Goal: Task Accomplishment & Management: Manage account settings

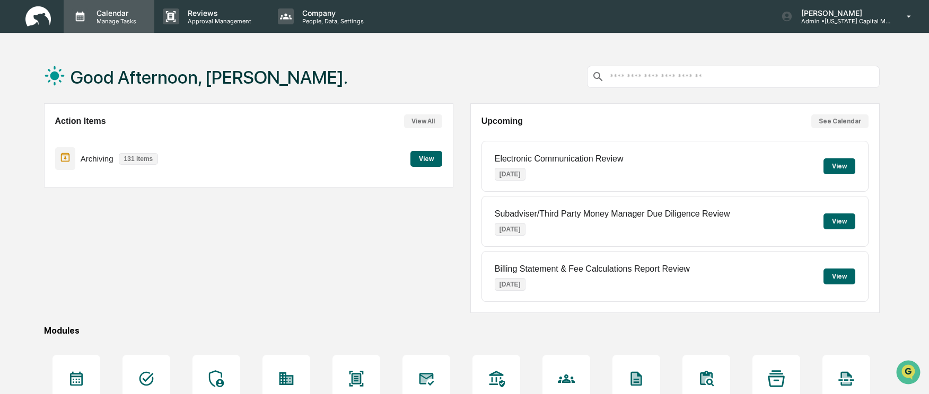
click at [93, 19] on p "Manage Tasks" at bounding box center [115, 20] width 54 height 7
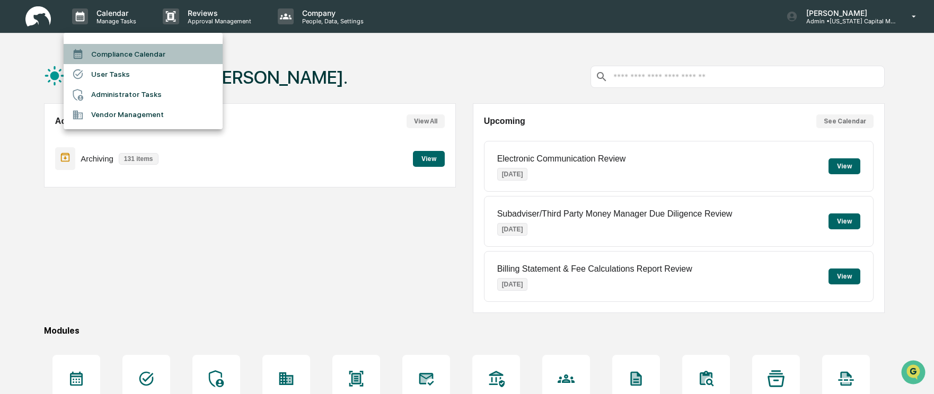
click at [98, 53] on li "Compliance Calendar" at bounding box center [143, 54] width 159 height 20
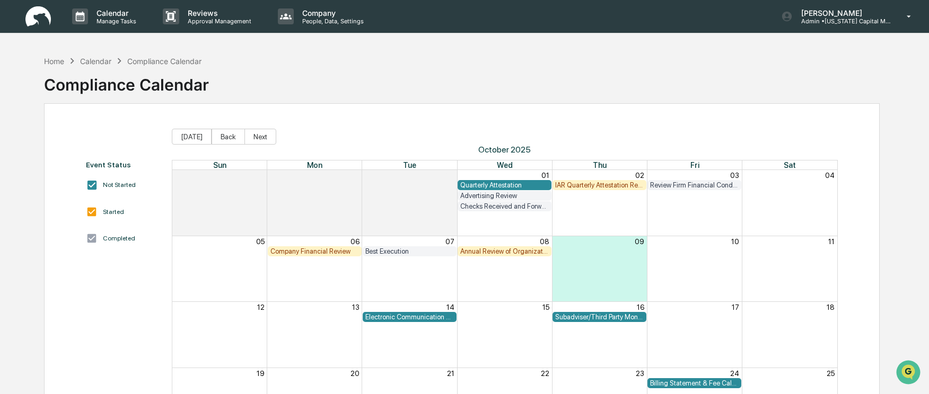
click at [506, 184] on div "Quarterly Attestation" at bounding box center [504, 185] width 89 height 8
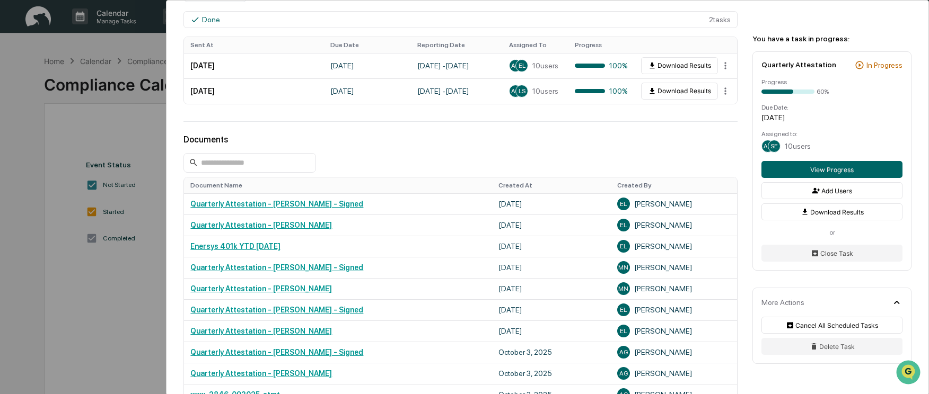
scroll to position [583, 0]
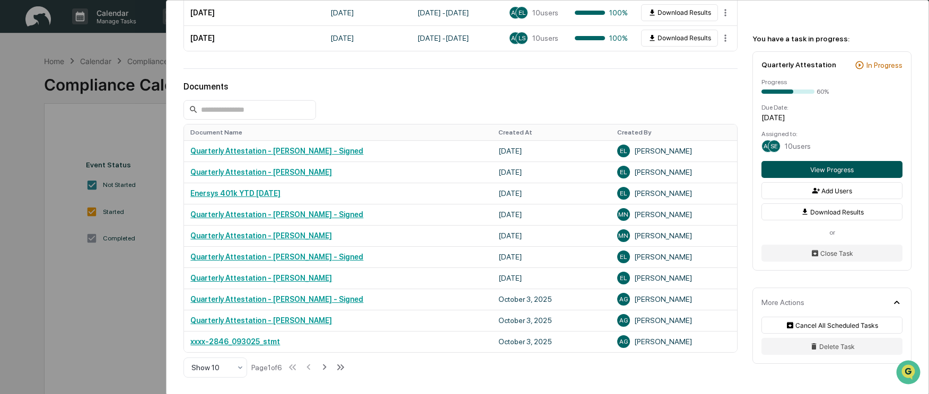
click at [813, 166] on button "View Progress" at bounding box center [831, 169] width 141 height 17
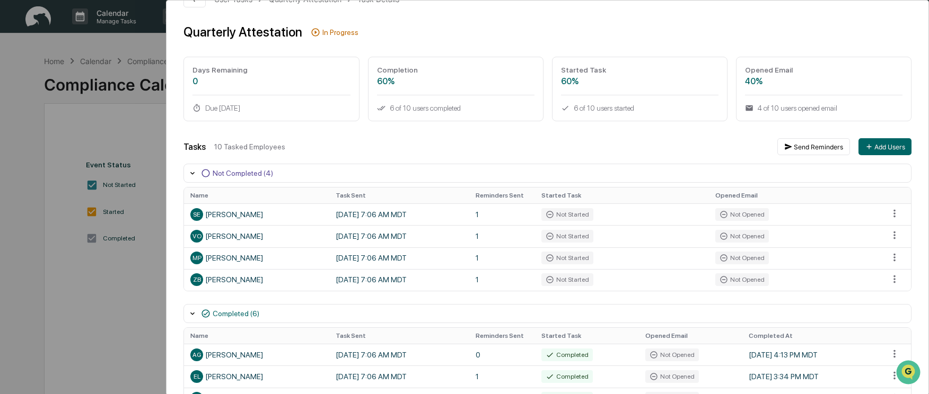
scroll to position [53, 0]
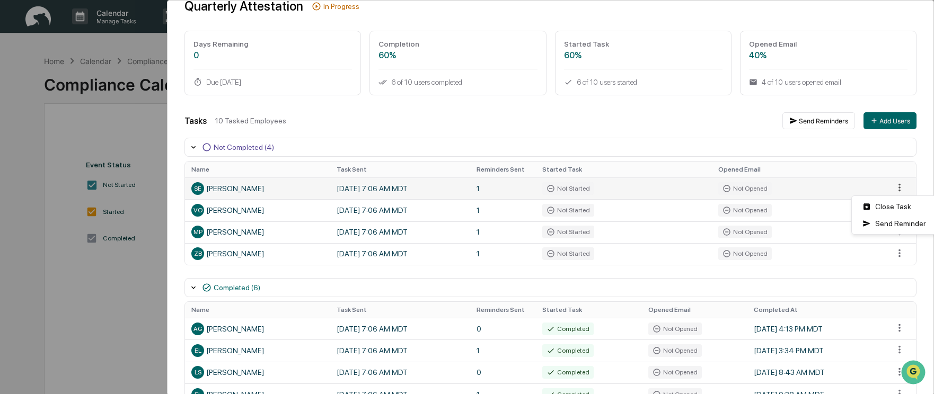
click at [891, 188] on html "Calendar Manage Tasks Reviews Approval Management Company People, Data, Setting…" at bounding box center [467, 197] width 934 height 394
click at [884, 205] on div "Close Task" at bounding box center [894, 206] width 80 height 17
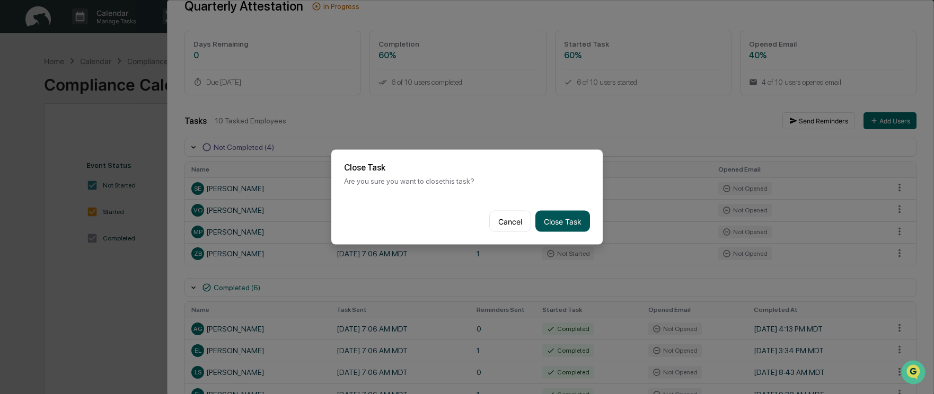
click at [574, 217] on button "Close Task" at bounding box center [562, 221] width 55 height 21
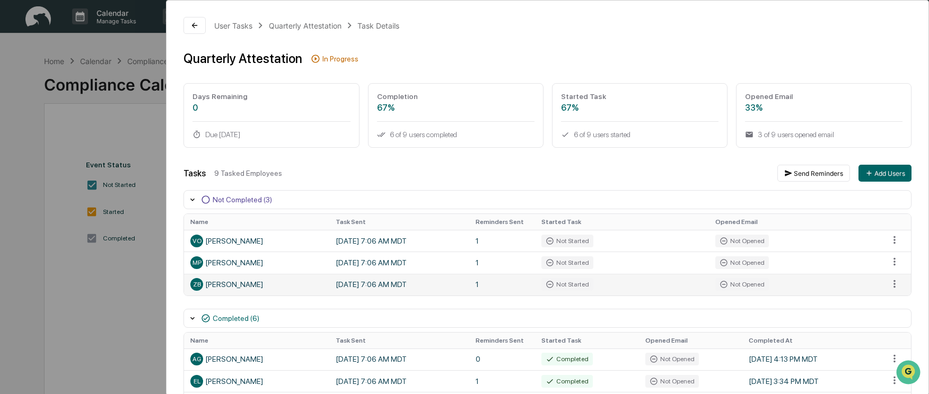
scroll to position [0, 0]
click at [191, 27] on icon at bounding box center [194, 26] width 8 height 8
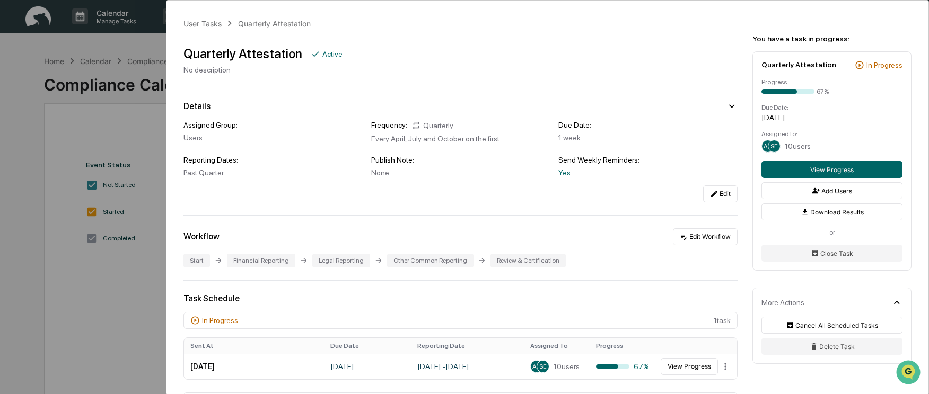
click at [63, 138] on div "User Tasks Quarterly Attestation Quarterly Attestation Active No description De…" at bounding box center [464, 197] width 929 height 394
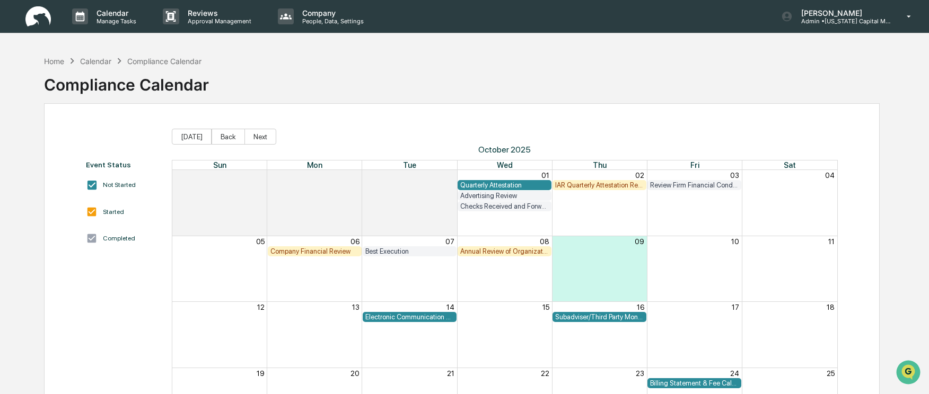
click at [615, 185] on div "IAR Quarterly Attestation Review" at bounding box center [599, 185] width 89 height 8
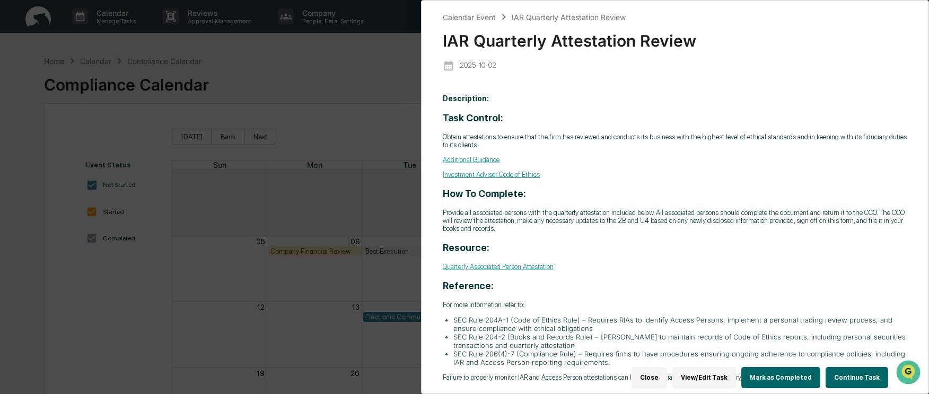
click at [718, 374] on button "View/Edit Task" at bounding box center [704, 377] width 64 height 21
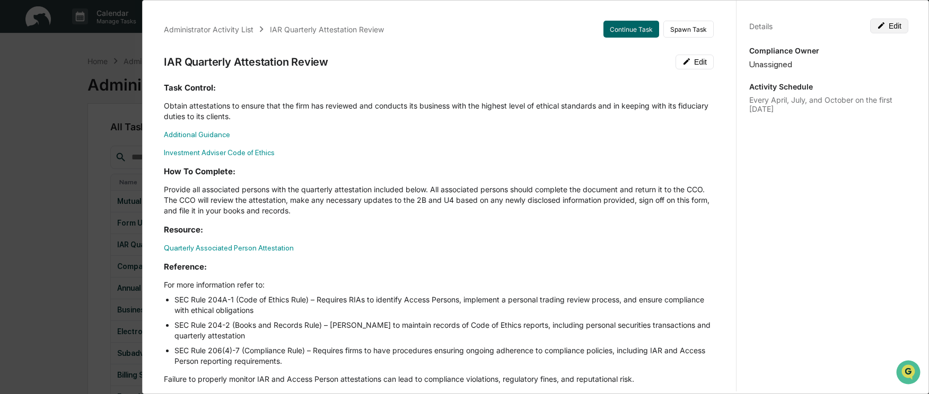
click at [882, 30] on button "Edit" at bounding box center [889, 26] width 38 height 15
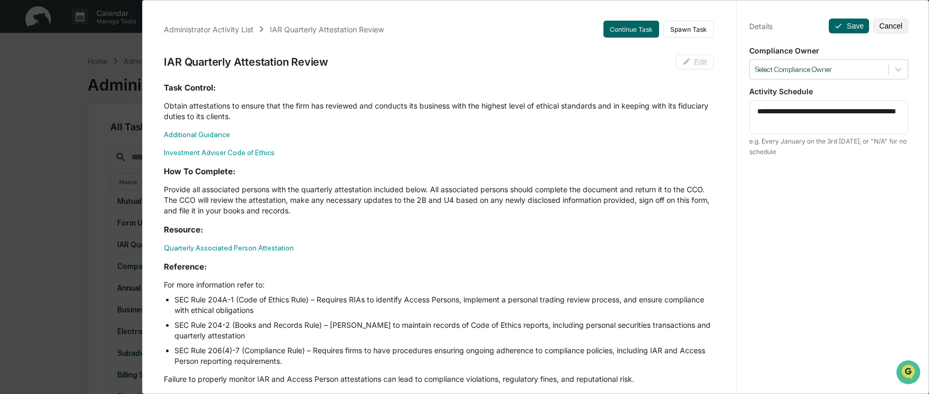
drag, startPoint x: 766, startPoint y: 121, endPoint x: 748, endPoint y: 125, distance: 17.8
click at [749, 125] on div "**********" at bounding box center [828, 117] width 159 height 34
type textarea "**********"
click at [836, 28] on icon at bounding box center [838, 26] width 8 height 8
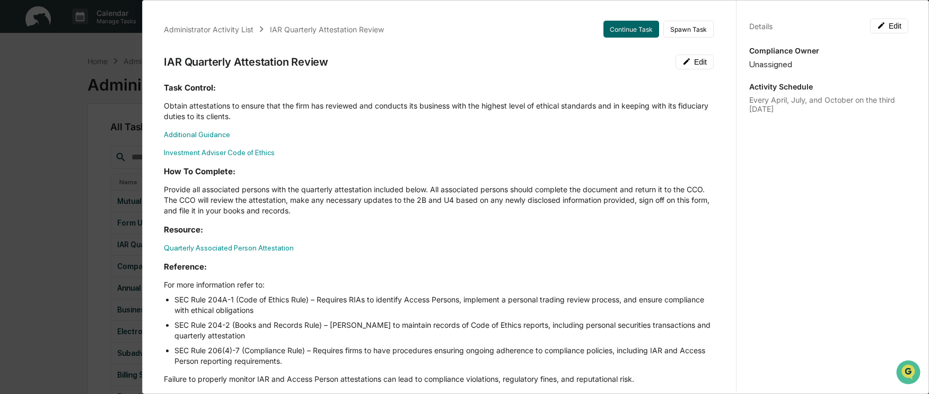
click at [51, 59] on div "Administrator Activity List IAR Quarterly Attestation Review Continue Task Spaw…" at bounding box center [464, 197] width 929 height 394
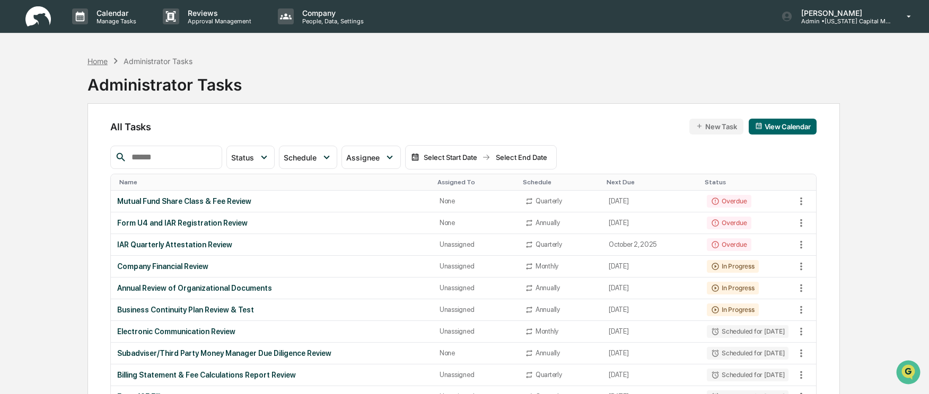
click at [95, 64] on div "Home" at bounding box center [97, 61] width 20 height 9
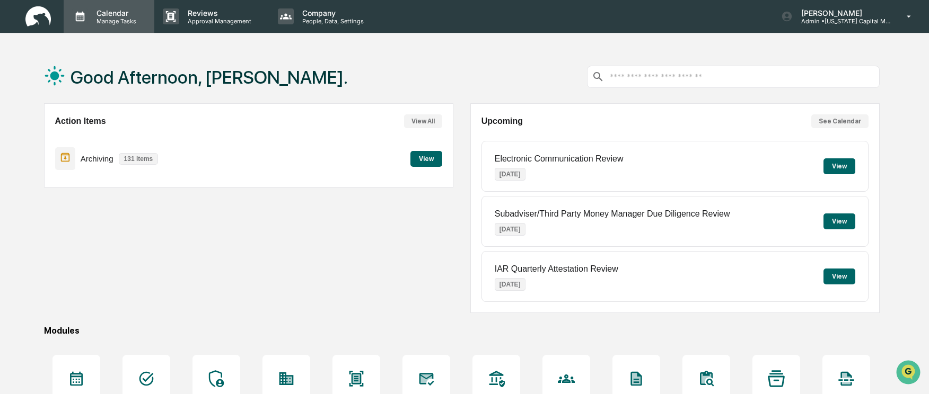
click at [116, 24] on p "Manage Tasks" at bounding box center [115, 20] width 54 height 7
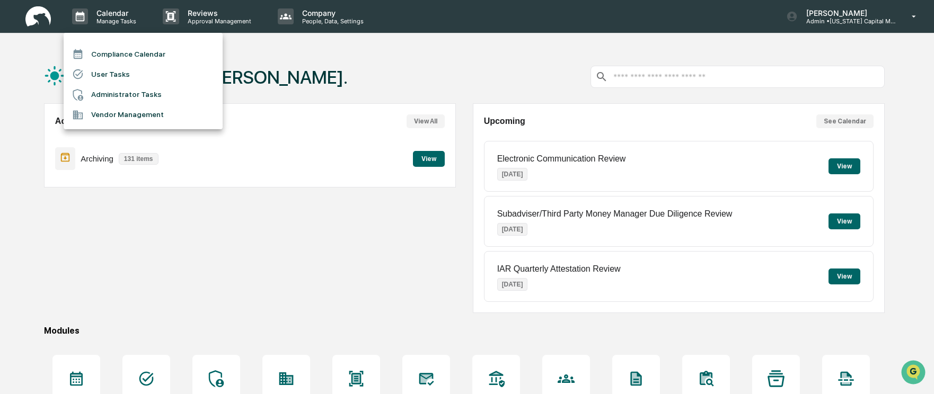
click at [111, 57] on li "Compliance Calendar" at bounding box center [143, 54] width 159 height 20
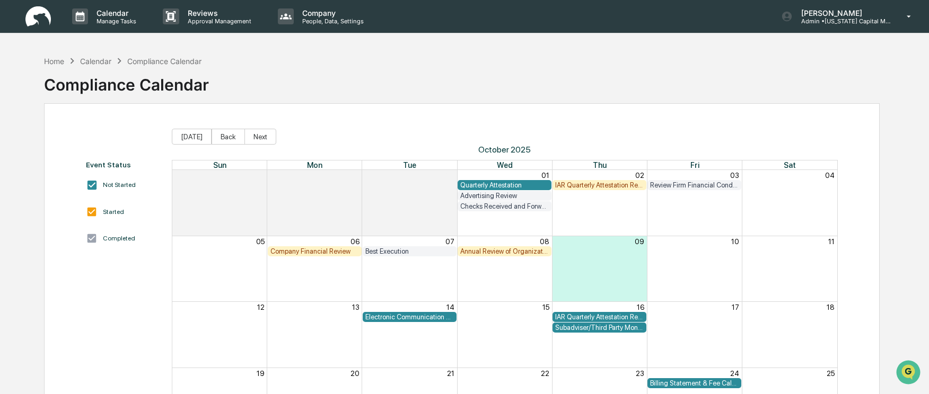
click at [305, 254] on div "Company Financial Review" at bounding box center [314, 252] width 89 height 8
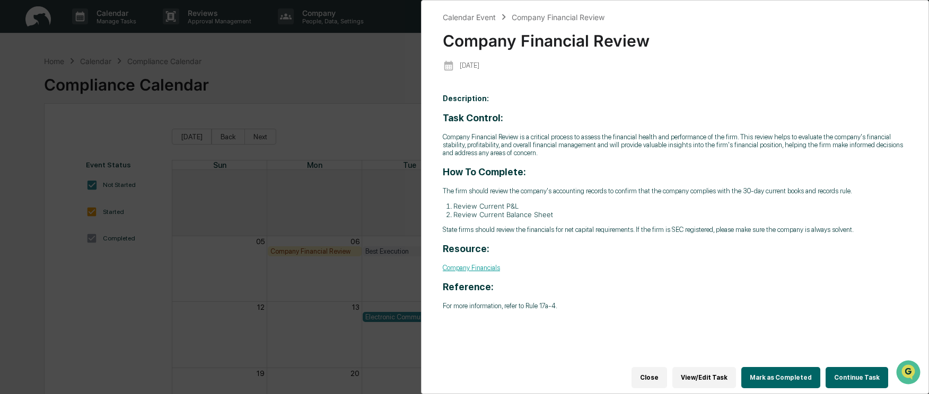
click at [785, 373] on button "Mark as Completed" at bounding box center [780, 377] width 79 height 21
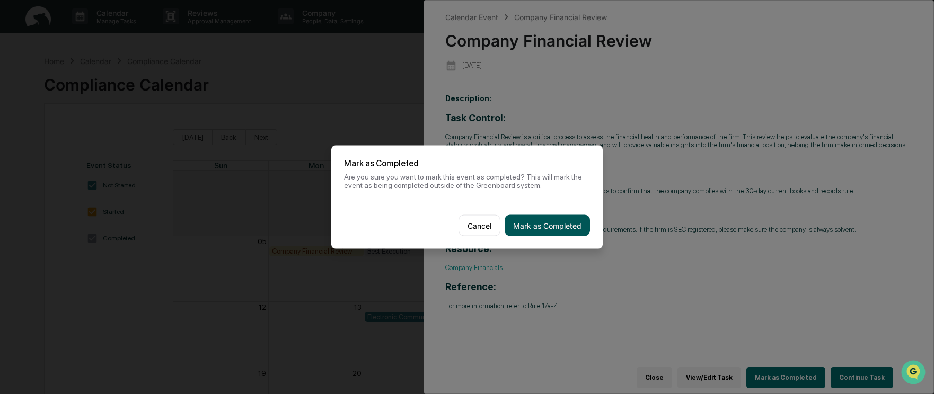
click at [543, 222] on button "Mark as Completed" at bounding box center [547, 225] width 85 height 21
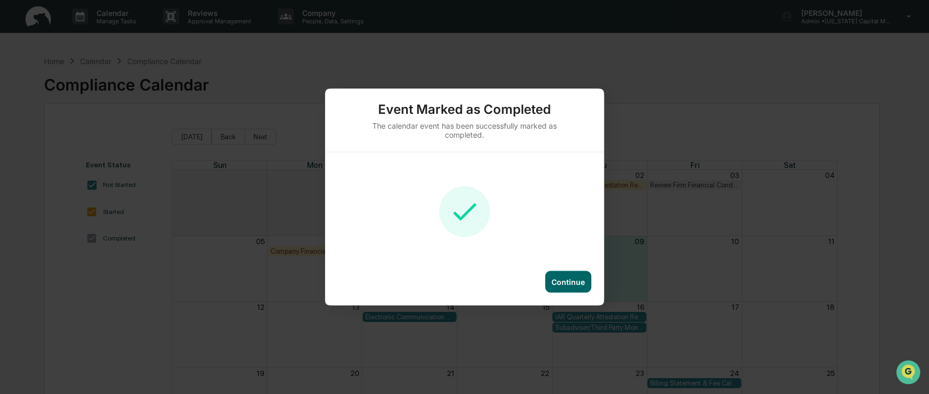
click at [557, 285] on div "Continue" at bounding box center [567, 282] width 33 height 9
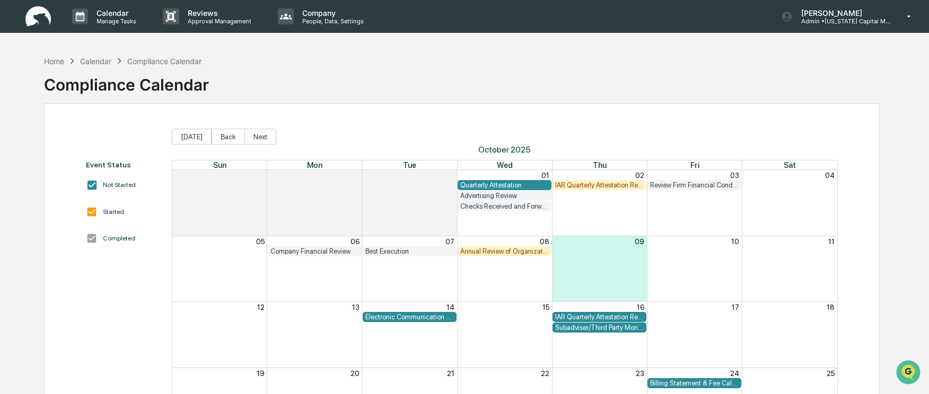
click at [512, 250] on div "Annual Review of Organizational Documents" at bounding box center [504, 252] width 89 height 8
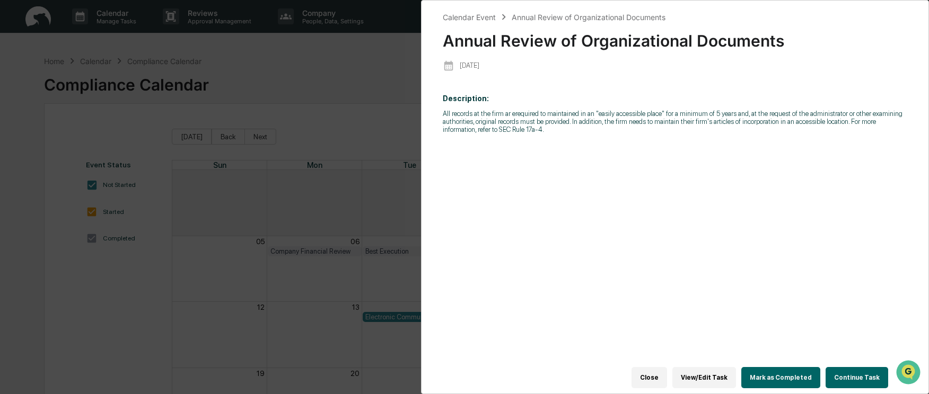
click at [793, 367] on button "Mark as Completed" at bounding box center [780, 377] width 79 height 21
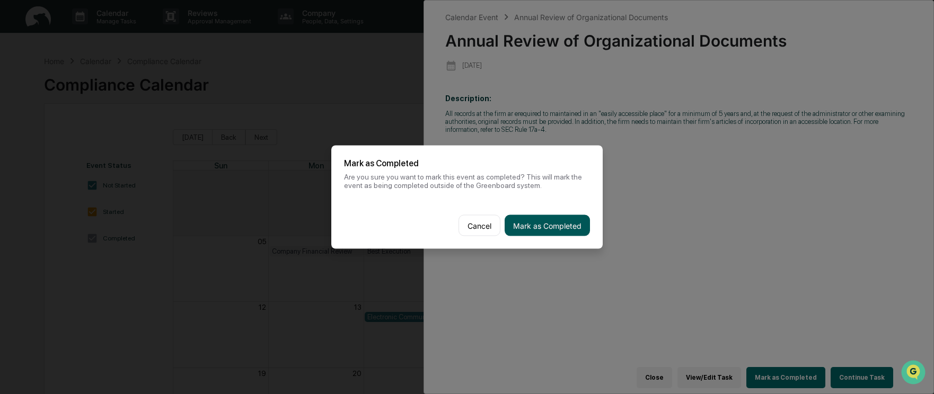
click at [554, 229] on button "Mark as Completed" at bounding box center [547, 225] width 85 height 21
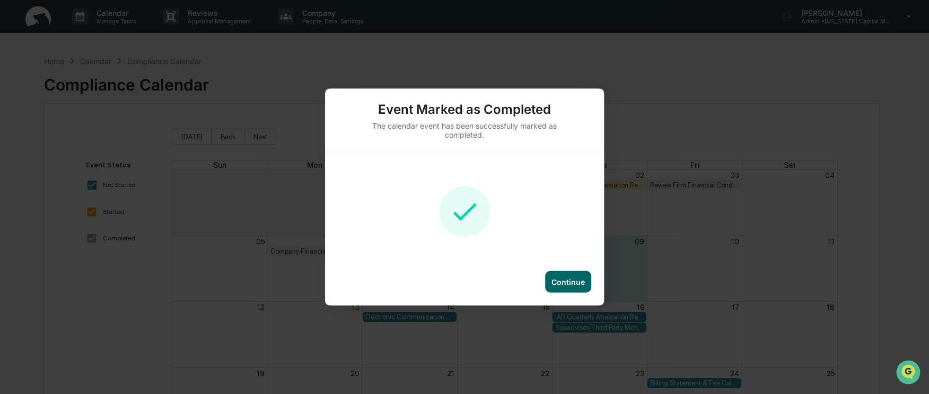
click at [566, 285] on div "Continue" at bounding box center [567, 282] width 33 height 9
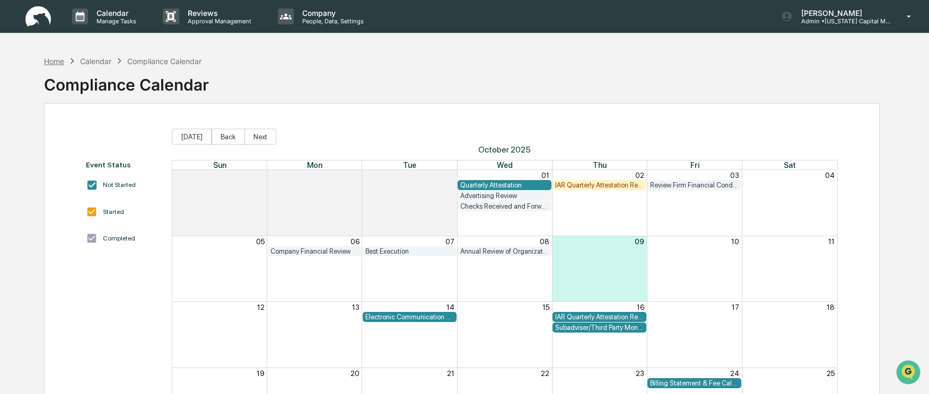
click at [57, 58] on div "Home" at bounding box center [54, 61] width 20 height 9
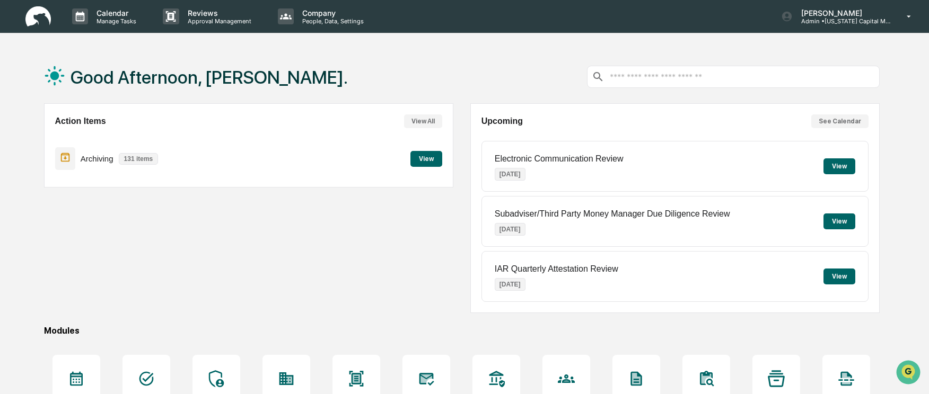
click at [422, 162] on button "View" at bounding box center [426, 159] width 32 height 16
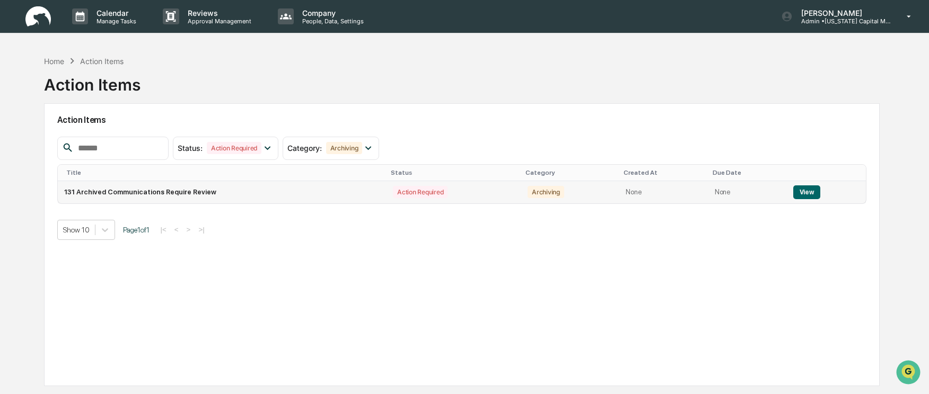
click at [801, 189] on button "View" at bounding box center [806, 193] width 27 height 14
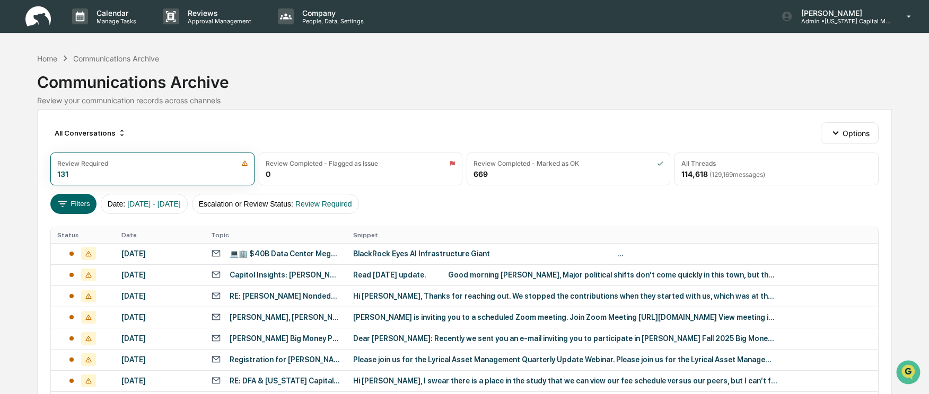
click at [140, 256] on div "[DATE]" at bounding box center [159, 254] width 77 height 8
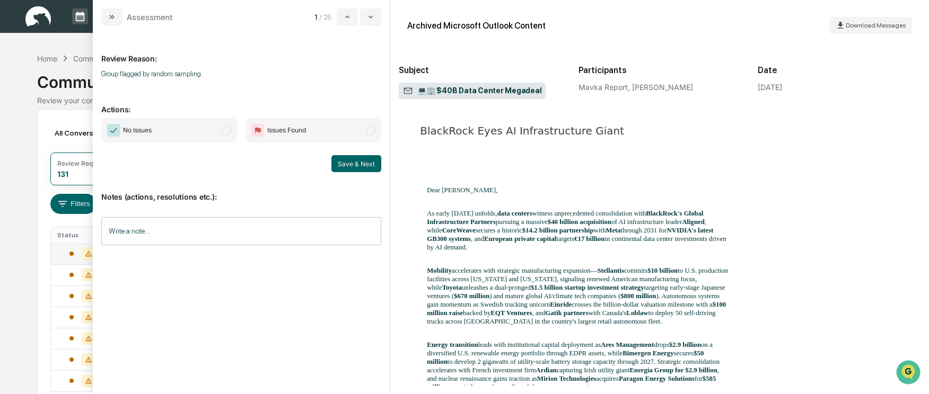
scroll to position [159, 0]
click at [225, 128] on span "modal" at bounding box center [227, 131] width 10 height 10
click at [375, 163] on button "Save & Next" at bounding box center [356, 163] width 50 height 17
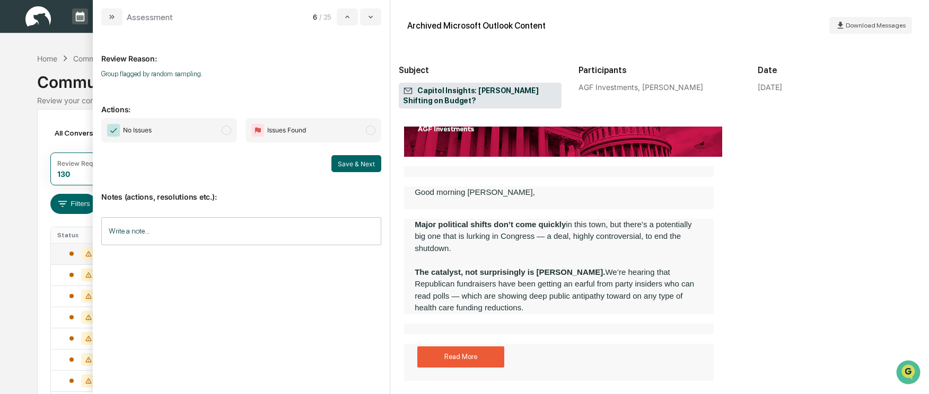
scroll to position [212, 0]
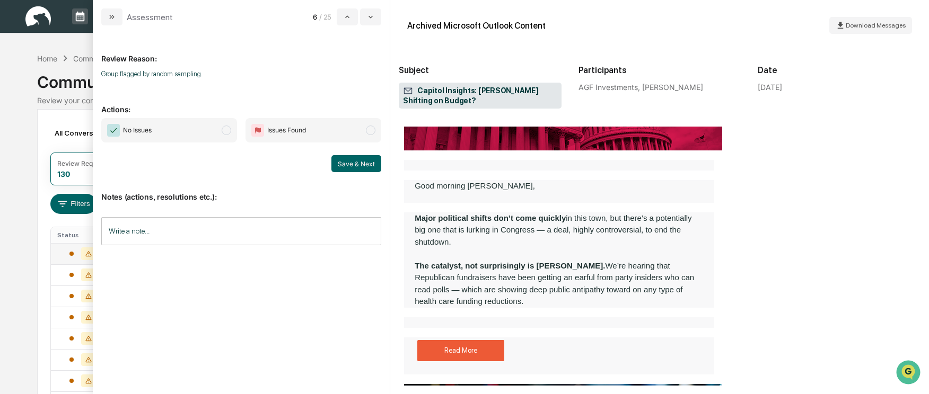
click at [222, 131] on span "modal" at bounding box center [227, 131] width 10 height 10
click at [370, 165] on button "Save & Next" at bounding box center [356, 163] width 50 height 17
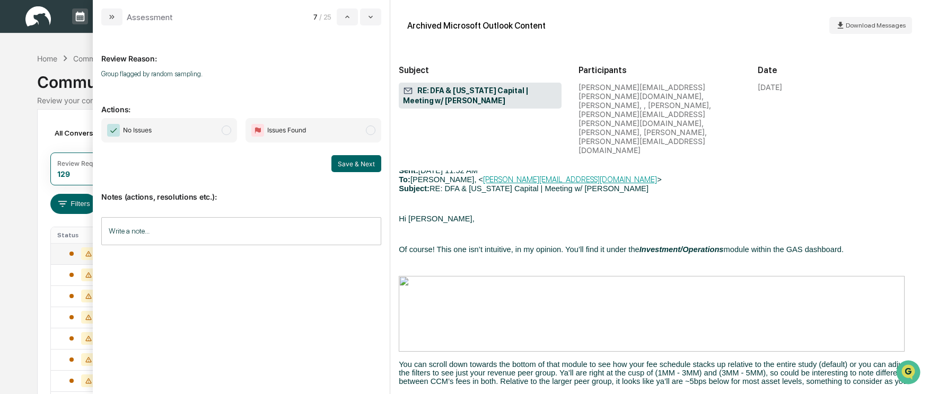
scroll to position [2757, 0]
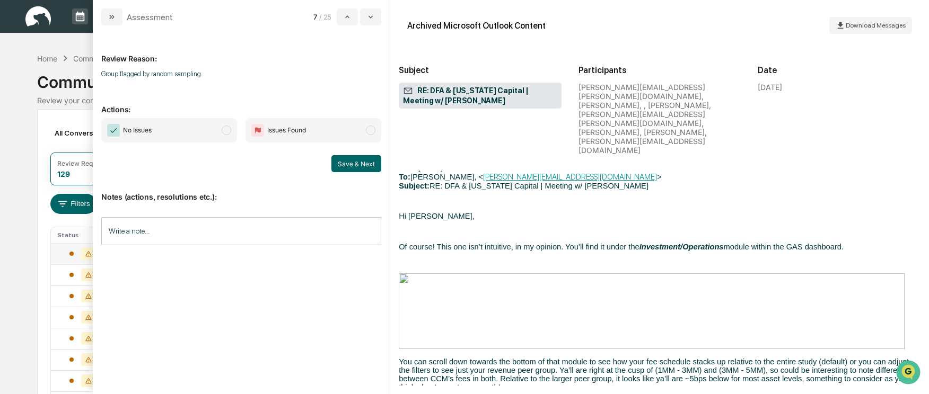
click at [224, 129] on span "modal" at bounding box center [227, 131] width 10 height 10
click at [353, 166] on button "Save & Next" at bounding box center [356, 163] width 50 height 17
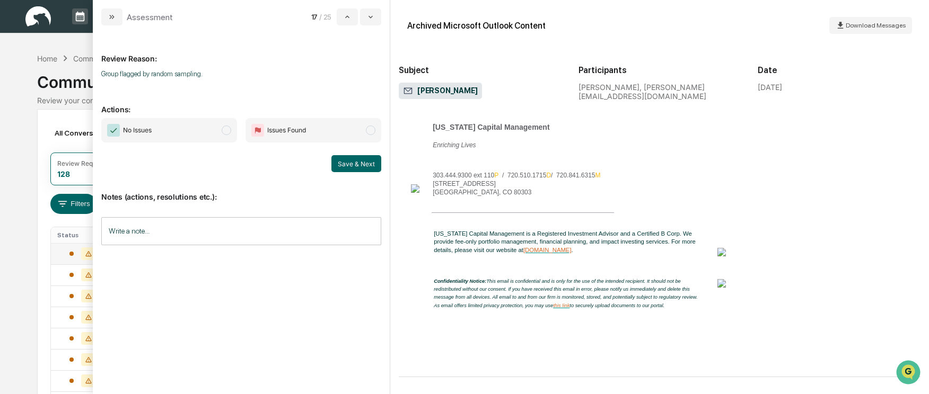
scroll to position [449, 0]
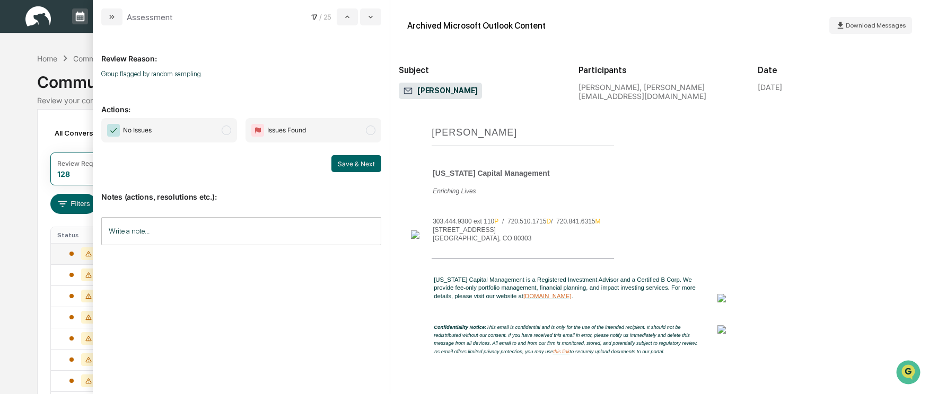
click at [225, 132] on span "modal" at bounding box center [227, 131] width 10 height 10
click at [362, 160] on button "Save & Next" at bounding box center [356, 163] width 50 height 17
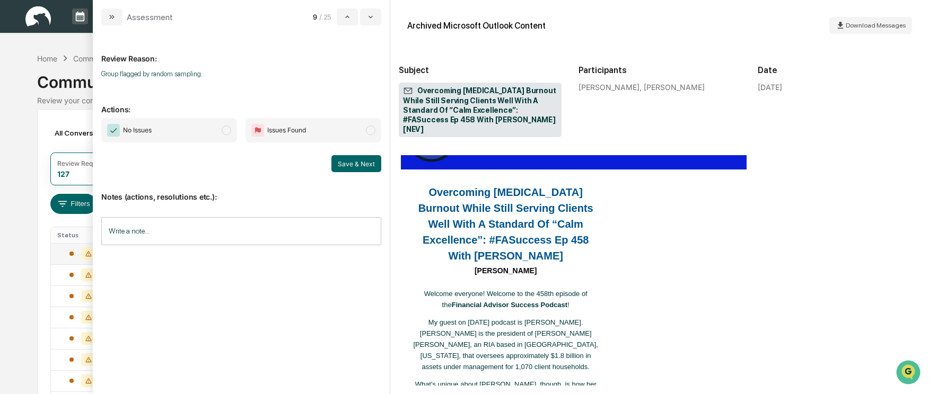
scroll to position [212, 0]
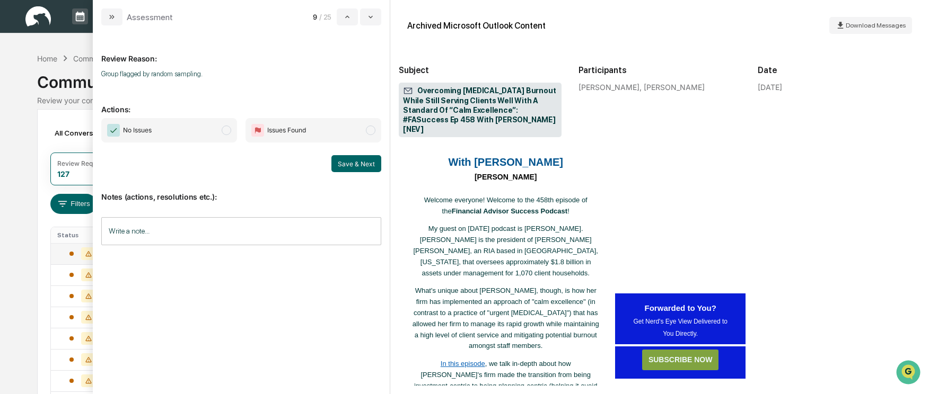
click at [225, 131] on span "modal" at bounding box center [227, 131] width 10 height 10
click at [347, 166] on button "Save & Next" at bounding box center [356, 163] width 50 height 17
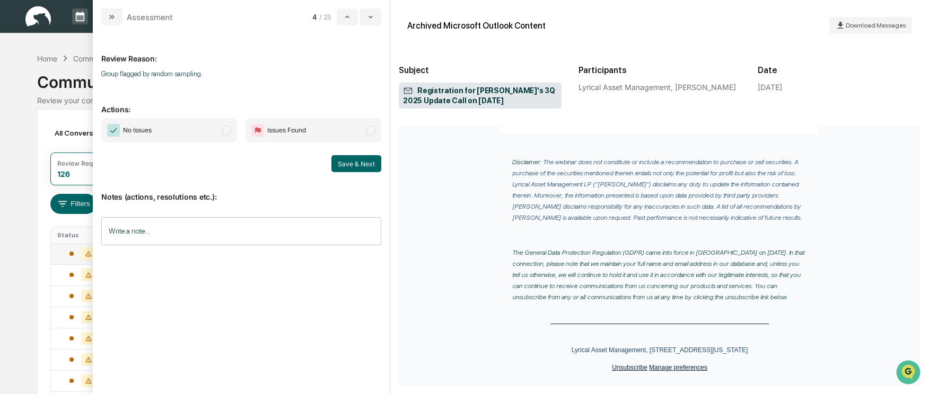
scroll to position [460, 0]
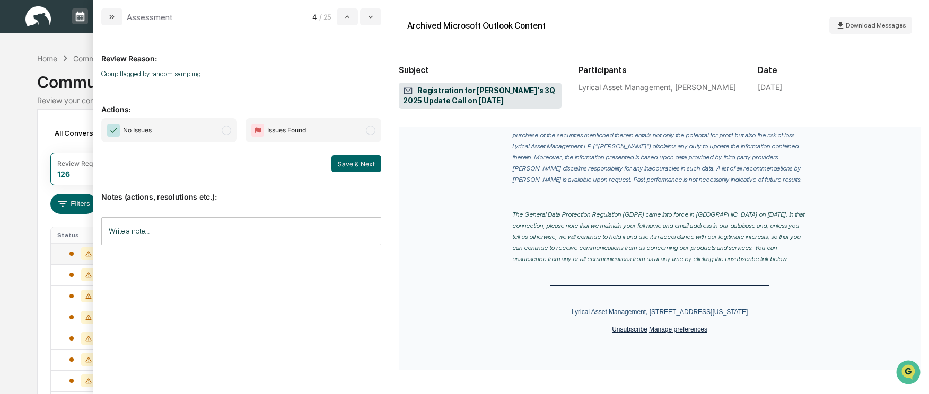
click at [229, 132] on span "modal" at bounding box center [227, 131] width 10 height 10
click at [350, 173] on div "Notes (actions, resolutions etc.): Write a note... Write a note..." at bounding box center [241, 215] width 280 height 86
click at [350, 170] on button "Save & Next" at bounding box center [356, 163] width 50 height 17
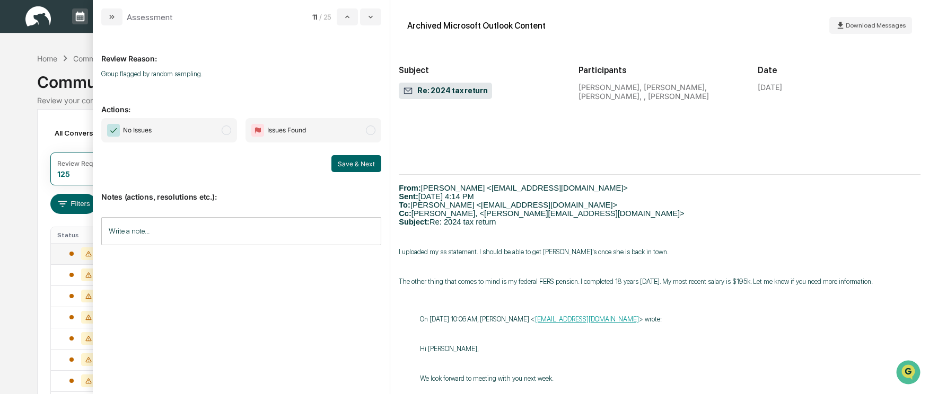
scroll to position [636, 0]
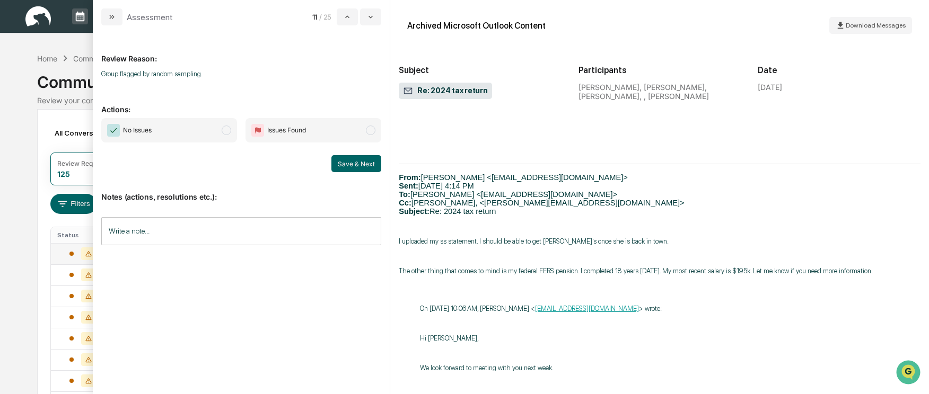
click at [224, 130] on span "modal" at bounding box center [227, 131] width 10 height 10
click at [350, 164] on button "Save & Next" at bounding box center [356, 163] width 50 height 17
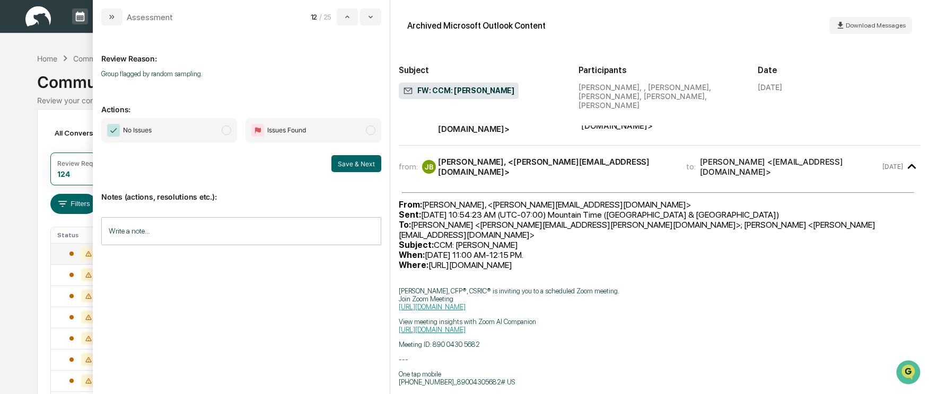
scroll to position [53, 0]
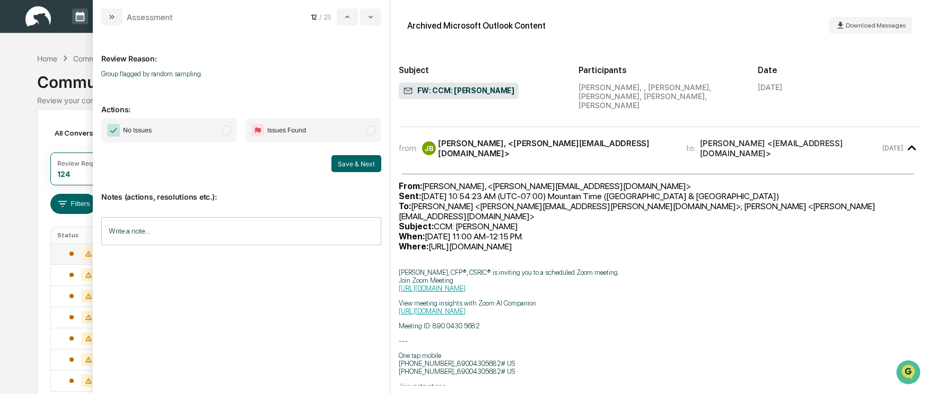
click at [224, 133] on span "modal" at bounding box center [227, 131] width 10 height 10
click at [345, 158] on button "Save & Next" at bounding box center [356, 163] width 50 height 17
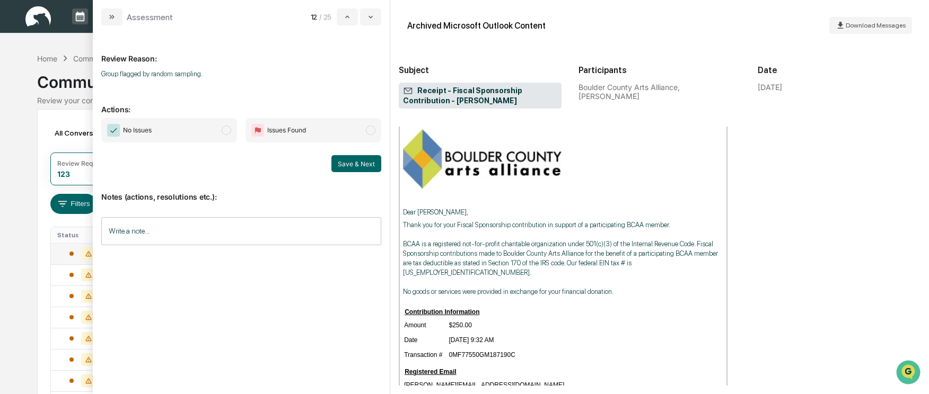
scroll to position [53, 0]
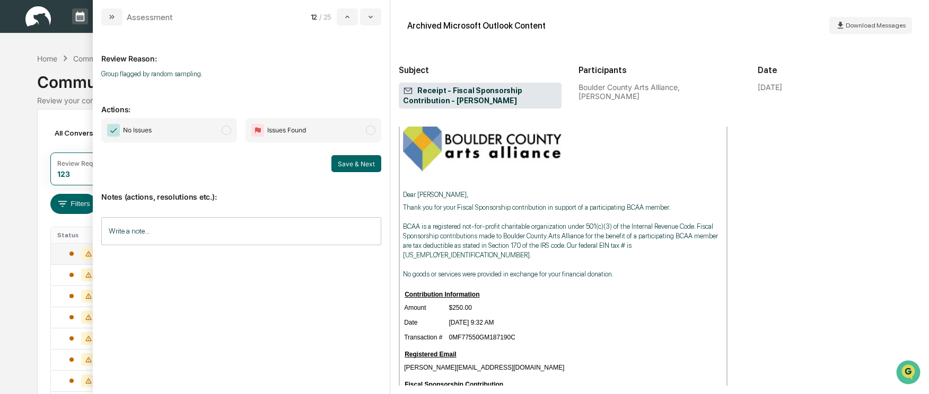
click at [226, 129] on span "modal" at bounding box center [227, 131] width 10 height 10
click at [348, 164] on button "Save & Next" at bounding box center [356, 163] width 50 height 17
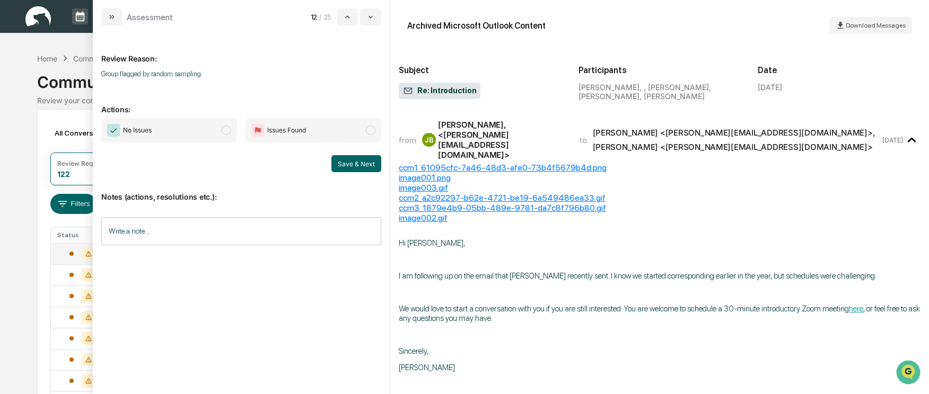
scroll to position [53, 0]
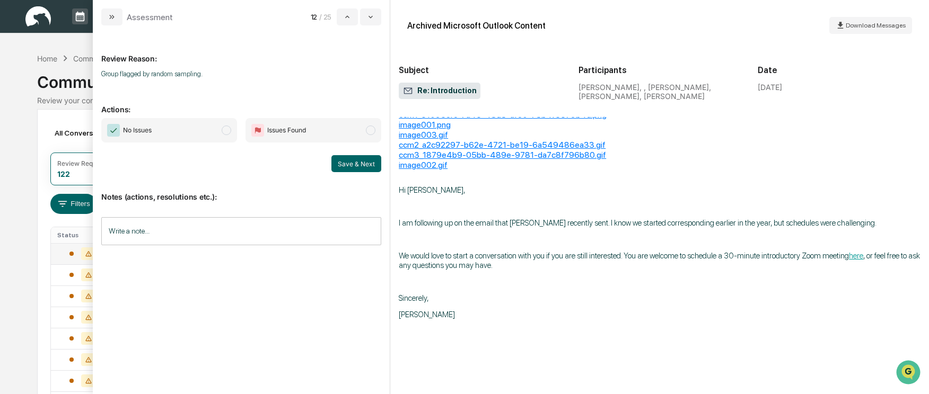
click at [227, 128] on span "modal" at bounding box center [227, 131] width 10 height 10
click at [361, 163] on button "Save & Next" at bounding box center [356, 163] width 50 height 17
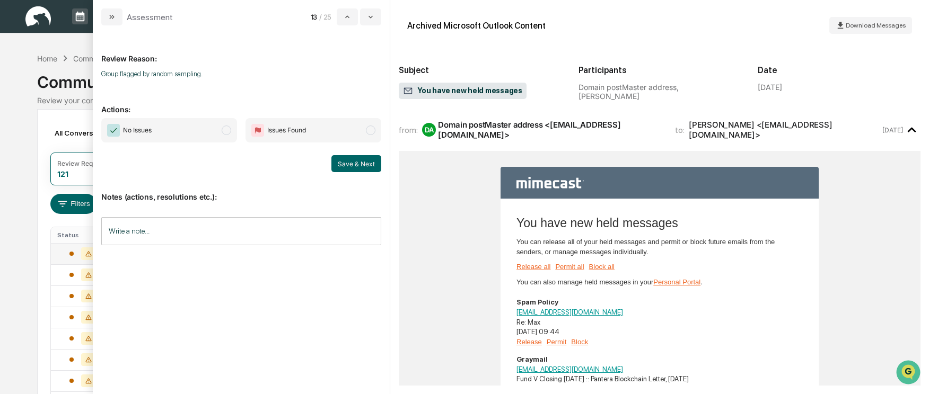
click at [224, 129] on span "modal" at bounding box center [227, 131] width 10 height 10
click at [351, 162] on button "Save & Next" at bounding box center [356, 163] width 50 height 17
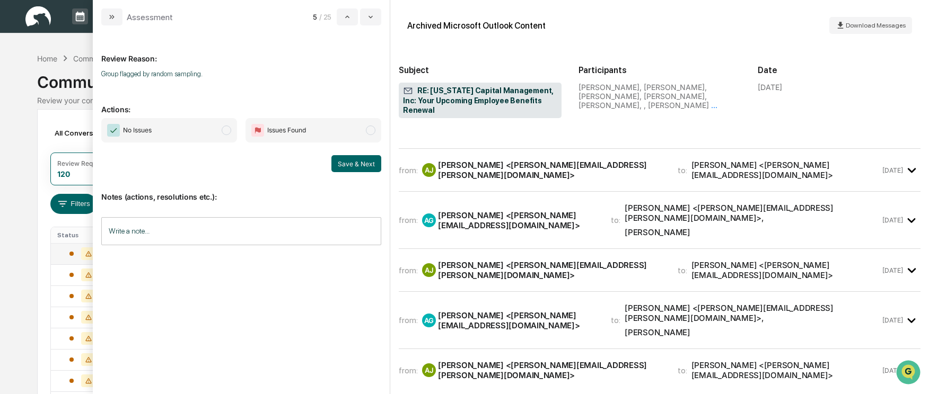
scroll to position [919, 0]
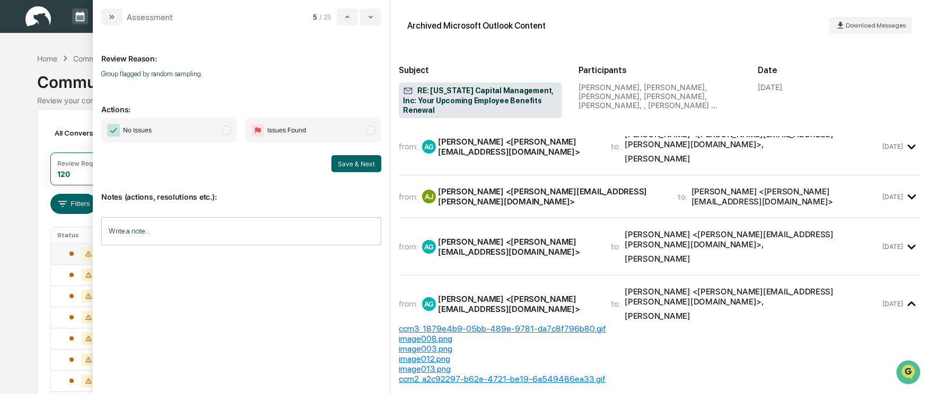
click at [229, 130] on span "modal" at bounding box center [227, 131] width 10 height 10
click at [355, 167] on button "Save & Next" at bounding box center [356, 163] width 50 height 17
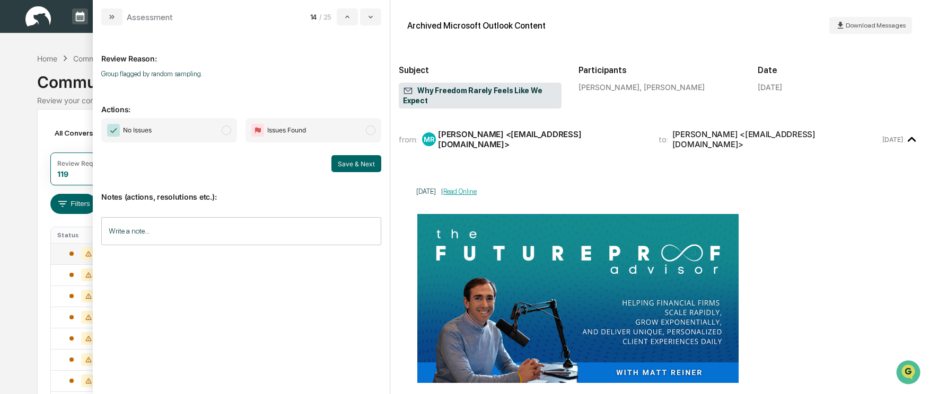
click at [224, 129] on span "modal" at bounding box center [227, 131] width 10 height 10
click at [344, 164] on button "Save & Next" at bounding box center [356, 163] width 50 height 17
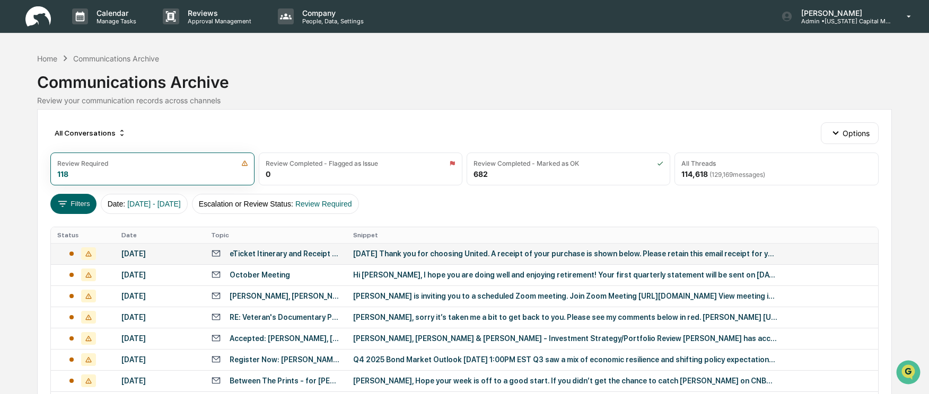
click at [190, 256] on div "[DATE]" at bounding box center [159, 254] width 77 height 8
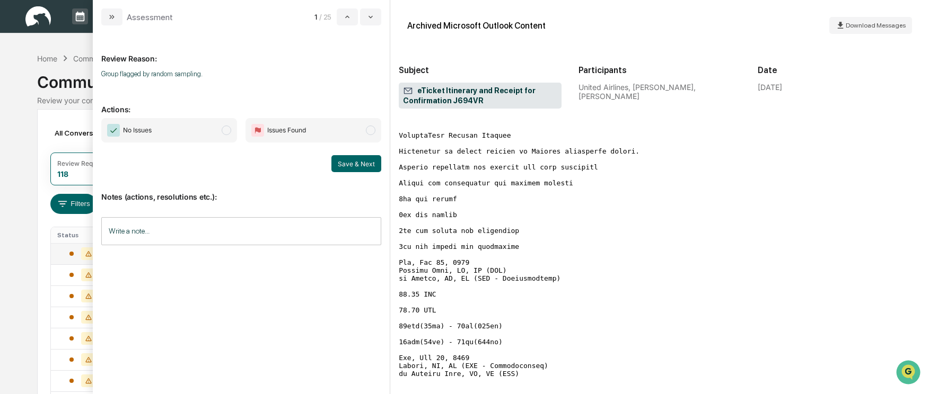
scroll to position [1378, 0]
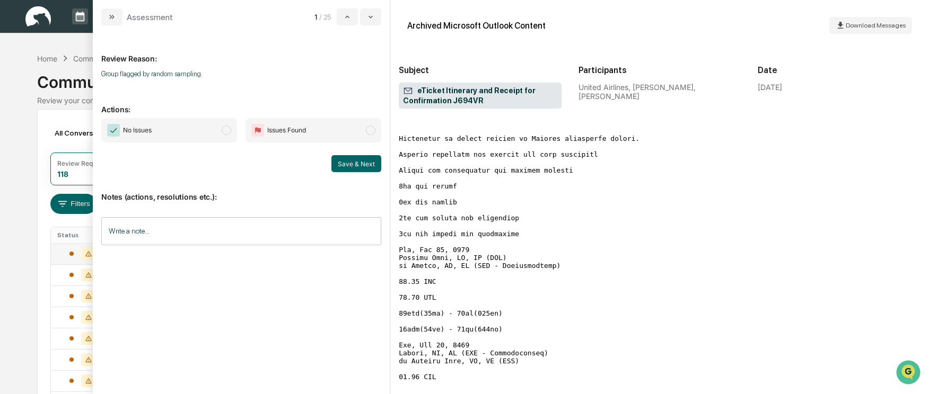
click at [224, 128] on span "modal" at bounding box center [227, 131] width 10 height 10
click at [358, 163] on button "Save & Next" at bounding box center [356, 163] width 50 height 17
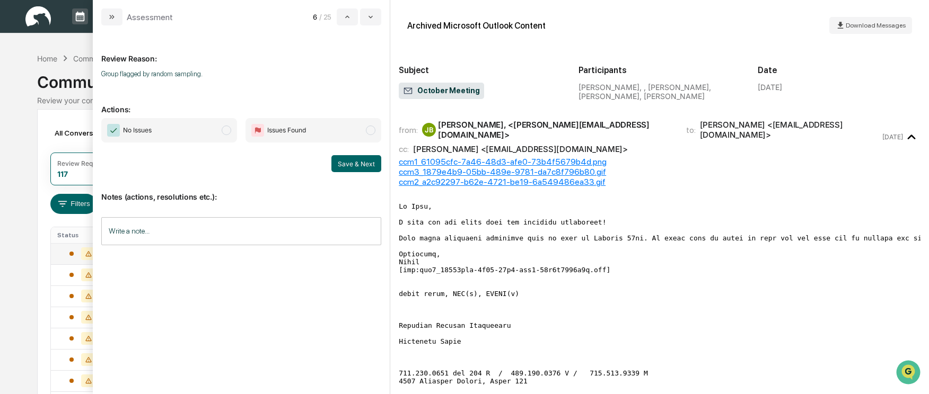
click at [229, 131] on span "modal" at bounding box center [227, 131] width 10 height 10
click at [350, 164] on button "Save & Next" at bounding box center [356, 163] width 50 height 17
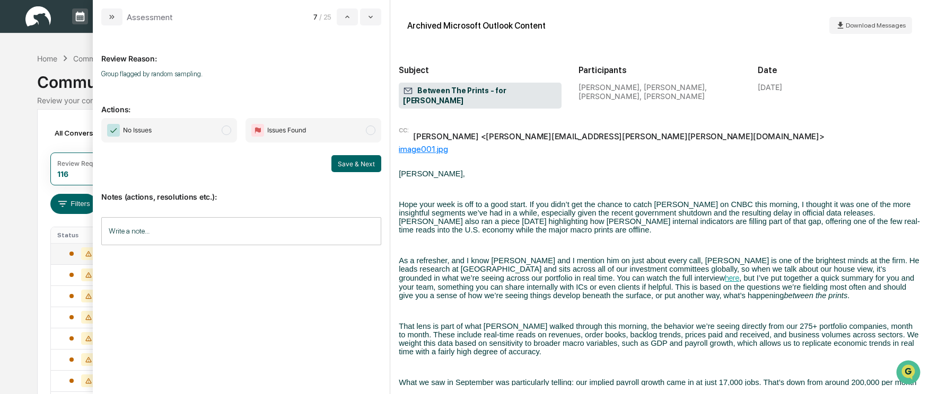
scroll to position [53, 0]
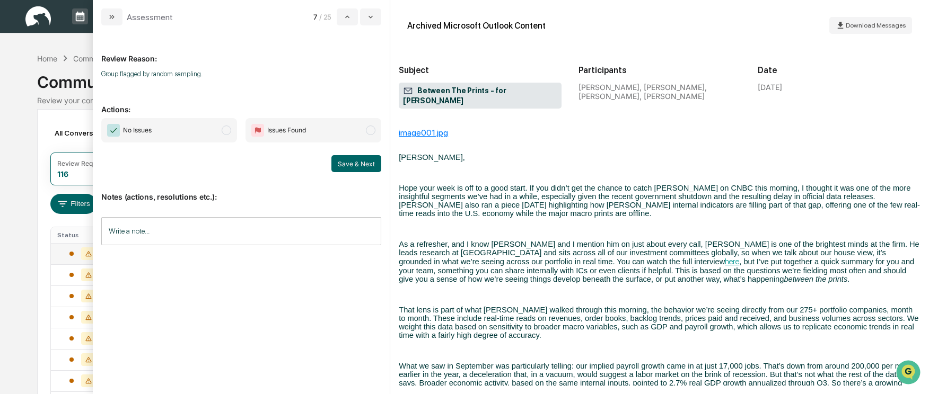
click at [216, 128] on span "No Issues" at bounding box center [169, 130] width 136 height 24
click at [359, 166] on button "Save & Next" at bounding box center [356, 163] width 50 height 17
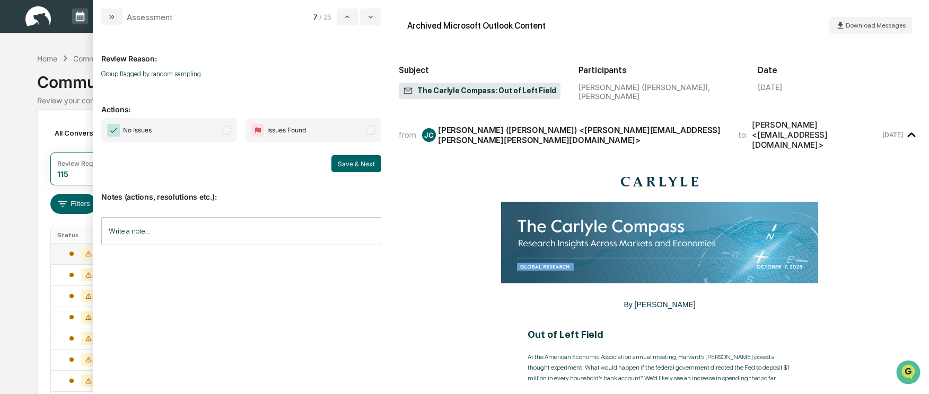
click at [229, 128] on span "modal" at bounding box center [227, 131] width 10 height 10
click at [355, 165] on button "Save & Next" at bounding box center [356, 163] width 50 height 17
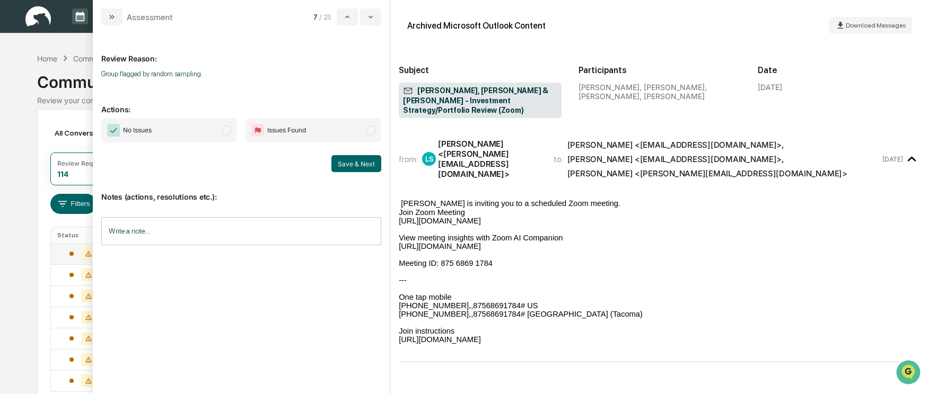
click at [226, 130] on span "modal" at bounding box center [227, 131] width 10 height 10
click at [354, 164] on button "Save & Next" at bounding box center [356, 163] width 50 height 17
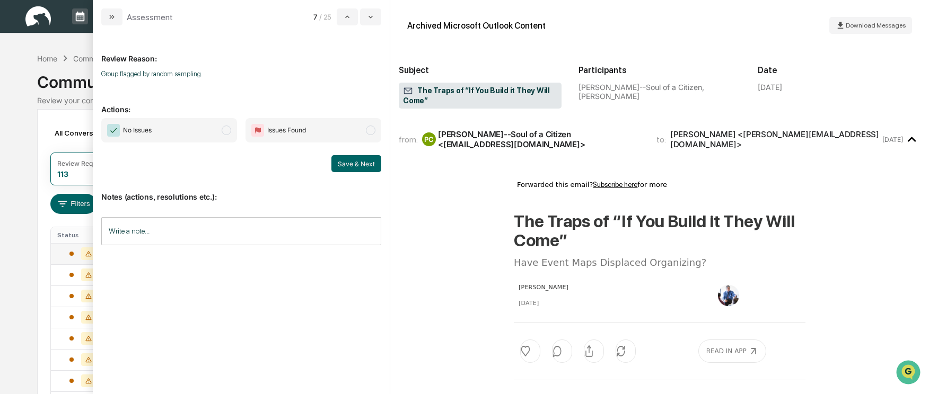
click at [223, 135] on span "No Issues" at bounding box center [169, 130] width 136 height 24
click at [362, 170] on button "Save & Next" at bounding box center [356, 163] width 50 height 17
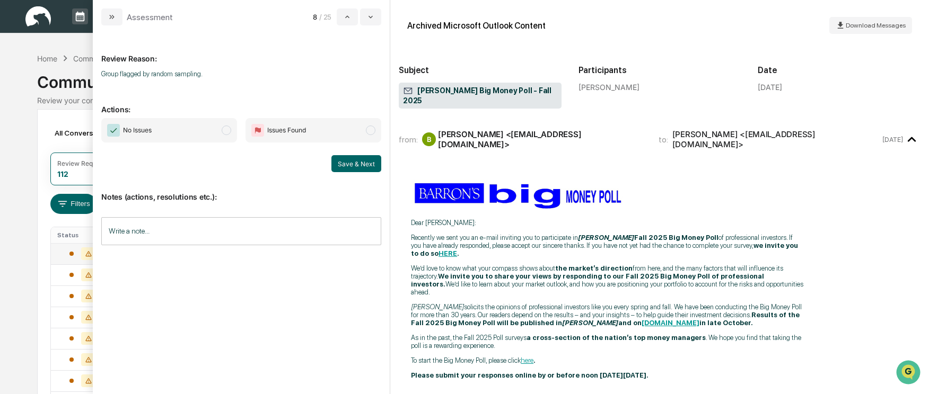
click at [229, 131] on span "modal" at bounding box center [227, 131] width 10 height 10
click at [347, 161] on button "Save & Next" at bounding box center [356, 163] width 50 height 17
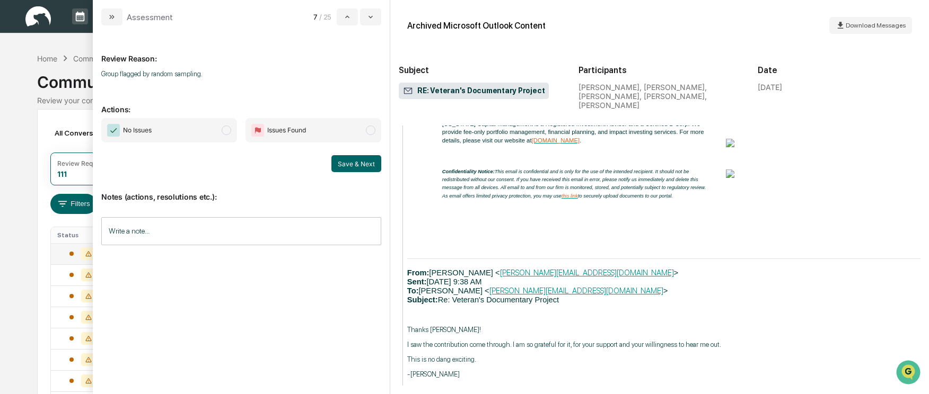
scroll to position [1166, 0]
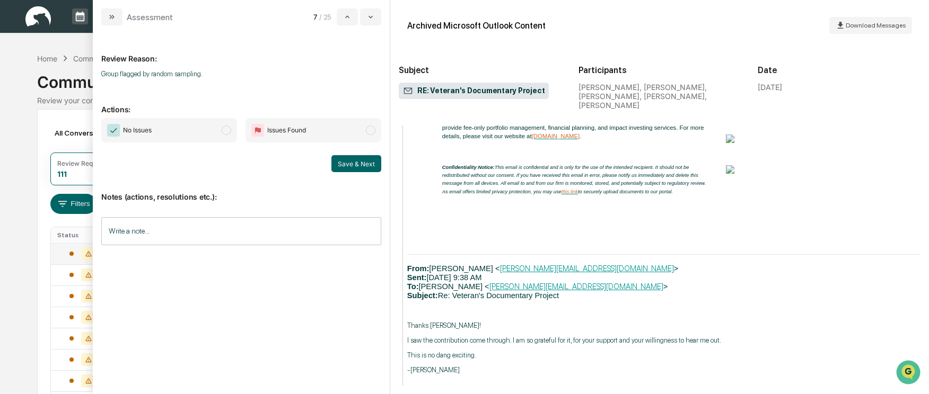
click at [225, 128] on span "modal" at bounding box center [227, 131] width 10 height 10
click at [347, 161] on button "Save & Next" at bounding box center [356, 163] width 50 height 17
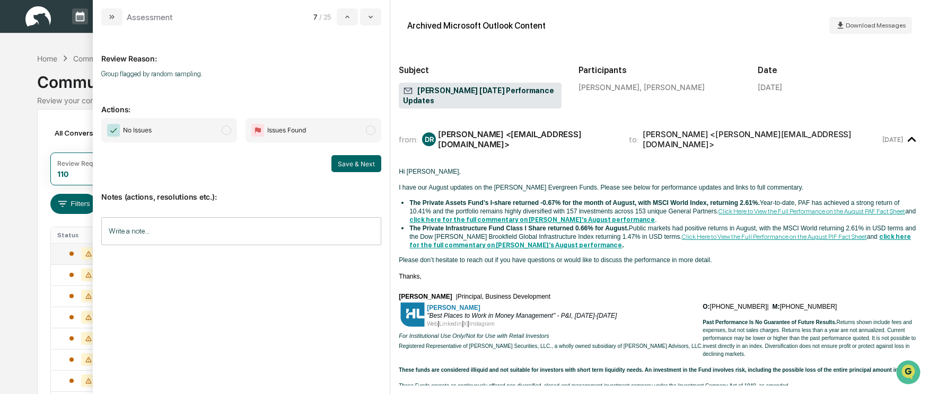
click at [227, 128] on span "modal" at bounding box center [227, 131] width 10 height 10
click at [353, 165] on button "Save & Next" at bounding box center [356, 163] width 50 height 17
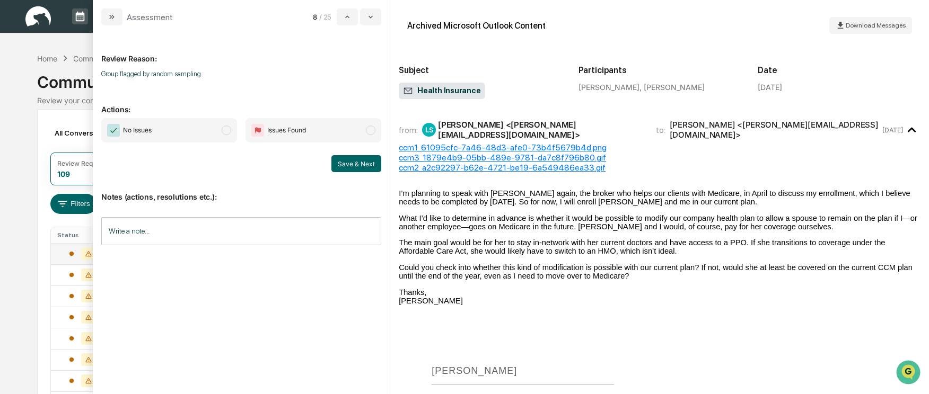
click at [227, 130] on span "modal" at bounding box center [227, 131] width 10 height 10
click at [356, 164] on button "Save & Next" at bounding box center [356, 163] width 50 height 17
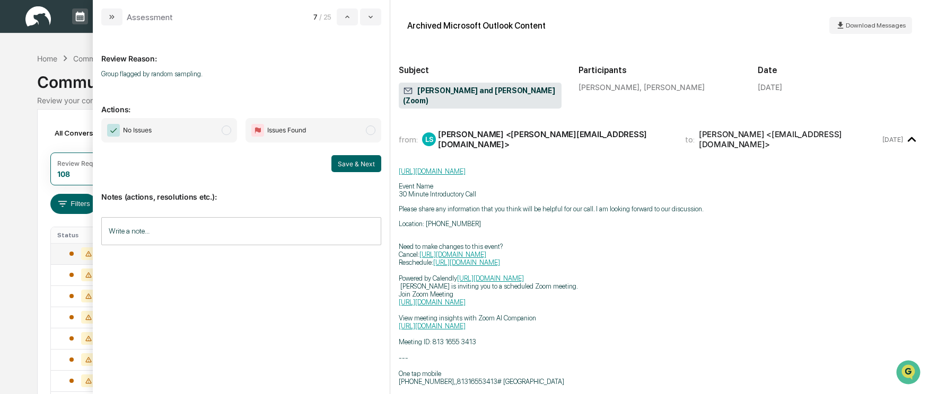
click at [221, 130] on span "No Issues" at bounding box center [169, 130] width 136 height 24
click at [341, 163] on button "Save & Next" at bounding box center [356, 163] width 50 height 17
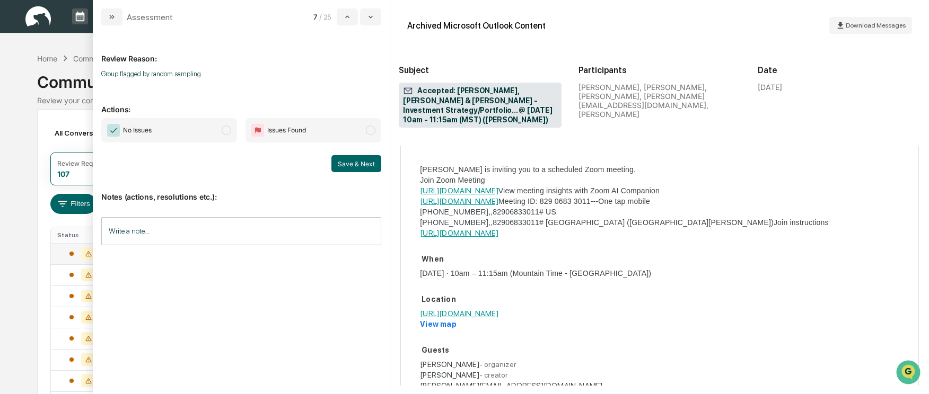
scroll to position [212, 0]
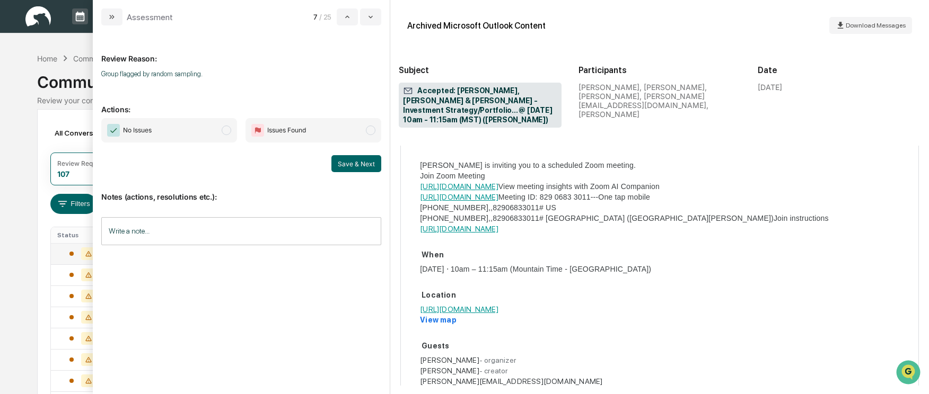
click at [225, 133] on span "modal" at bounding box center [227, 131] width 10 height 10
click at [349, 162] on button "Save & Next" at bounding box center [356, 163] width 50 height 17
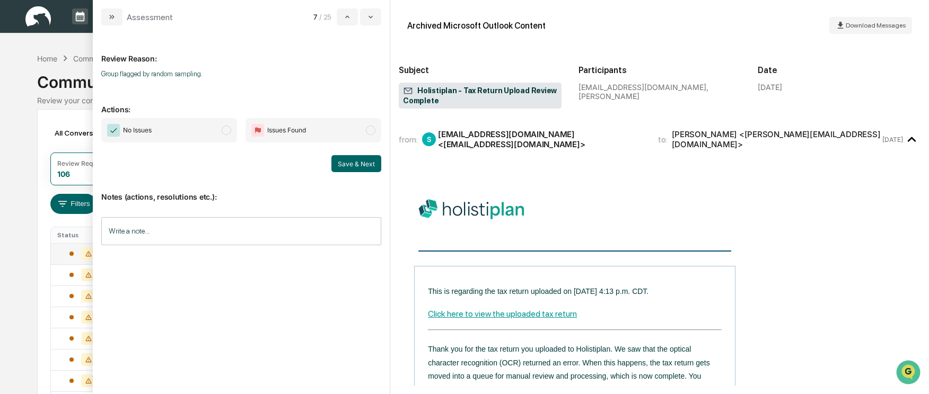
drag, startPoint x: 225, startPoint y: 129, endPoint x: 245, endPoint y: 145, distance: 25.6
click at [225, 130] on span "modal" at bounding box center [227, 131] width 10 height 10
click at [357, 170] on button "Save & Next" at bounding box center [356, 163] width 50 height 17
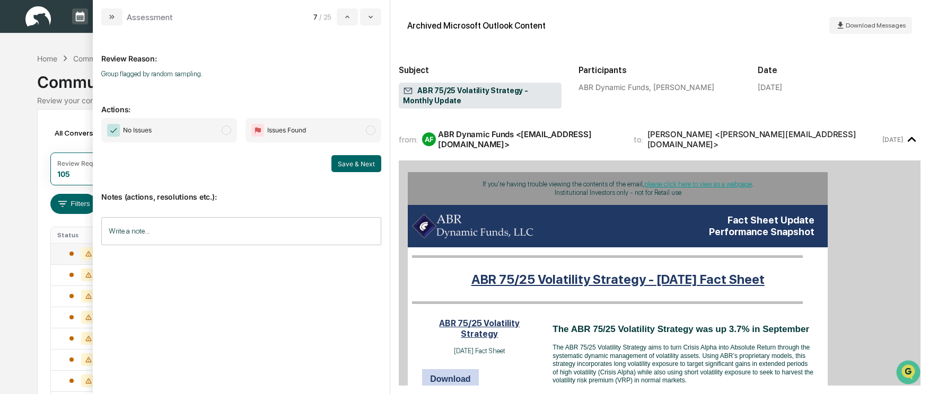
click at [227, 131] on span "modal" at bounding box center [227, 131] width 10 height 10
click at [356, 163] on button "Save & Next" at bounding box center [356, 163] width 50 height 17
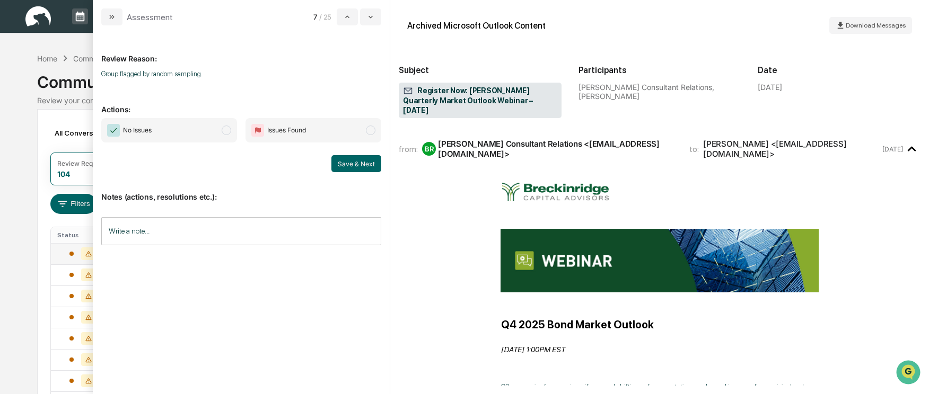
drag, startPoint x: 224, startPoint y: 130, endPoint x: 296, endPoint y: 159, distance: 77.4
click at [224, 131] on span "modal" at bounding box center [227, 131] width 10 height 10
click at [365, 165] on button "Save & Next" at bounding box center [356, 163] width 50 height 17
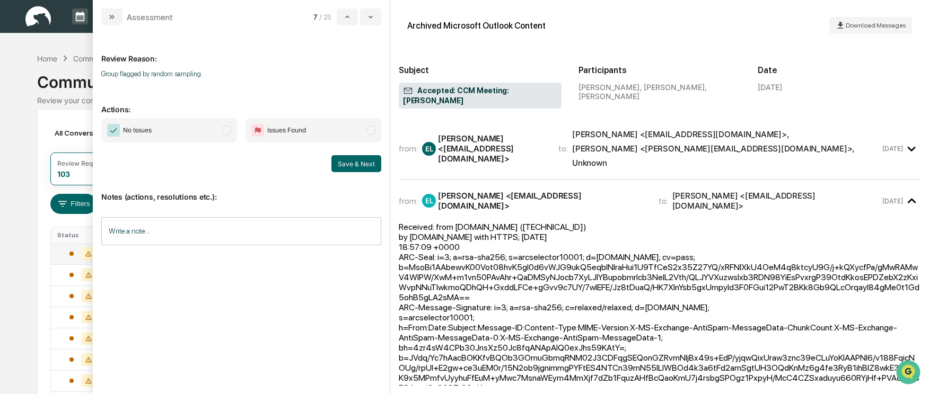
click at [224, 129] on span "modal" at bounding box center [227, 131] width 10 height 10
click at [363, 166] on button "Save & Next" at bounding box center [356, 163] width 50 height 17
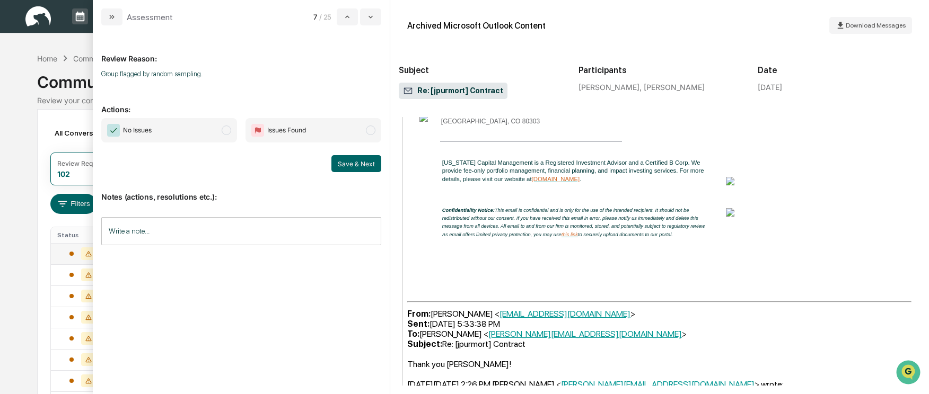
scroll to position [406, 0]
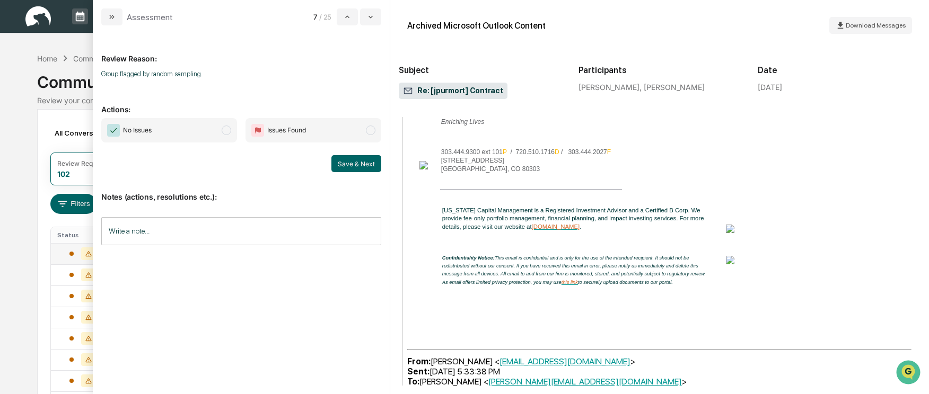
click at [232, 131] on span "No Issues" at bounding box center [169, 130] width 136 height 24
click at [354, 164] on button "Save & Next" at bounding box center [356, 163] width 50 height 17
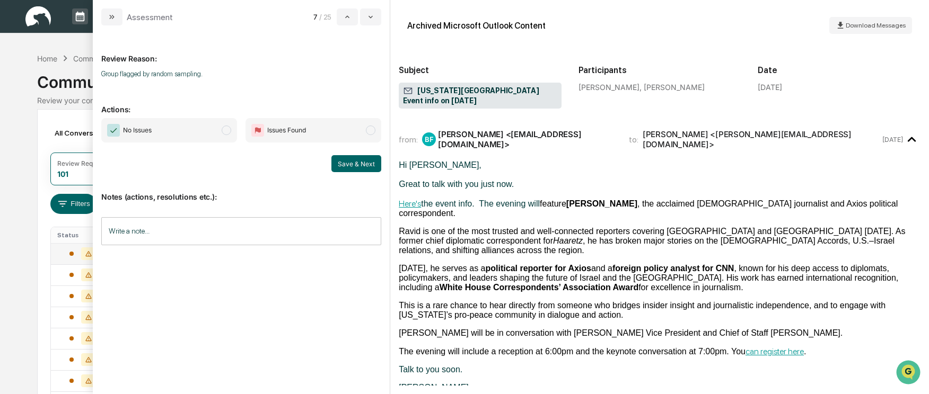
click at [228, 130] on span "modal" at bounding box center [227, 131] width 10 height 10
click at [358, 163] on button "Save & Next" at bounding box center [356, 163] width 50 height 17
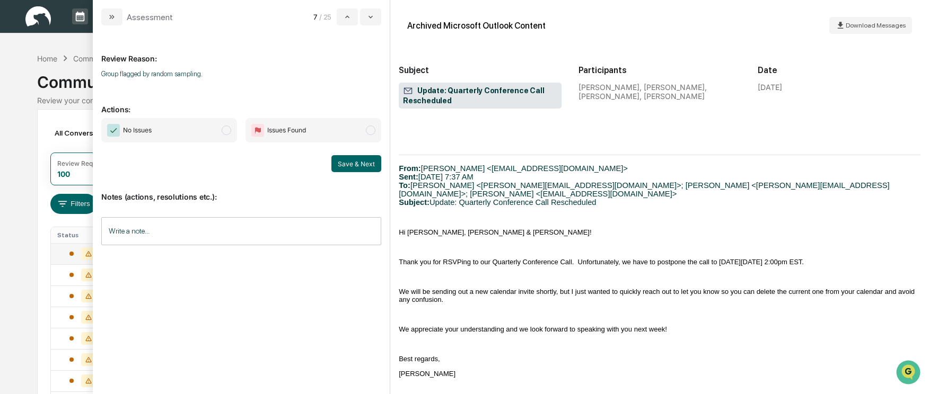
scroll to position [530, 0]
click at [229, 125] on span "No Issues" at bounding box center [169, 130] width 136 height 24
click at [350, 156] on button "Save & Next" at bounding box center [356, 163] width 50 height 17
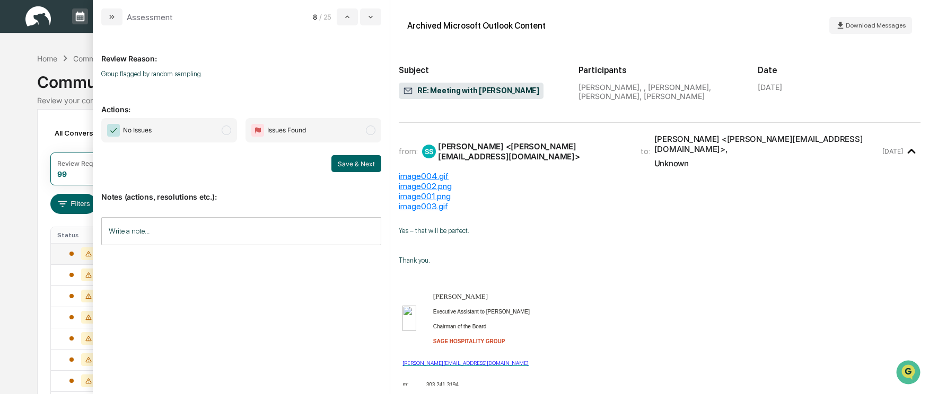
scroll to position [265, 0]
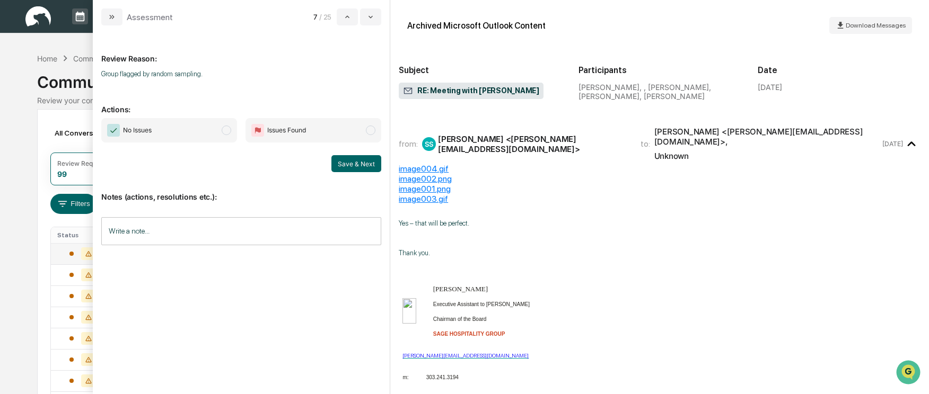
click at [224, 130] on span "modal" at bounding box center [227, 131] width 10 height 10
click at [364, 168] on button "Save & Next" at bounding box center [356, 163] width 50 height 17
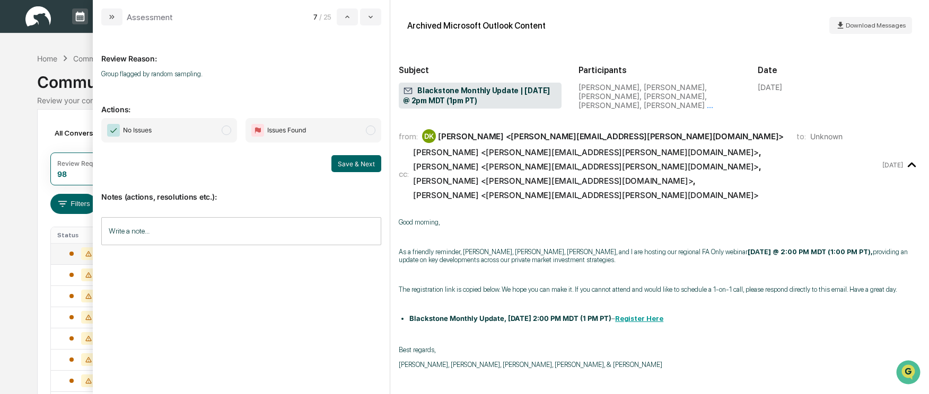
click at [227, 133] on span "modal" at bounding box center [227, 131] width 10 height 10
click at [362, 171] on div "Review Reason: Group flagged by random sampling. Actions: No Issues Issues Foun…" at bounding box center [241, 206] width 280 height 345
click at [362, 168] on button "Save & Next" at bounding box center [356, 163] width 50 height 17
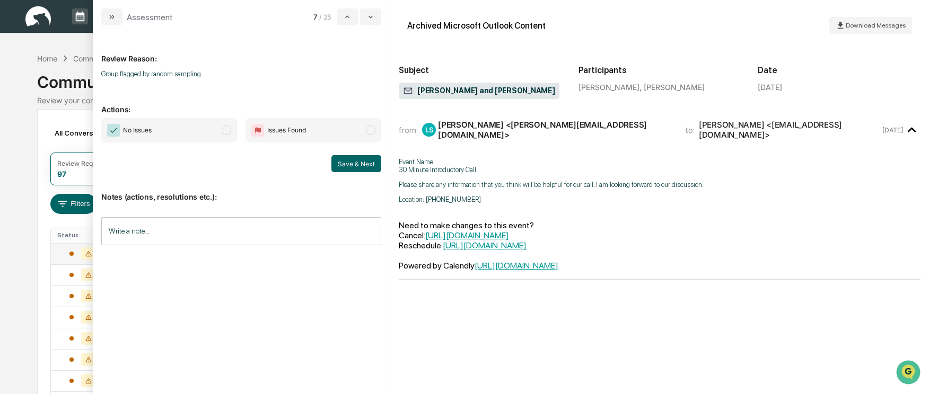
click at [224, 126] on span "modal" at bounding box center [227, 131] width 10 height 10
click at [350, 163] on button "Save & Next" at bounding box center [356, 163] width 50 height 17
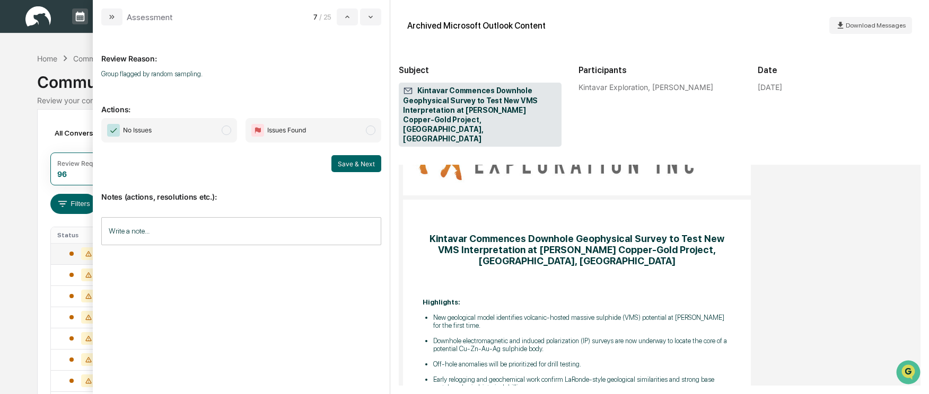
scroll to position [212, 0]
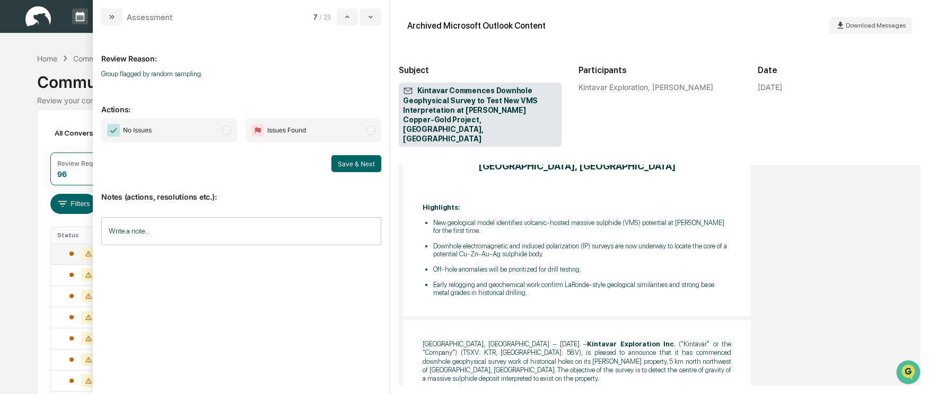
click at [228, 129] on span "modal" at bounding box center [227, 131] width 10 height 10
click at [351, 159] on button "Save & Next" at bounding box center [356, 163] width 50 height 17
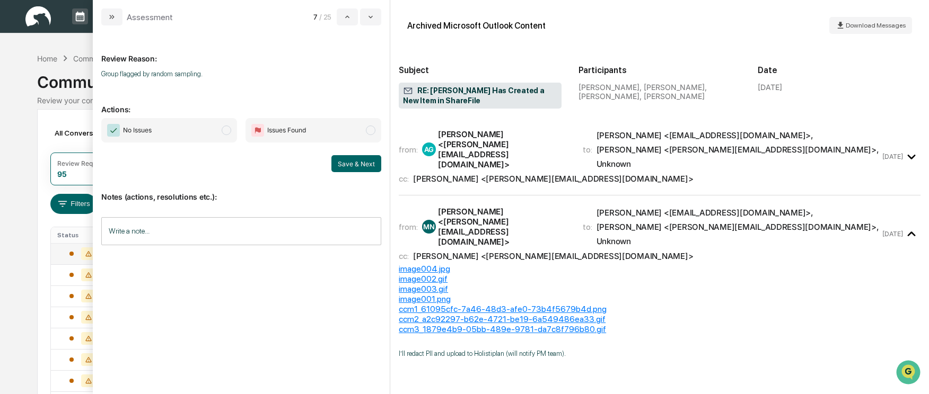
click at [229, 128] on span "modal" at bounding box center [227, 131] width 10 height 10
click at [350, 159] on button "Save & Next" at bounding box center [356, 163] width 50 height 17
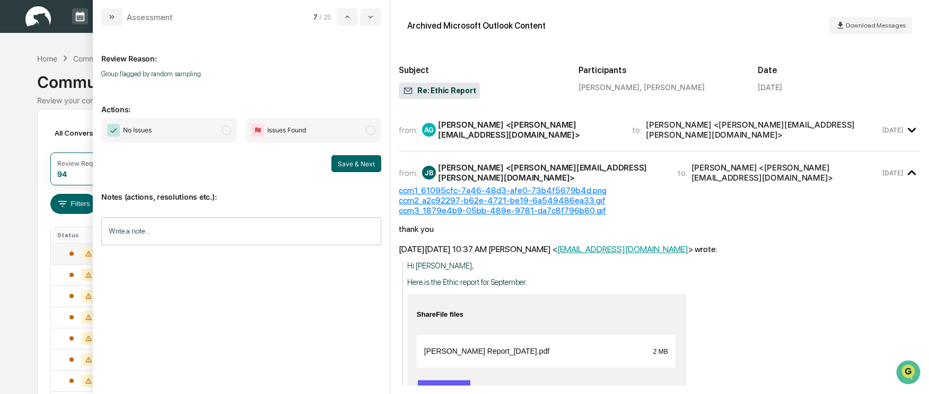
click at [230, 134] on span "modal" at bounding box center [227, 131] width 10 height 10
click at [355, 161] on button "Save & Next" at bounding box center [356, 163] width 50 height 17
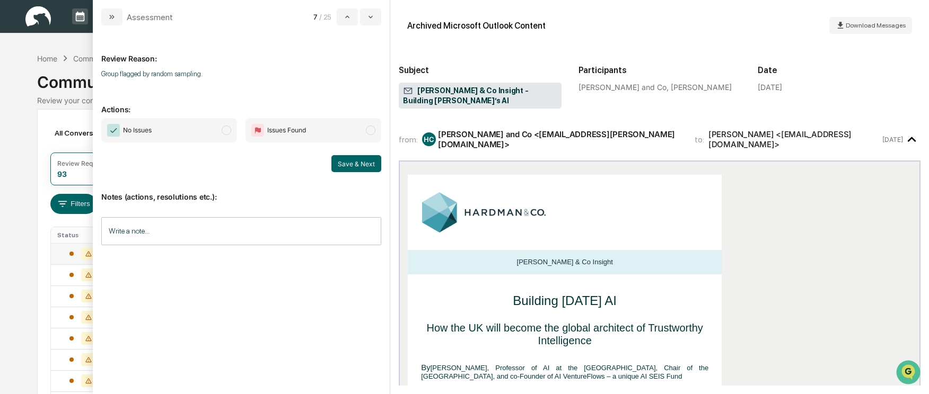
click at [227, 129] on span "modal" at bounding box center [227, 131] width 10 height 10
click at [359, 172] on button "Save & Next" at bounding box center [356, 163] width 50 height 17
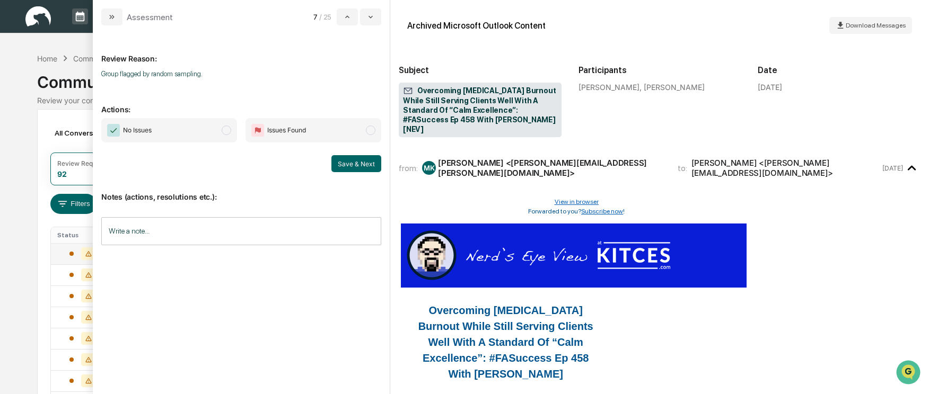
click at [228, 130] on span "modal" at bounding box center [227, 131] width 10 height 10
click at [353, 166] on button "Save & Next" at bounding box center [356, 163] width 50 height 17
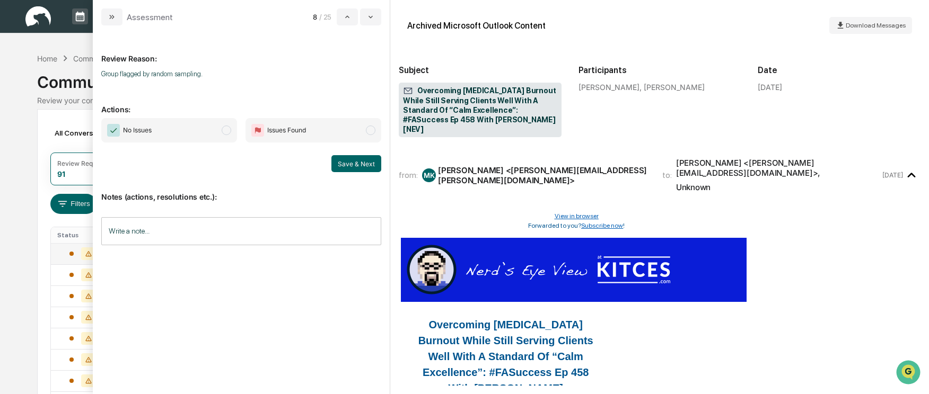
click at [222, 131] on span "modal" at bounding box center [227, 131] width 10 height 10
click at [358, 166] on button "Save & Next" at bounding box center [356, 163] width 50 height 17
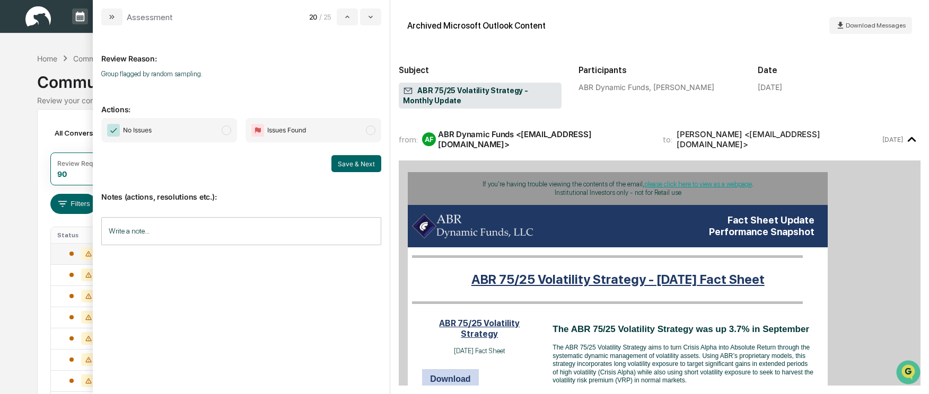
click at [225, 130] on span "modal" at bounding box center [227, 131] width 10 height 10
click at [359, 163] on button "Save & Next" at bounding box center [356, 163] width 50 height 17
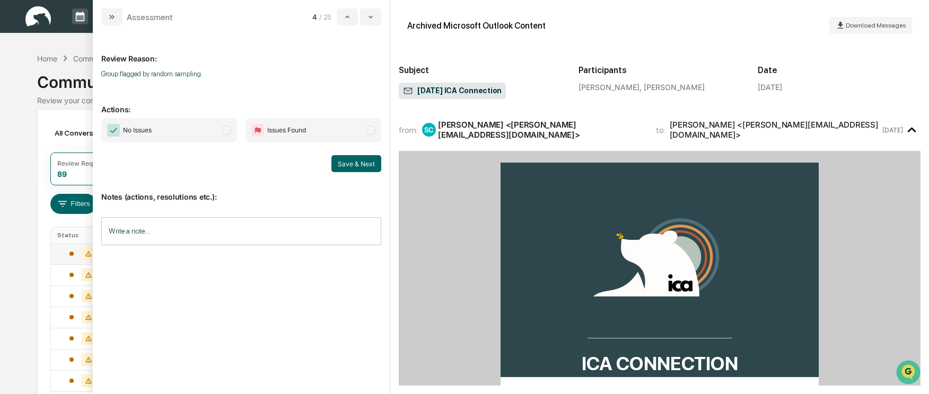
drag, startPoint x: 222, startPoint y: 127, endPoint x: 230, endPoint y: 131, distance: 9.3
click at [223, 128] on span "No Issues" at bounding box center [169, 130] width 136 height 24
click at [344, 161] on button "Save & Next" at bounding box center [356, 163] width 50 height 17
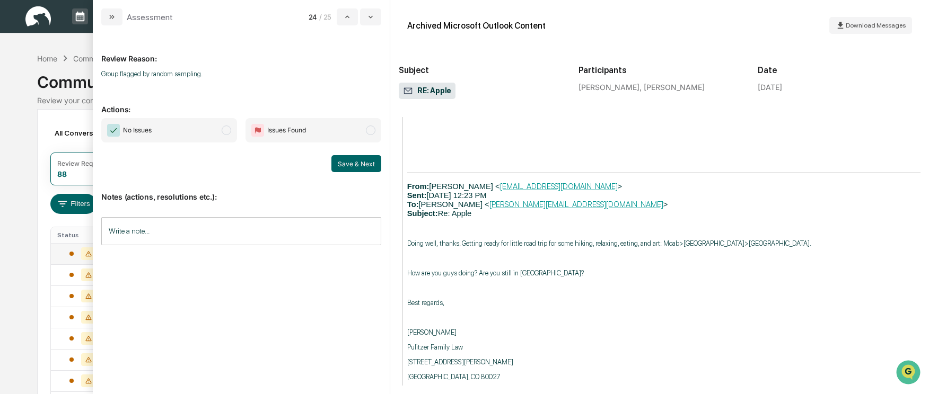
scroll to position [954, 0]
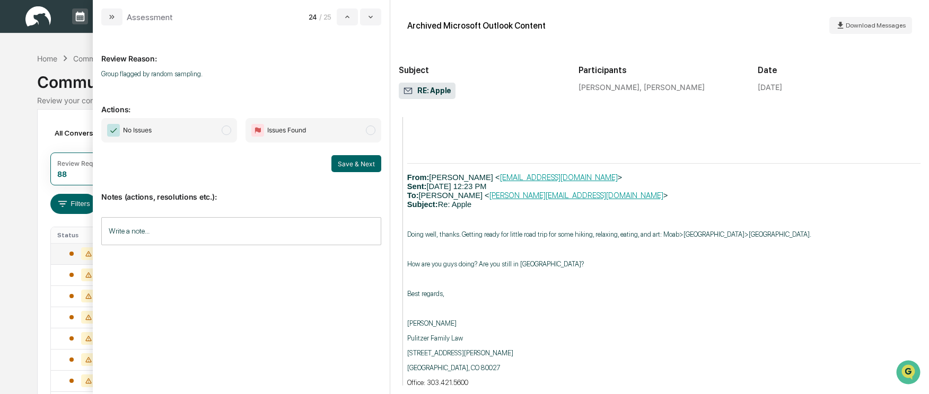
click at [224, 130] on span "modal" at bounding box center [227, 131] width 10 height 10
click at [365, 162] on button "Save & Next" at bounding box center [356, 163] width 50 height 17
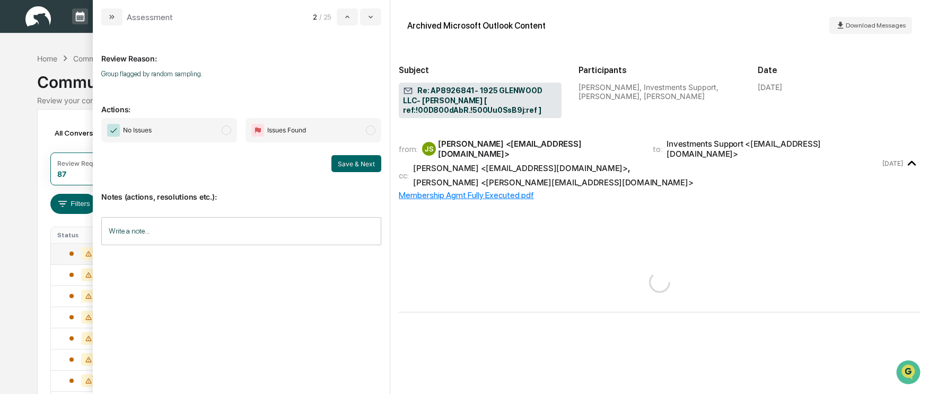
click at [222, 130] on span "modal" at bounding box center [227, 131] width 10 height 10
click at [356, 162] on button "Save & Next" at bounding box center [356, 163] width 50 height 17
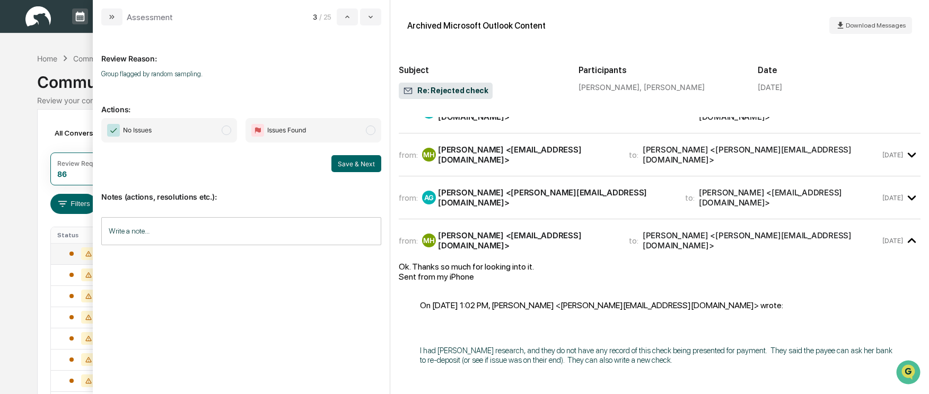
scroll to position [106, 0]
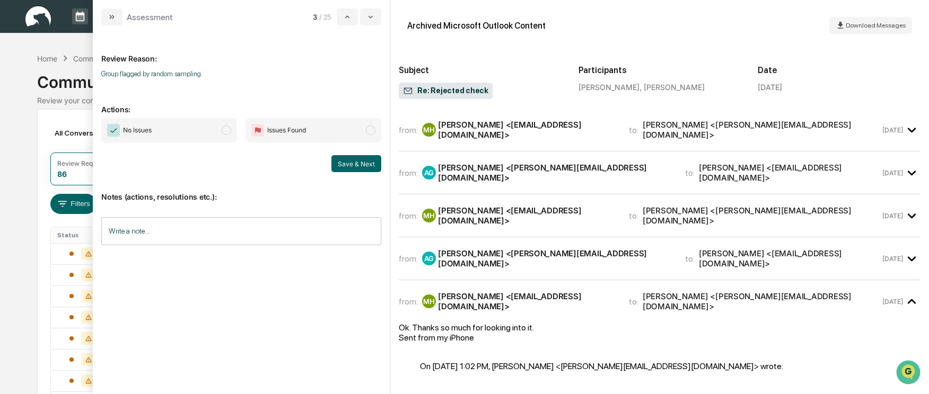
scroll to position [106, 0]
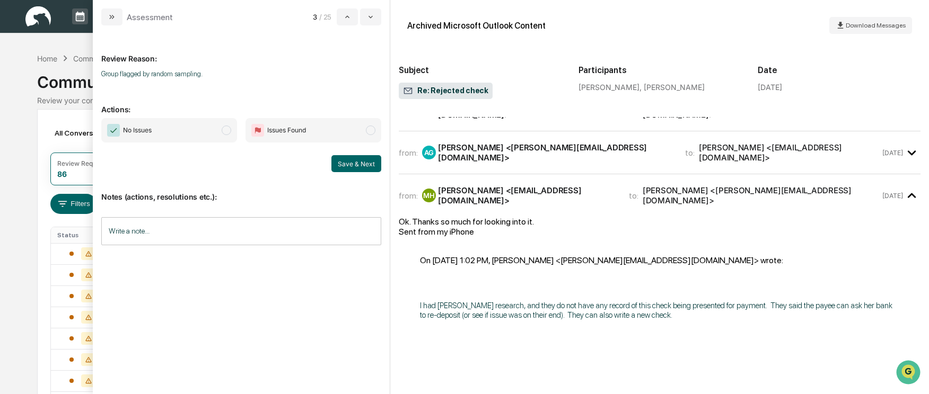
click at [227, 130] on span "modal" at bounding box center [227, 131] width 10 height 10
click at [347, 163] on button "Save & Next" at bounding box center [356, 163] width 50 height 17
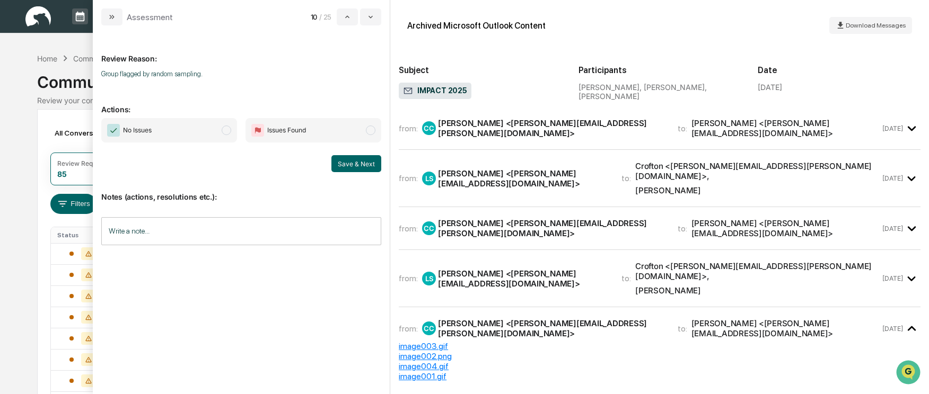
scroll to position [106, 0]
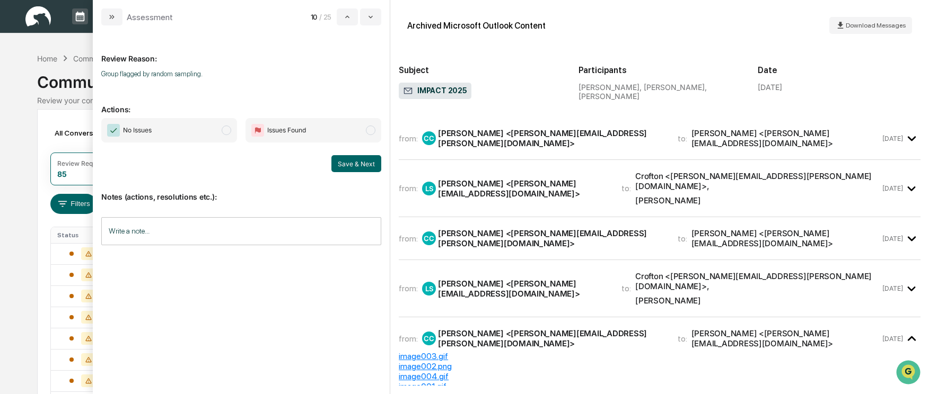
click at [231, 134] on span "No Issues" at bounding box center [169, 130] width 136 height 24
click at [349, 165] on button "Save & Next" at bounding box center [356, 163] width 50 height 17
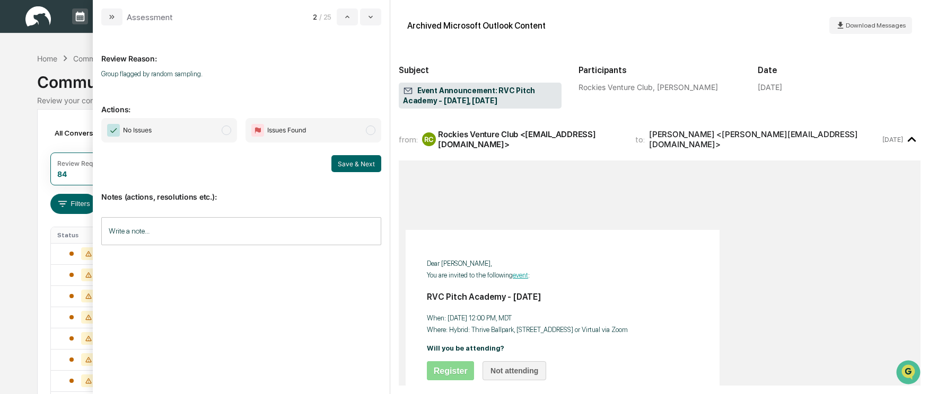
click at [231, 136] on span "No Issues" at bounding box center [169, 130] width 136 height 24
click at [353, 161] on button "Save & Next" at bounding box center [356, 163] width 50 height 17
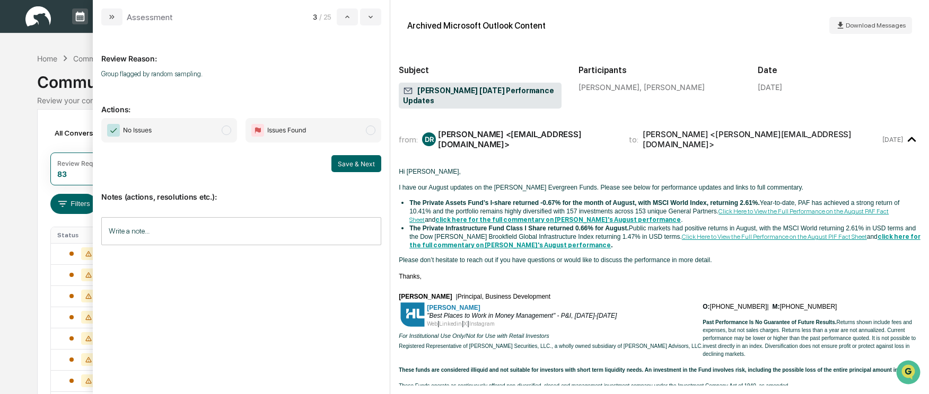
click at [227, 131] on span "modal" at bounding box center [227, 131] width 10 height 10
click at [343, 164] on button "Save & Next" at bounding box center [356, 163] width 50 height 17
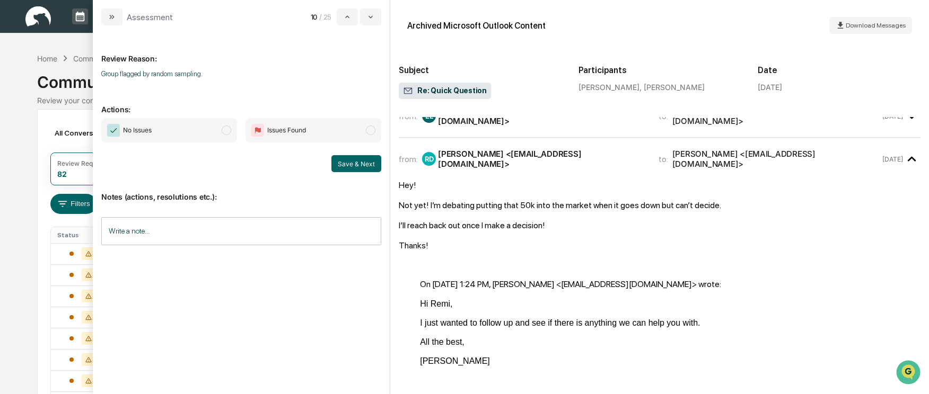
scroll to position [106, 0]
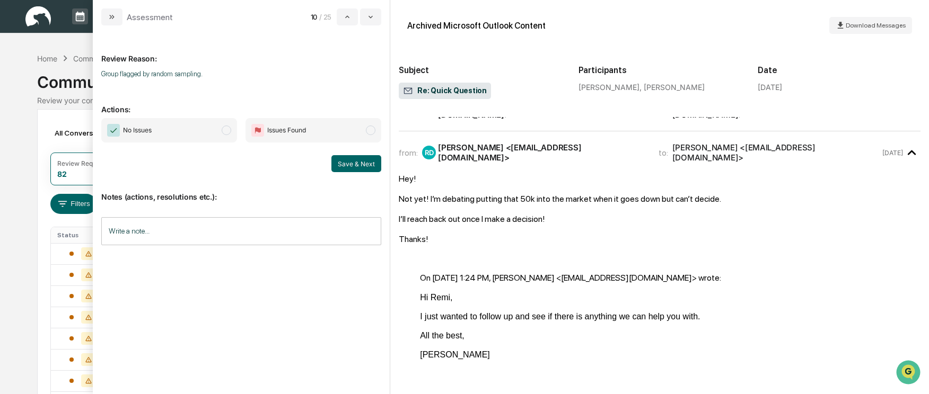
click at [230, 130] on span "modal" at bounding box center [227, 131] width 10 height 10
click at [336, 161] on button "Save & Next" at bounding box center [356, 163] width 50 height 17
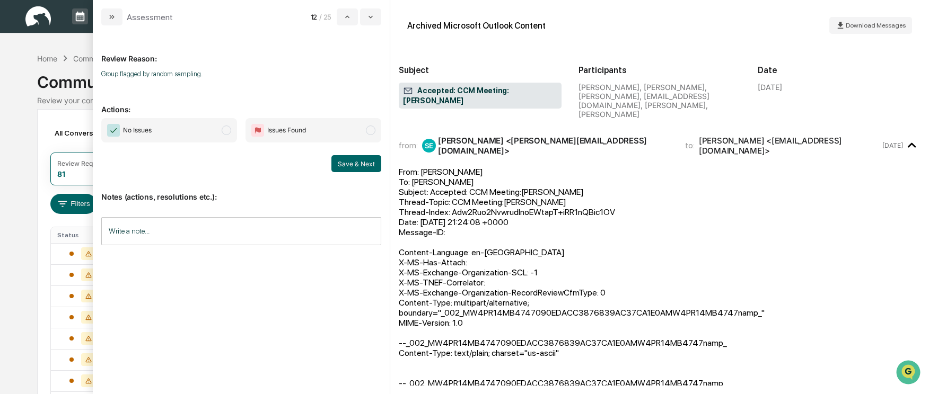
scroll to position [159, 0]
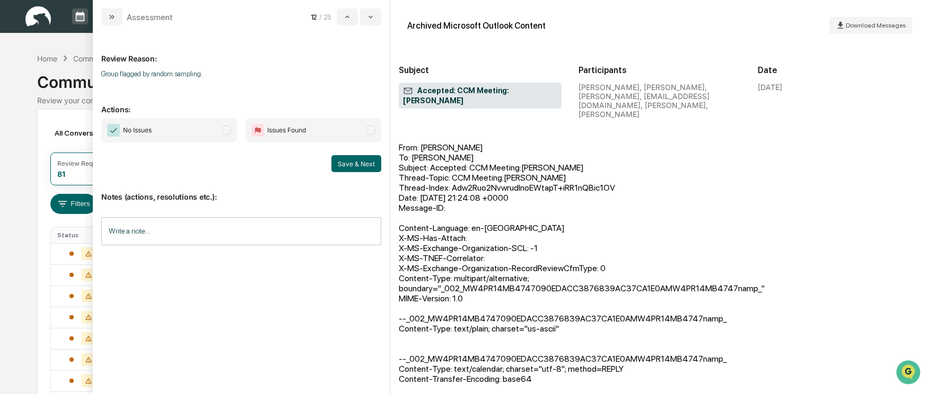
click at [230, 129] on span "modal" at bounding box center [227, 131] width 10 height 10
click at [360, 169] on button "Save & Next" at bounding box center [356, 163] width 50 height 17
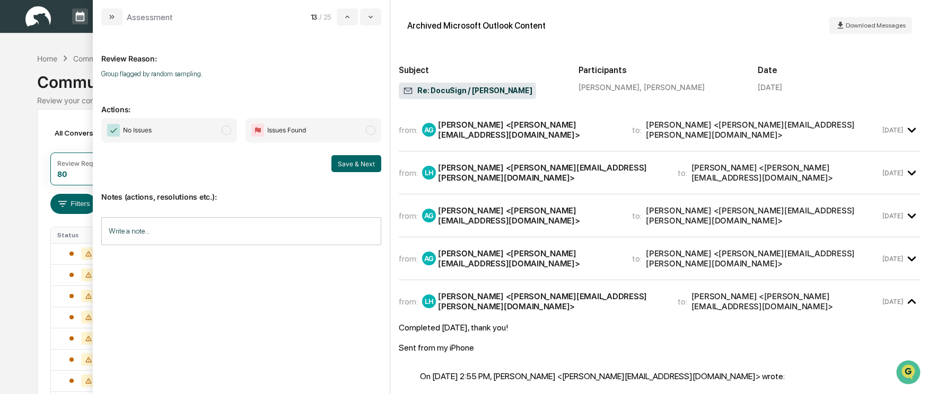
scroll to position [106, 0]
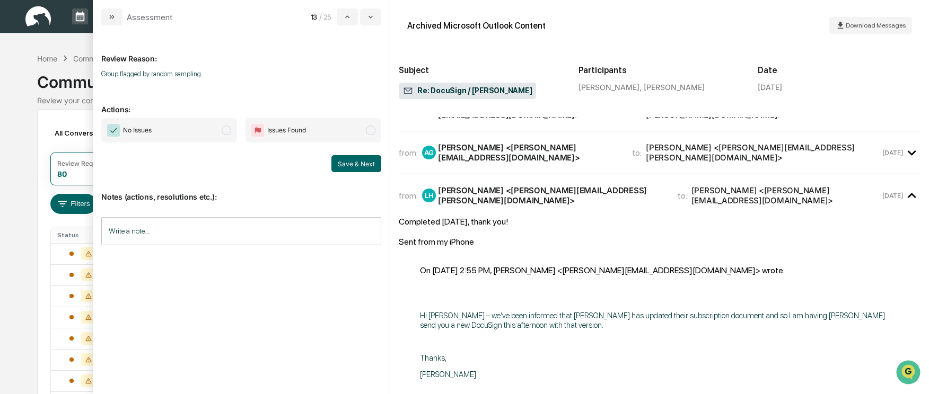
click at [227, 133] on span "modal" at bounding box center [227, 131] width 10 height 10
click at [366, 171] on button "Save & Next" at bounding box center [356, 163] width 50 height 17
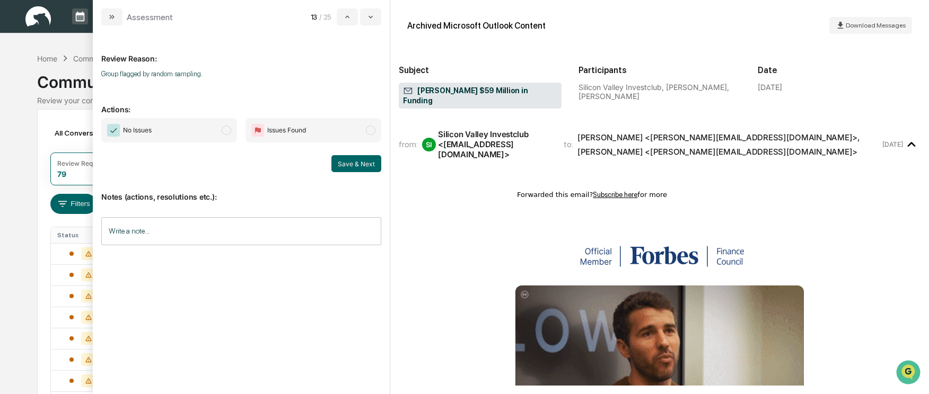
click at [230, 128] on span "modal" at bounding box center [227, 131] width 10 height 10
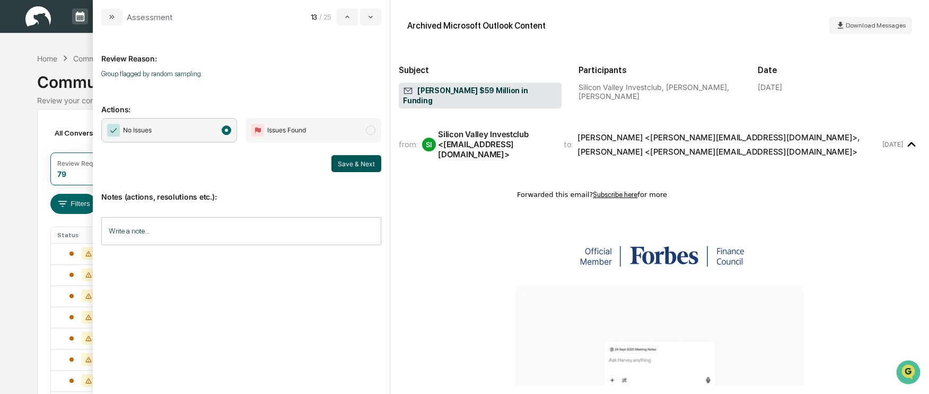
click at [351, 160] on button "Save & Next" at bounding box center [356, 163] width 50 height 17
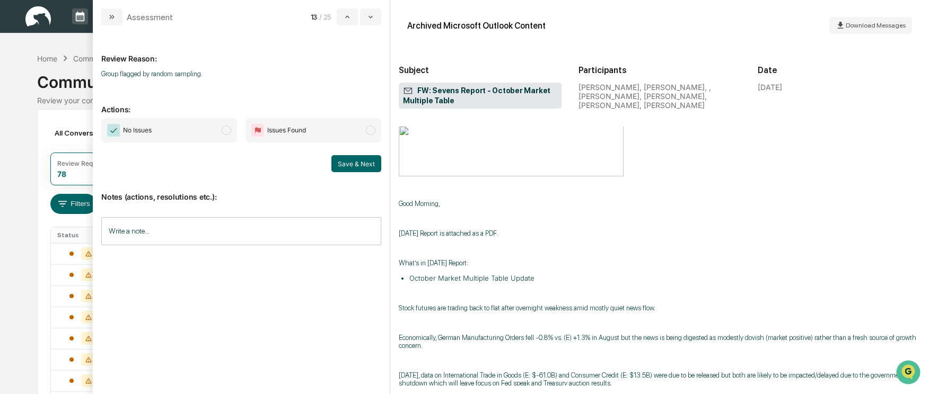
scroll to position [636, 0]
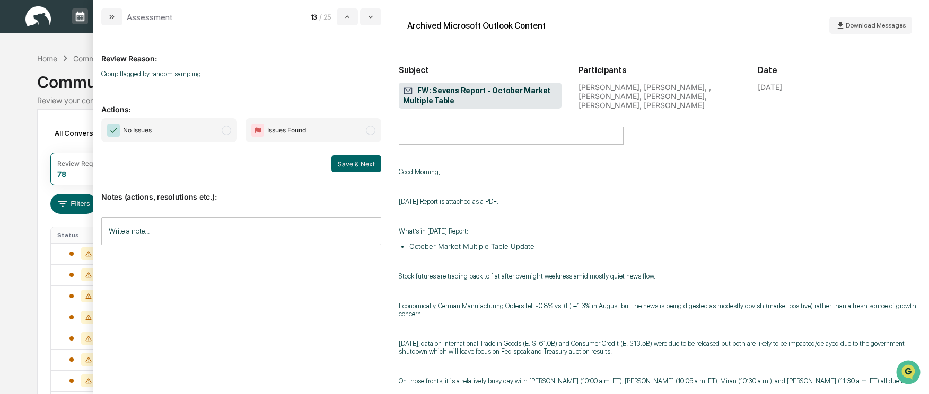
click at [226, 130] on span "modal" at bounding box center [227, 131] width 10 height 10
click at [341, 156] on button "Save & Next" at bounding box center [356, 163] width 50 height 17
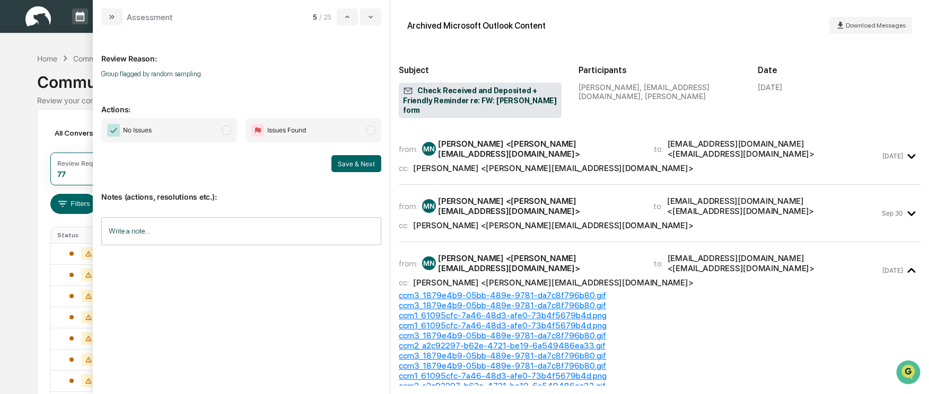
click at [234, 129] on span "No Issues" at bounding box center [169, 130] width 136 height 24
click at [348, 160] on button "Save & Next" at bounding box center [356, 163] width 50 height 17
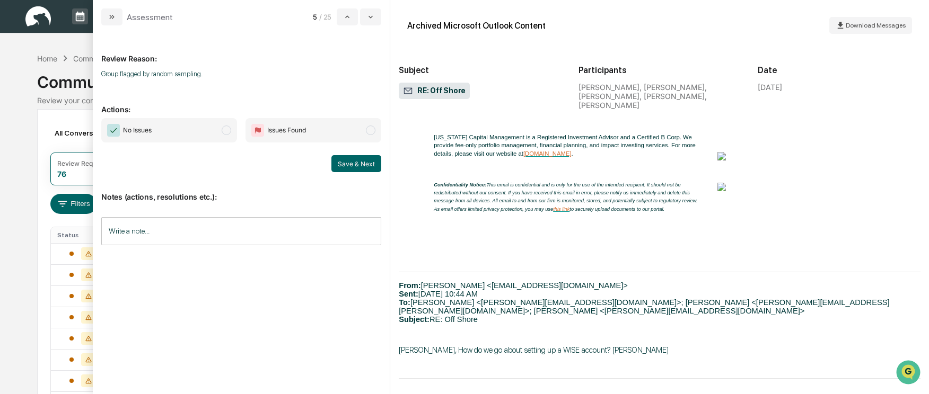
scroll to position [1060, 0]
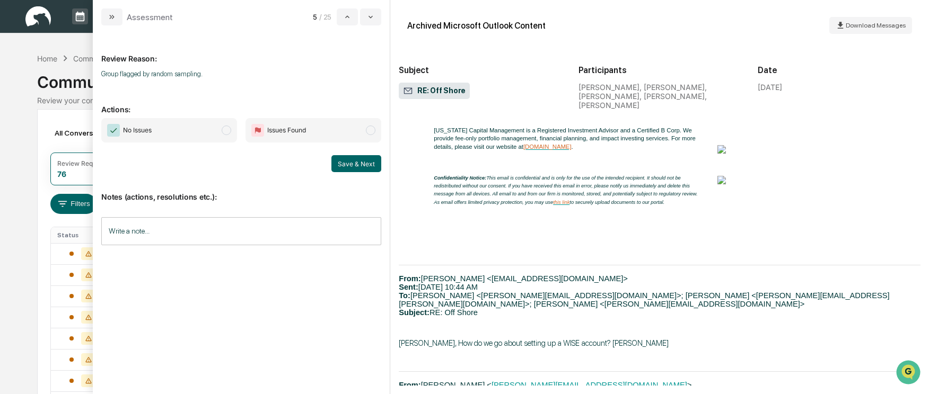
click at [218, 131] on span "No Issues" at bounding box center [169, 130] width 136 height 24
click at [228, 131] on span "modal" at bounding box center [227, 131] width 10 height 10
click at [358, 166] on button "Save & Next" at bounding box center [356, 163] width 50 height 17
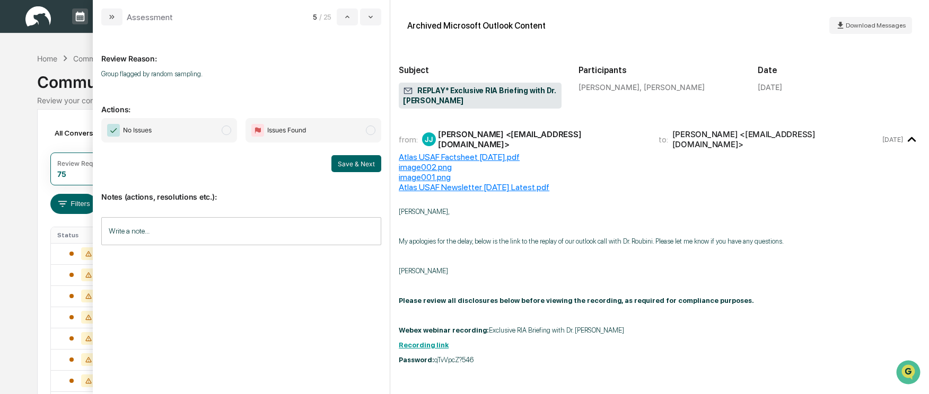
click at [225, 127] on span "modal" at bounding box center [227, 131] width 10 height 10
click at [363, 168] on button "Save & Next" at bounding box center [356, 163] width 50 height 17
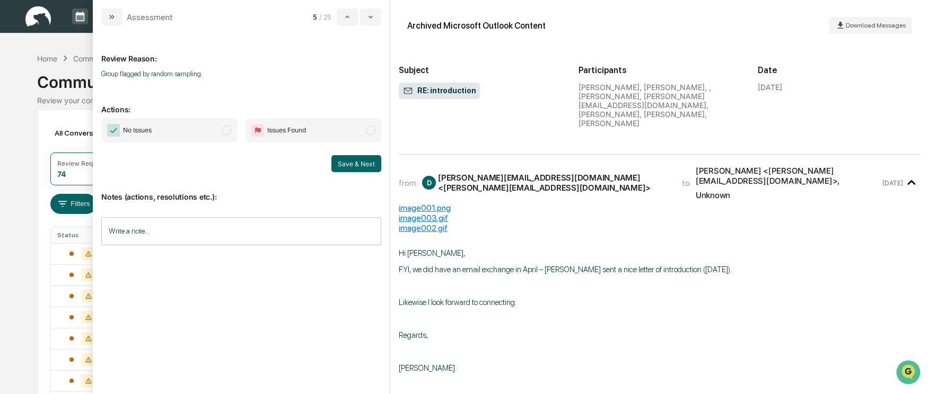
scroll to position [159, 0]
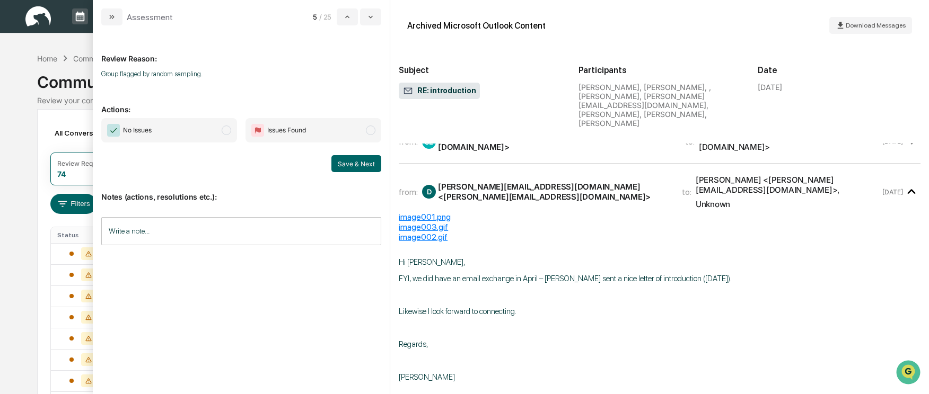
click at [227, 132] on span "modal" at bounding box center [227, 131] width 10 height 10
click at [345, 164] on button "Save & Next" at bounding box center [356, 163] width 50 height 17
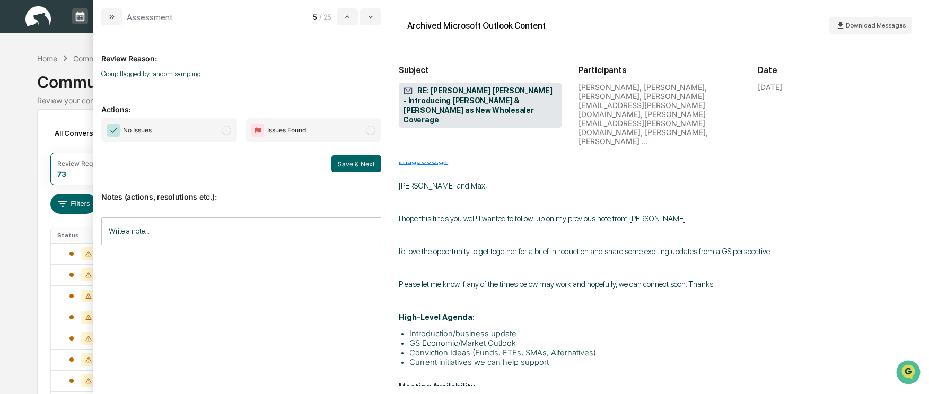
scroll to position [371, 0]
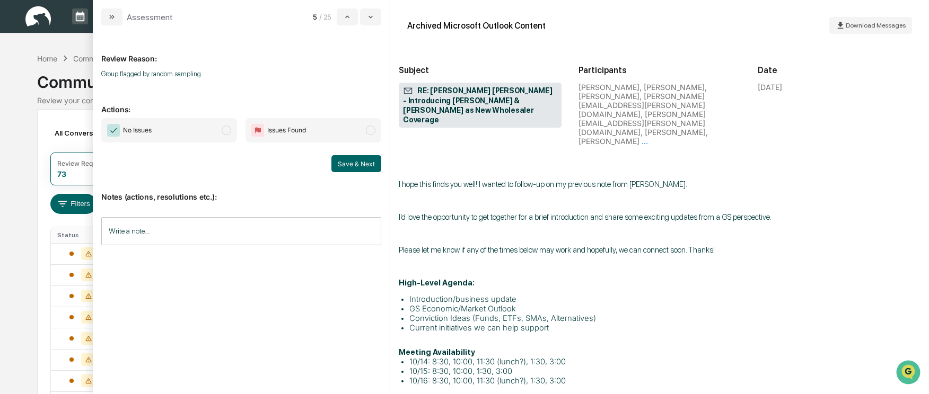
click at [230, 133] on span "modal" at bounding box center [227, 131] width 10 height 10
click at [332, 159] on button "Save & Next" at bounding box center [356, 163] width 50 height 17
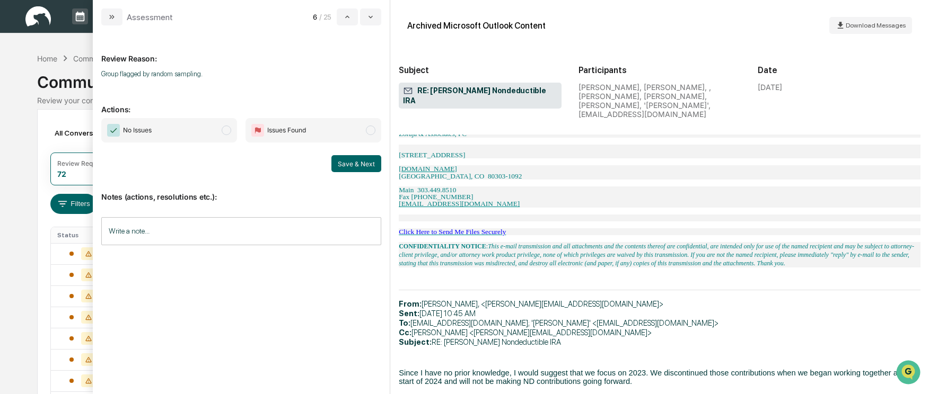
scroll to position [583, 0]
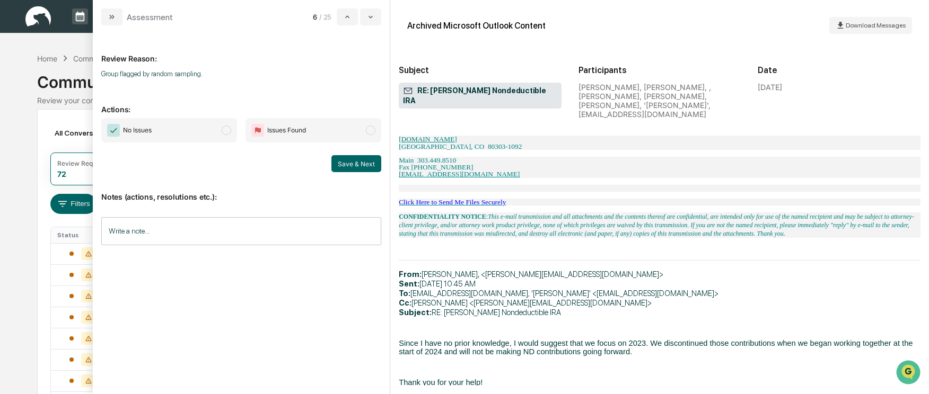
click at [228, 130] on span "modal" at bounding box center [227, 131] width 10 height 10
click at [332, 165] on button "Save & Next" at bounding box center [356, 163] width 50 height 17
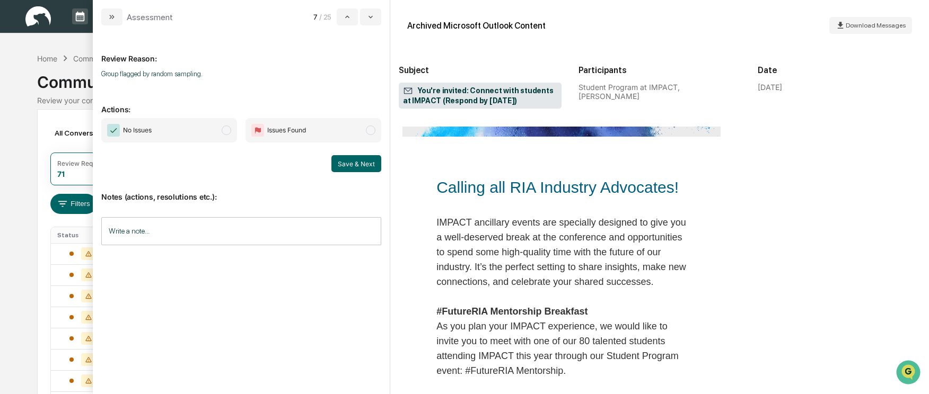
scroll to position [265, 0]
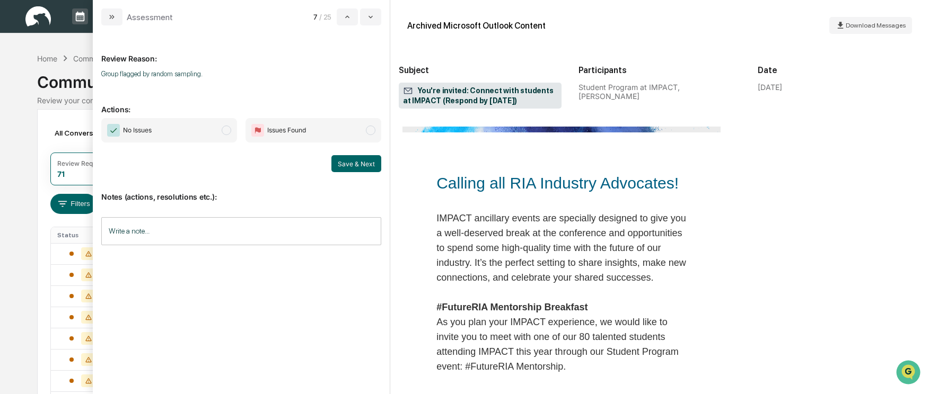
click at [224, 130] on span "modal" at bounding box center [227, 131] width 10 height 10
click at [358, 168] on button "Save & Next" at bounding box center [356, 163] width 50 height 17
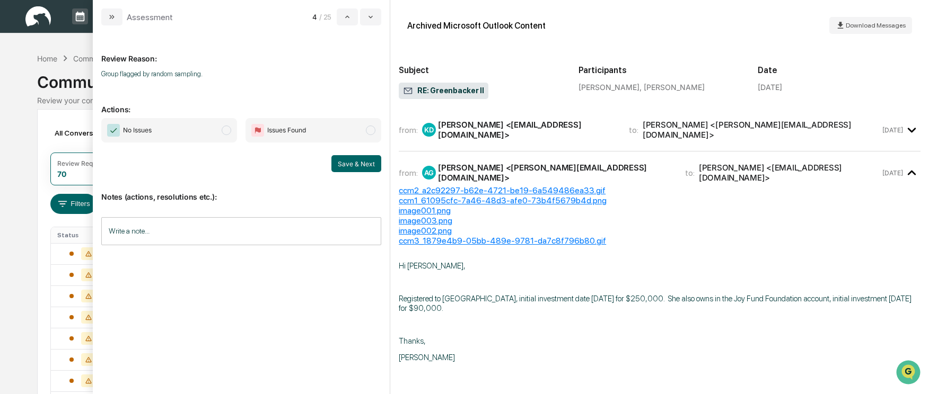
click at [222, 131] on span "modal" at bounding box center [227, 131] width 10 height 10
click at [354, 160] on button "Save & Next" at bounding box center [356, 163] width 50 height 17
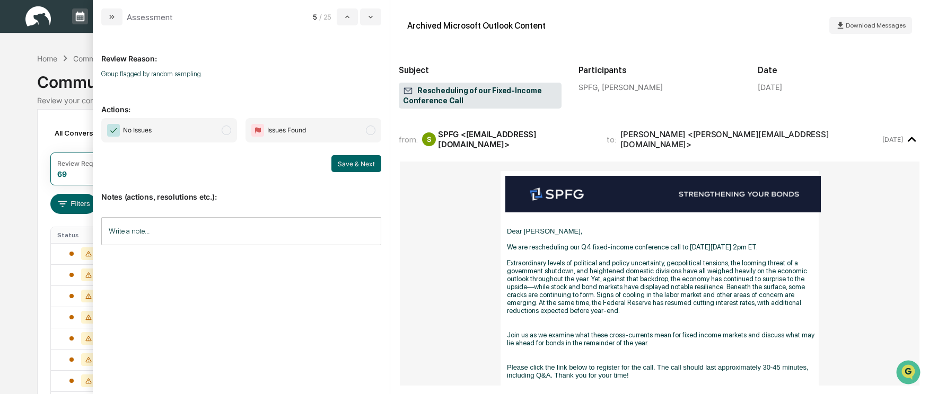
click at [226, 128] on span "modal" at bounding box center [227, 131] width 10 height 10
click at [354, 162] on button "Save & Next" at bounding box center [356, 163] width 50 height 17
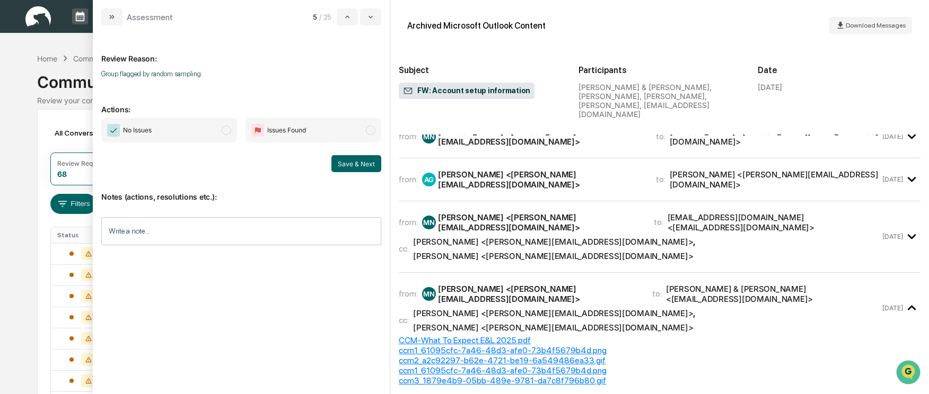
scroll to position [424, 0]
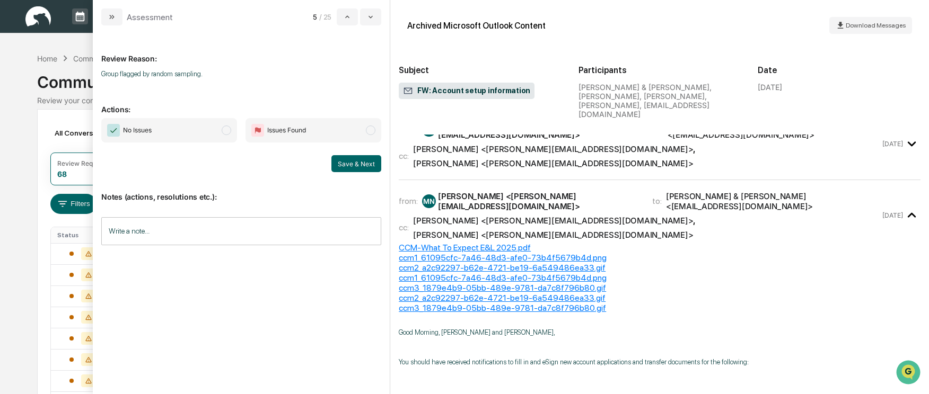
click at [224, 128] on span "modal" at bounding box center [227, 131] width 10 height 10
click at [342, 158] on button "Save & Next" at bounding box center [356, 163] width 50 height 17
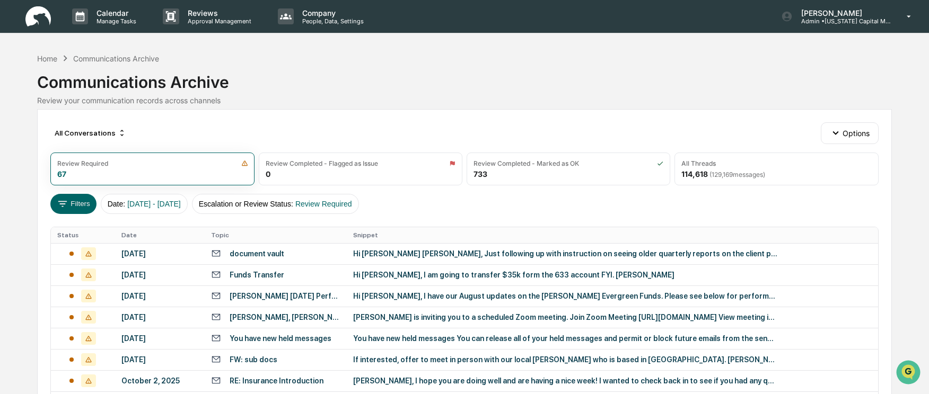
drag, startPoint x: 14, startPoint y: 135, endPoint x: 22, endPoint y: 155, distance: 21.0
click at [190, 260] on td "[DATE]" at bounding box center [160, 253] width 90 height 21
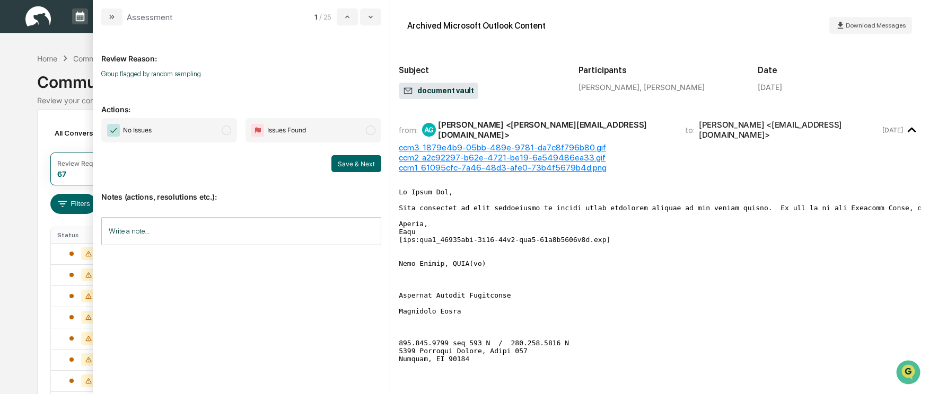
click at [225, 129] on span "modal" at bounding box center [227, 131] width 10 height 10
click at [357, 160] on button "Save & Next" at bounding box center [356, 163] width 50 height 17
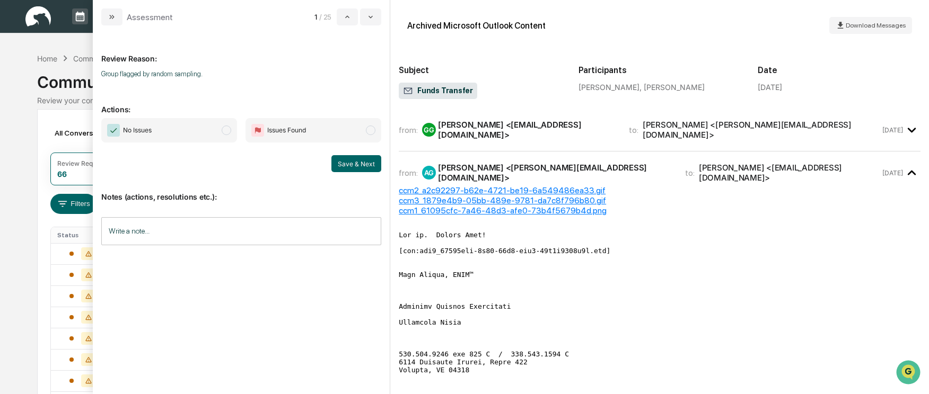
click at [223, 133] on span "modal" at bounding box center [227, 131] width 10 height 10
click at [349, 164] on button "Save & Next" at bounding box center [356, 163] width 50 height 17
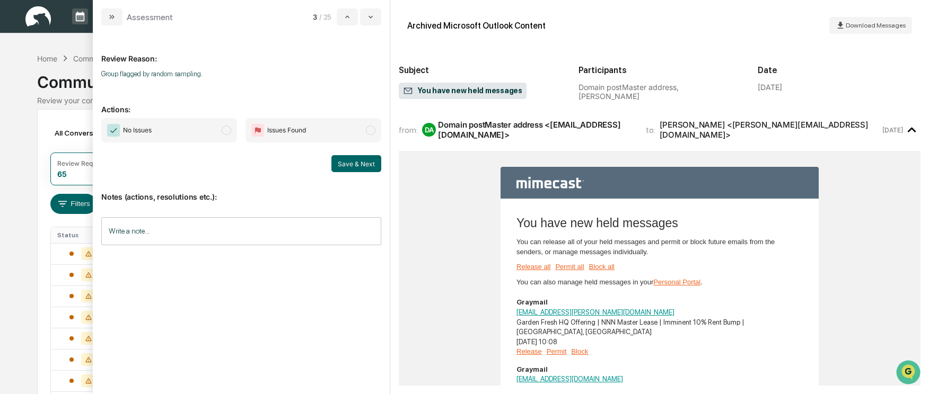
click at [227, 129] on span "modal" at bounding box center [227, 131] width 10 height 10
click at [351, 159] on button "Save & Next" at bounding box center [356, 163] width 50 height 17
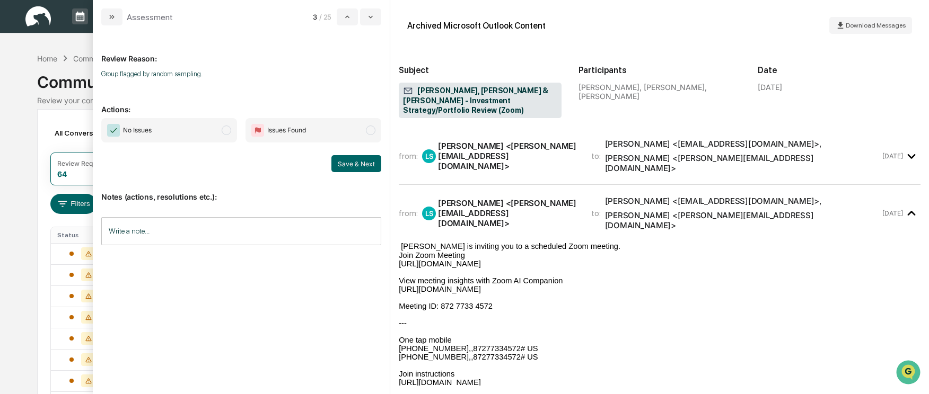
click at [224, 128] on span "modal" at bounding box center [227, 131] width 10 height 10
click at [342, 162] on button "Save & Next" at bounding box center [356, 163] width 50 height 17
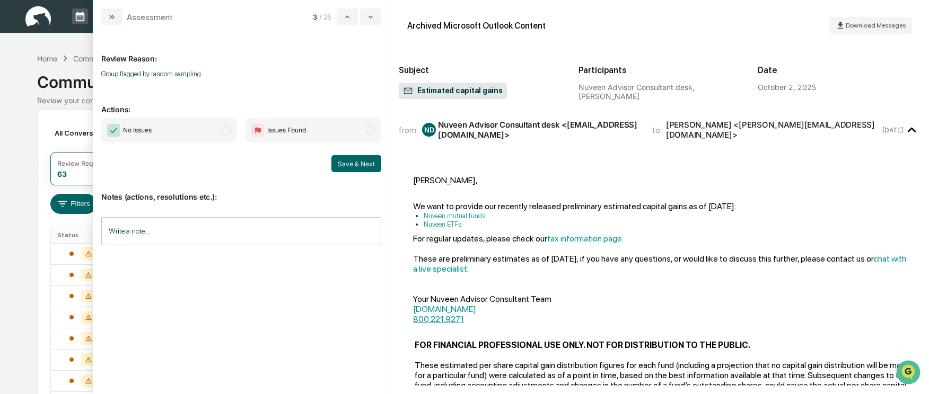
click at [227, 134] on span "modal" at bounding box center [227, 131] width 10 height 10
click at [324, 160] on div "Save & Next" at bounding box center [241, 163] width 280 height 17
click at [368, 167] on button "Save & Next" at bounding box center [356, 163] width 50 height 17
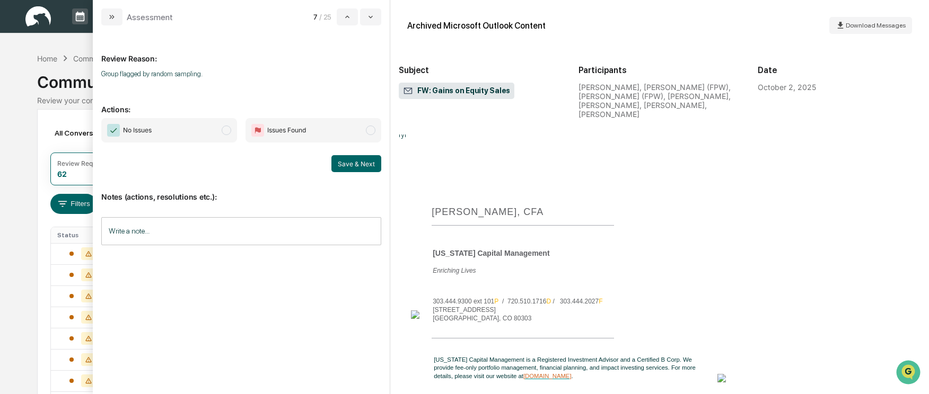
scroll to position [1856, 0]
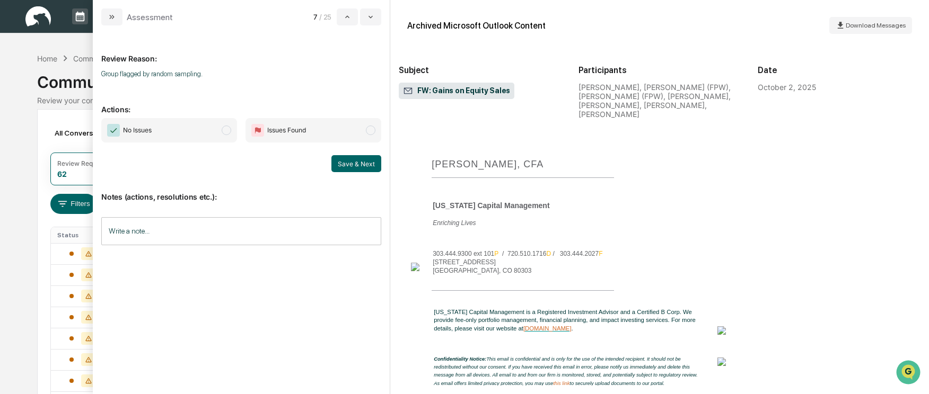
click at [226, 131] on span "modal" at bounding box center [227, 131] width 10 height 10
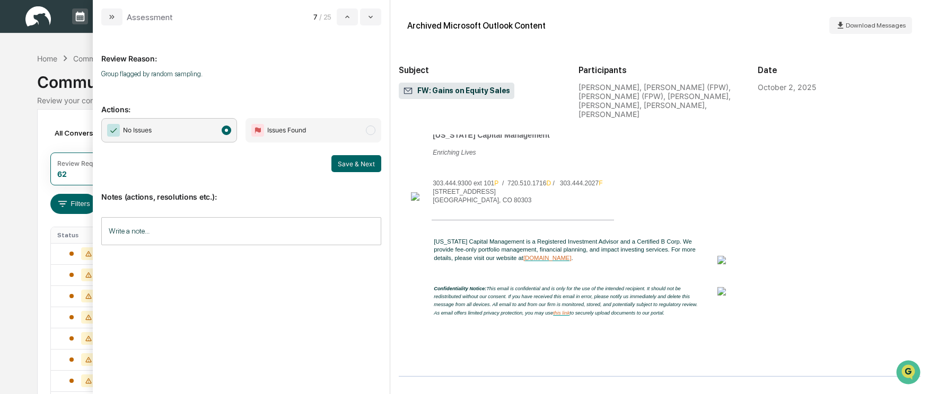
scroll to position [1909, 0]
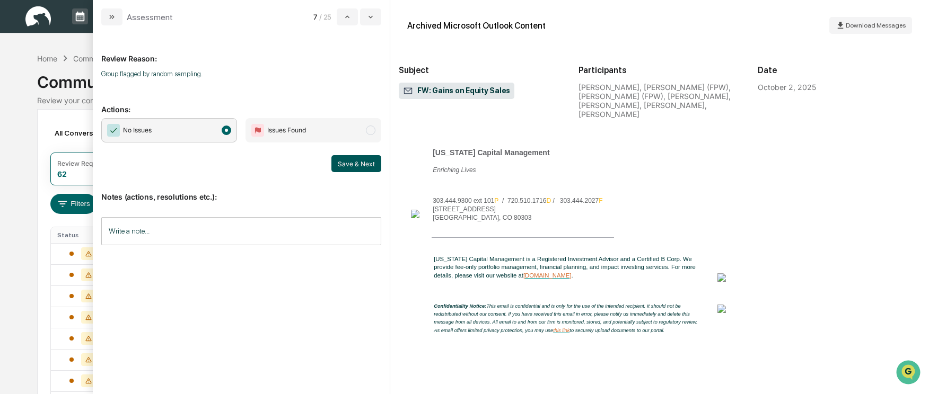
click at [367, 163] on button "Save & Next" at bounding box center [356, 163] width 50 height 17
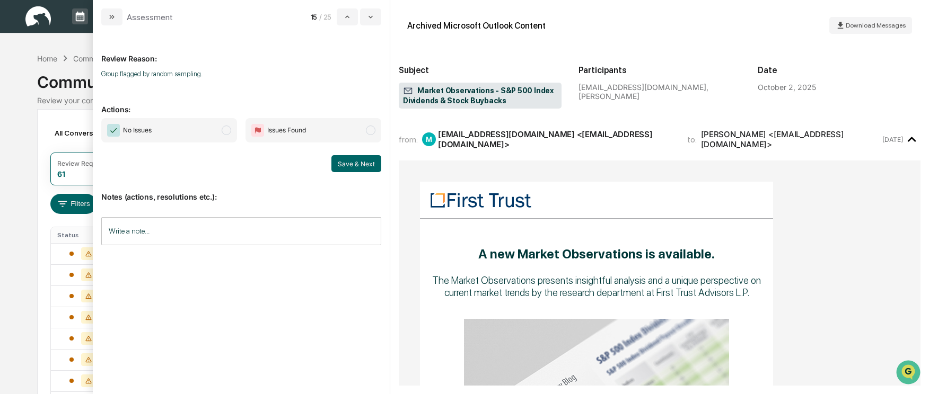
click at [231, 133] on span "No Issues" at bounding box center [169, 130] width 136 height 24
click at [338, 159] on button "Save & Next" at bounding box center [356, 163] width 50 height 17
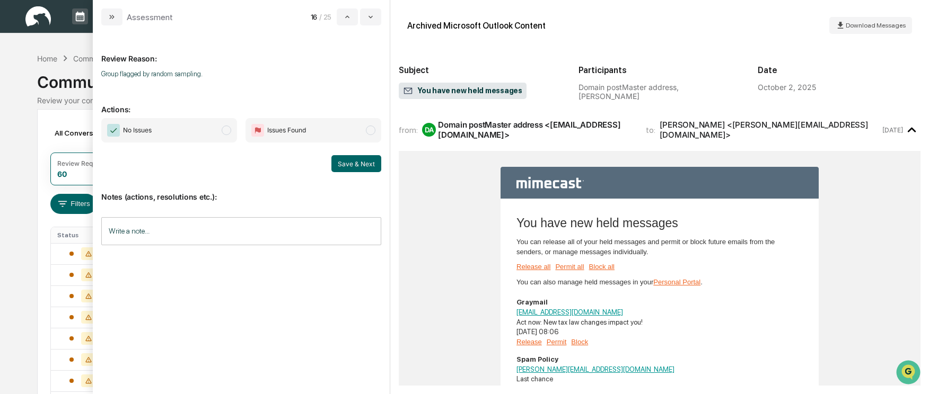
click at [224, 134] on span "modal" at bounding box center [227, 131] width 10 height 10
click at [336, 160] on button "Save & Next" at bounding box center [356, 163] width 50 height 17
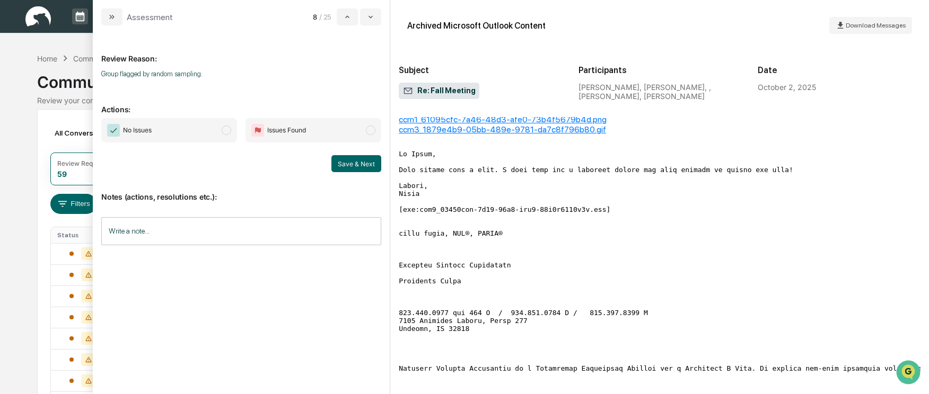
scroll to position [159, 0]
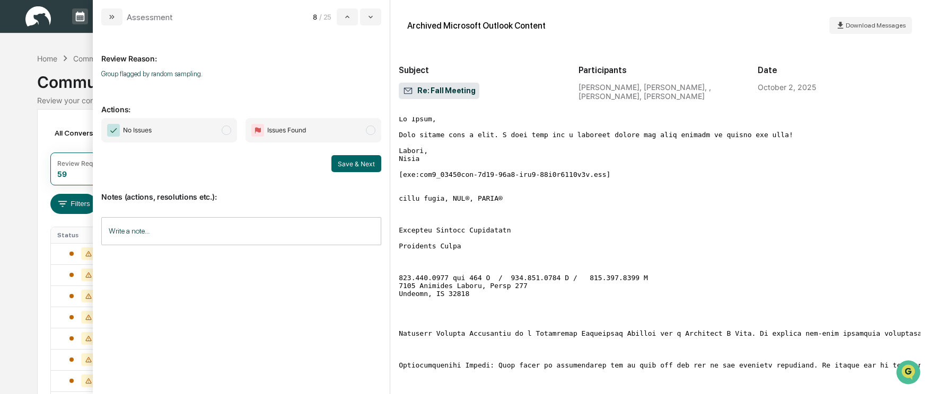
click at [221, 133] on span "No Issues" at bounding box center [169, 130] width 136 height 24
click at [346, 158] on button "Save & Next" at bounding box center [356, 163] width 50 height 17
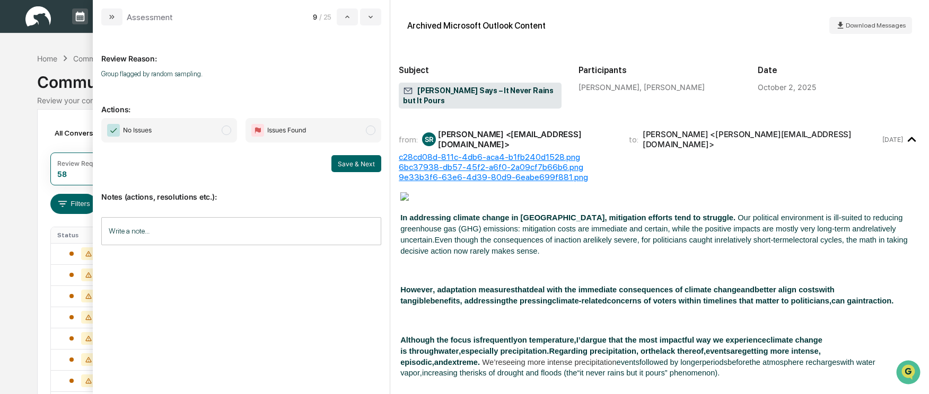
click at [224, 135] on span "No Issues" at bounding box center [169, 130] width 136 height 24
click at [346, 168] on button "Save & Next" at bounding box center [356, 163] width 50 height 17
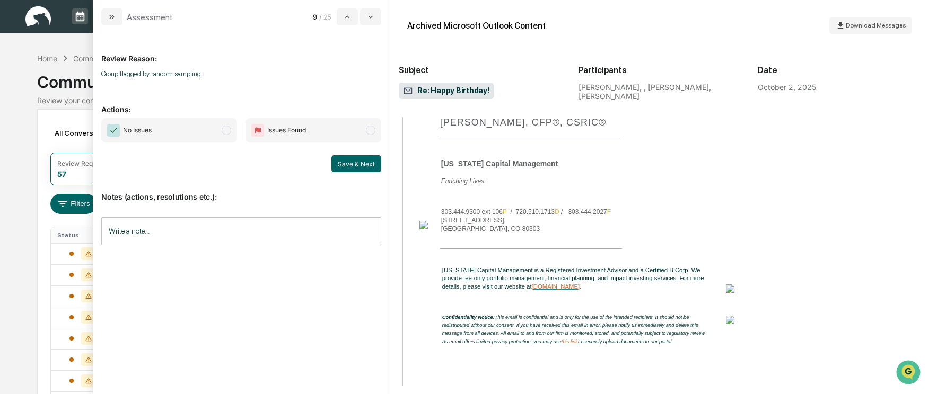
scroll to position [466, 0]
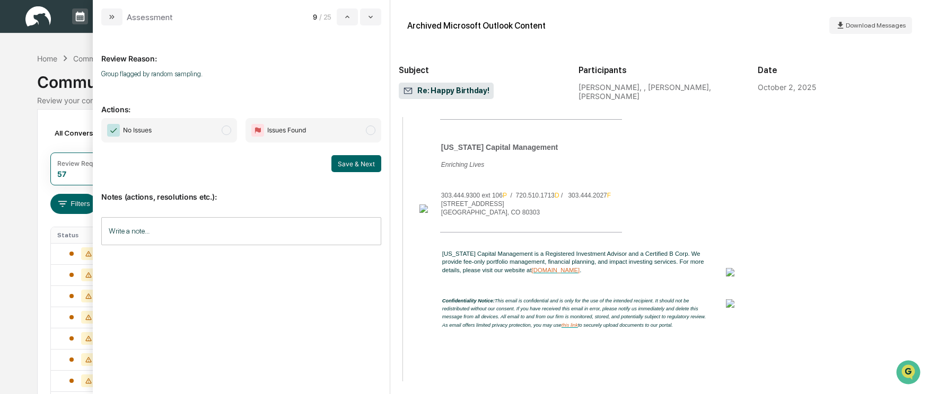
click at [218, 135] on span "No Issues" at bounding box center [169, 130] width 136 height 24
click at [354, 161] on button "Save & Next" at bounding box center [356, 163] width 50 height 17
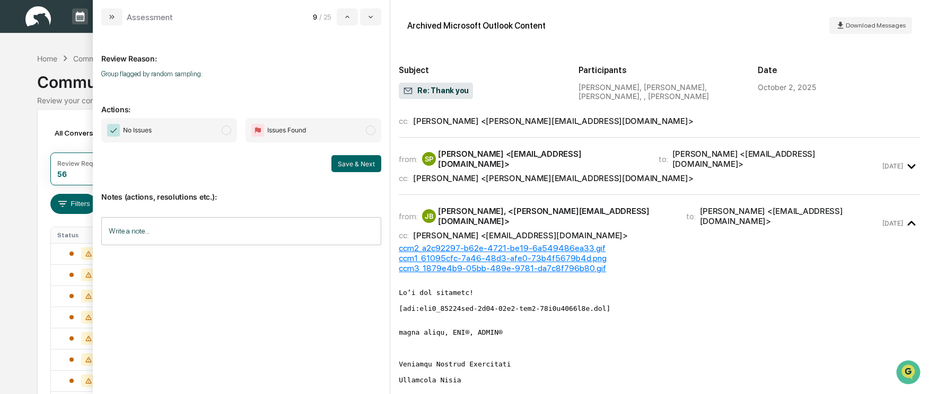
scroll to position [106, 0]
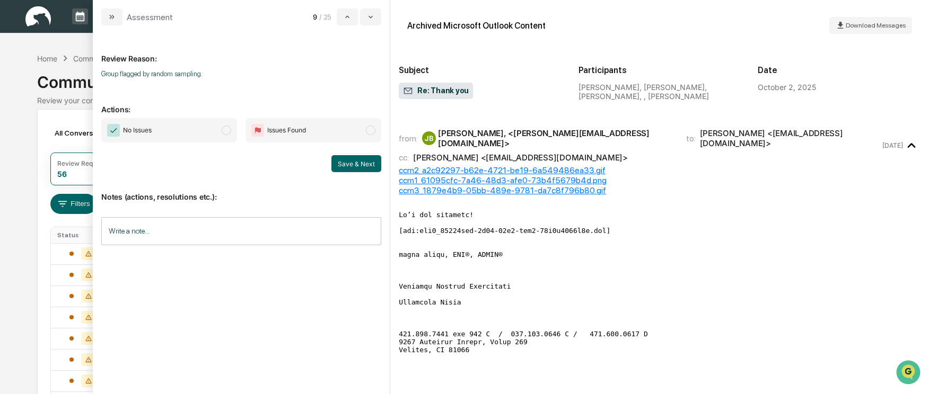
click at [227, 133] on span "modal" at bounding box center [227, 131] width 10 height 10
click at [370, 161] on button "Save & Next" at bounding box center [356, 163] width 50 height 17
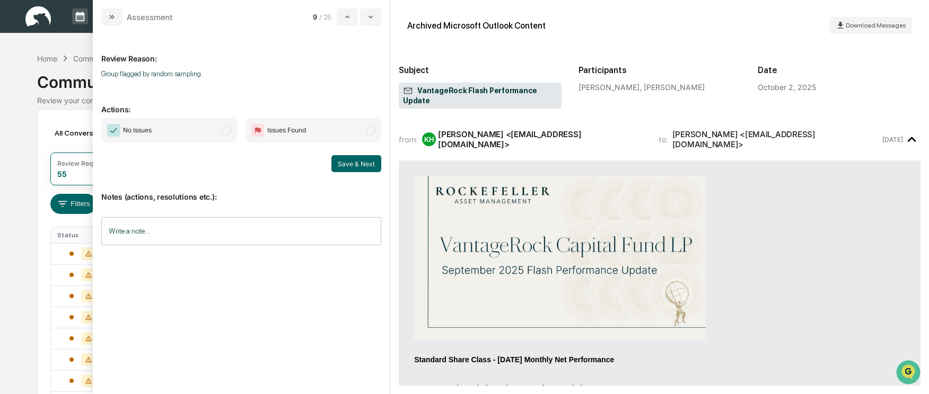
click at [225, 129] on span "modal" at bounding box center [227, 131] width 10 height 10
click at [354, 172] on button "Save & Next" at bounding box center [356, 163] width 50 height 17
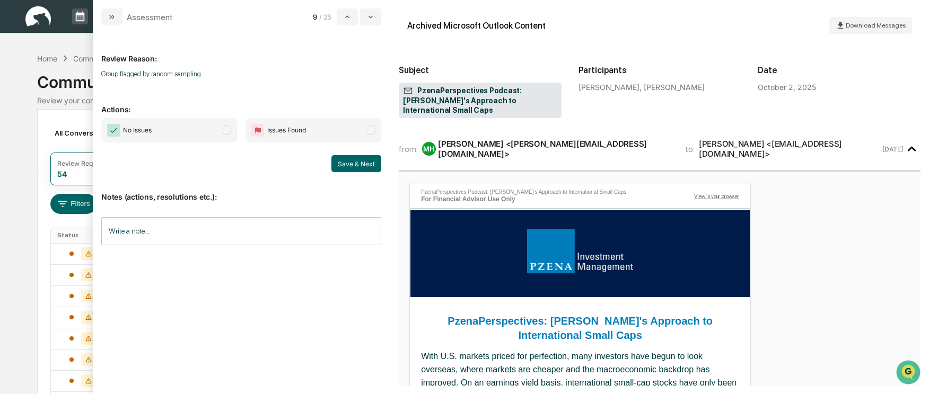
click at [230, 135] on span "No Issues" at bounding box center [169, 130] width 136 height 24
click at [373, 169] on button "Save & Next" at bounding box center [356, 163] width 50 height 17
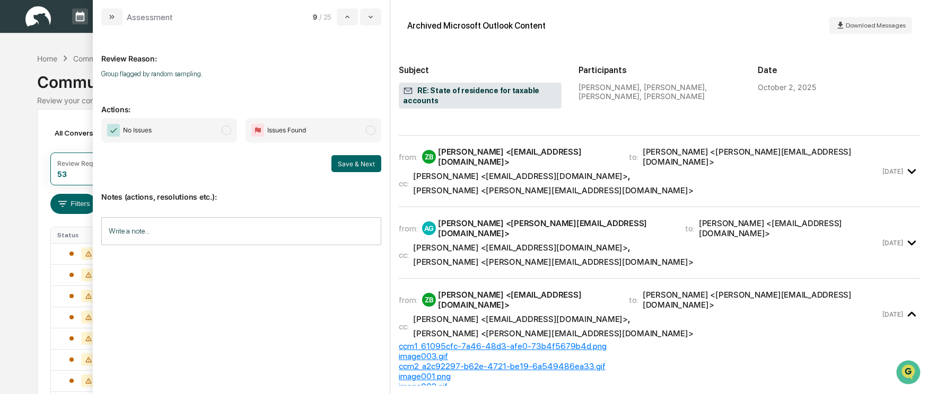
scroll to position [212, 0]
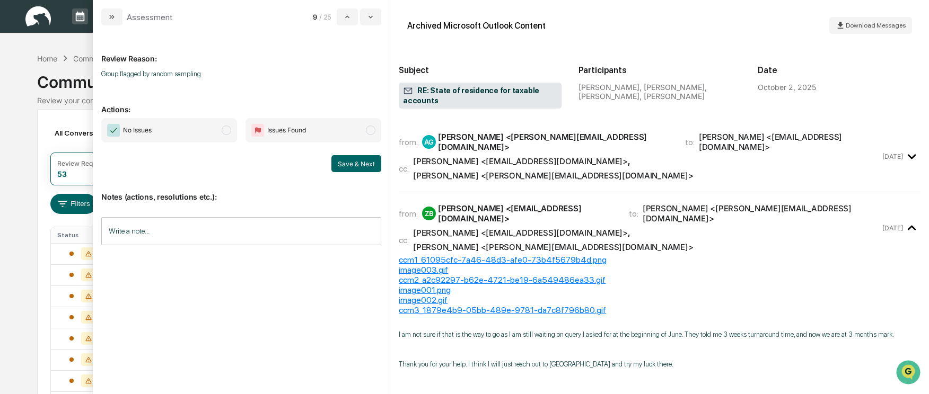
click at [225, 133] on span "modal" at bounding box center [227, 131] width 10 height 10
click at [346, 169] on button "Save & Next" at bounding box center [356, 163] width 50 height 17
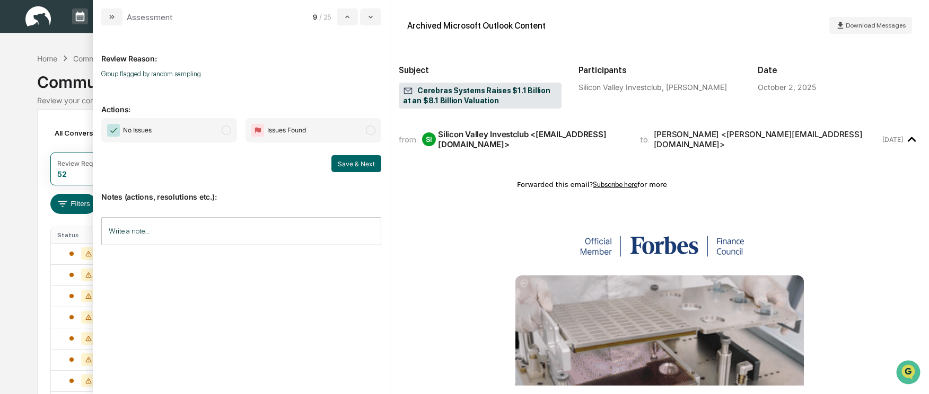
click at [229, 133] on span "modal" at bounding box center [227, 131] width 10 height 10
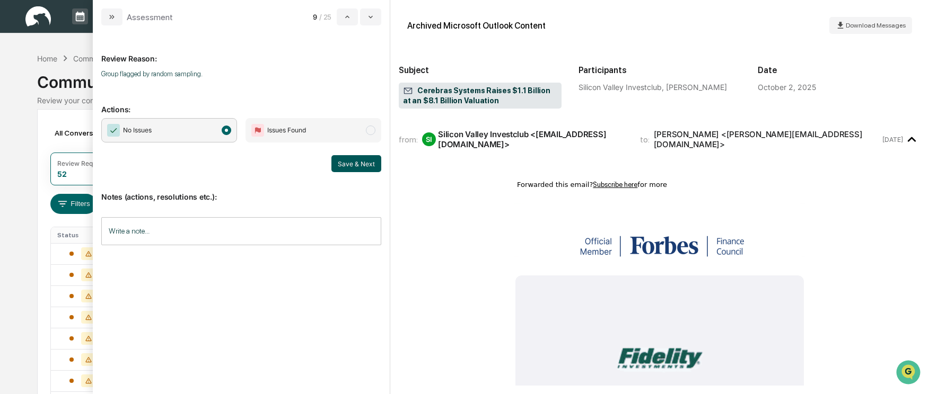
click at [350, 160] on button "Save & Next" at bounding box center [356, 163] width 50 height 17
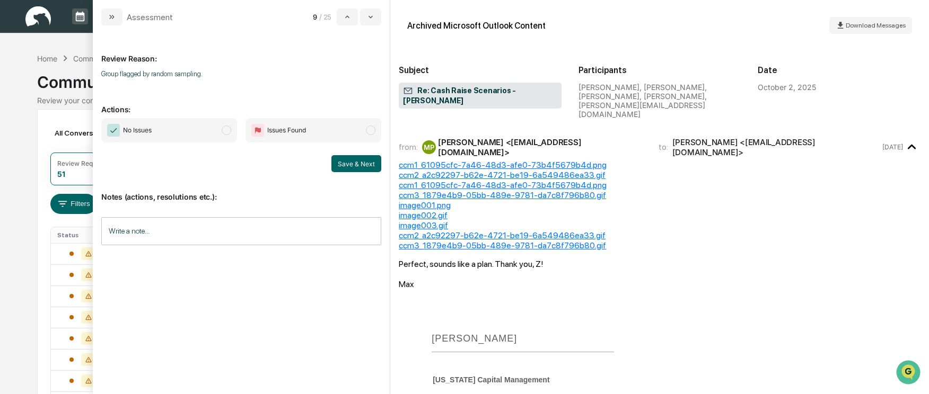
scroll to position [795, 0]
click at [226, 135] on span "modal" at bounding box center [227, 131] width 10 height 10
click at [353, 168] on button "Save & Next" at bounding box center [356, 163] width 50 height 17
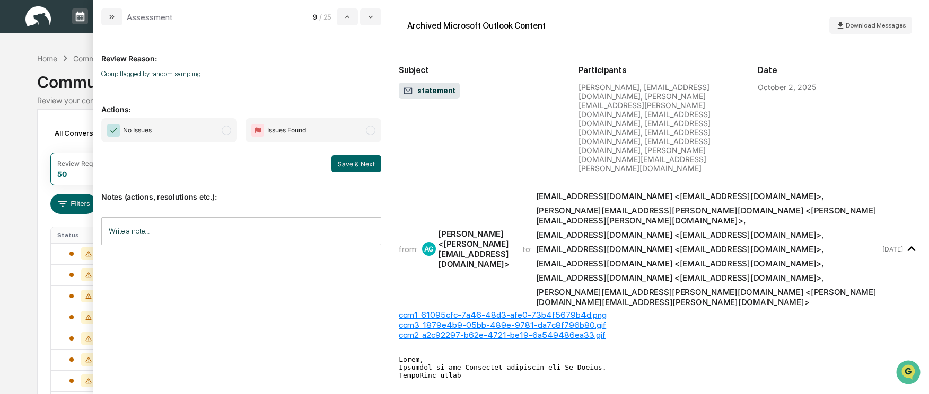
click at [221, 131] on span "No Issues" at bounding box center [169, 130] width 136 height 24
click at [353, 162] on button "Save & Next" at bounding box center [356, 163] width 50 height 17
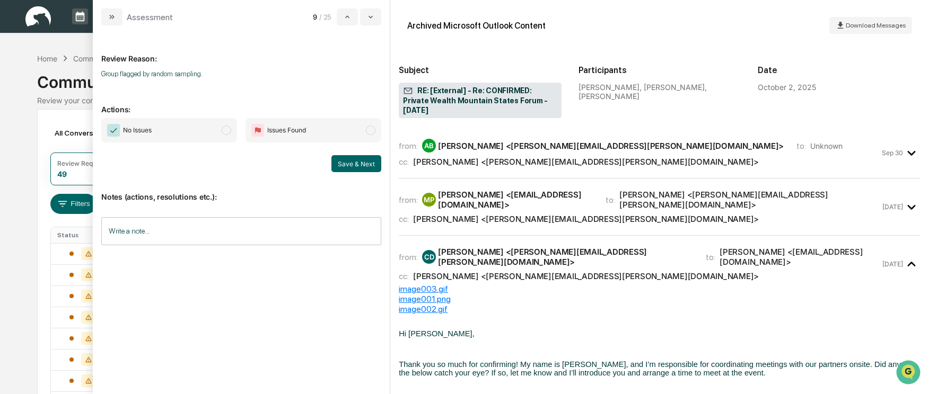
click at [217, 128] on span "No Issues" at bounding box center [169, 130] width 136 height 24
click at [357, 164] on button "Save & Next" at bounding box center [356, 163] width 50 height 17
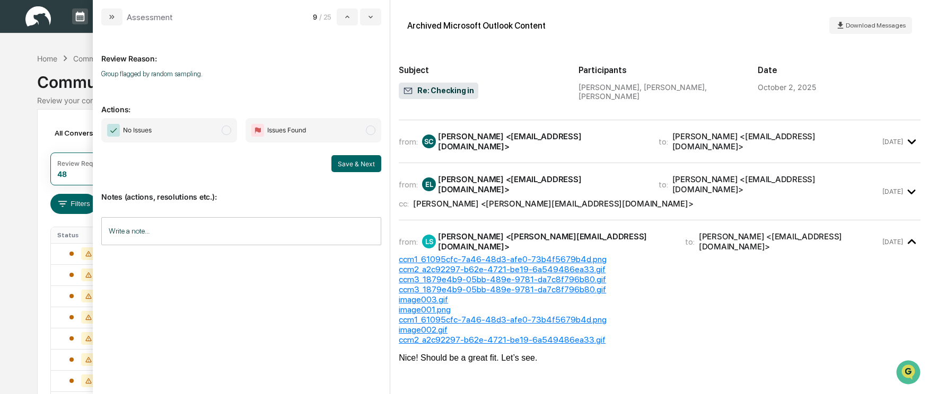
scroll to position [43, 0]
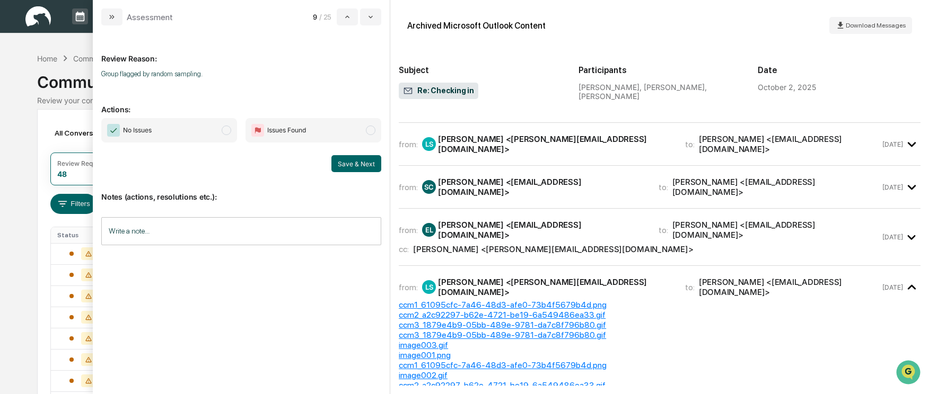
click at [226, 129] on span "modal" at bounding box center [227, 131] width 10 height 10
click at [345, 162] on button "Save & Next" at bounding box center [356, 163] width 50 height 17
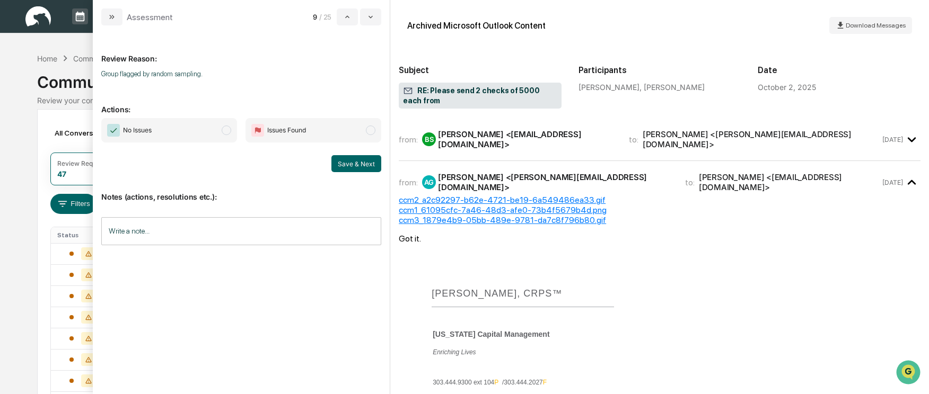
click at [225, 127] on span "modal" at bounding box center [227, 131] width 10 height 10
click at [362, 161] on button "Save & Next" at bounding box center [356, 163] width 50 height 17
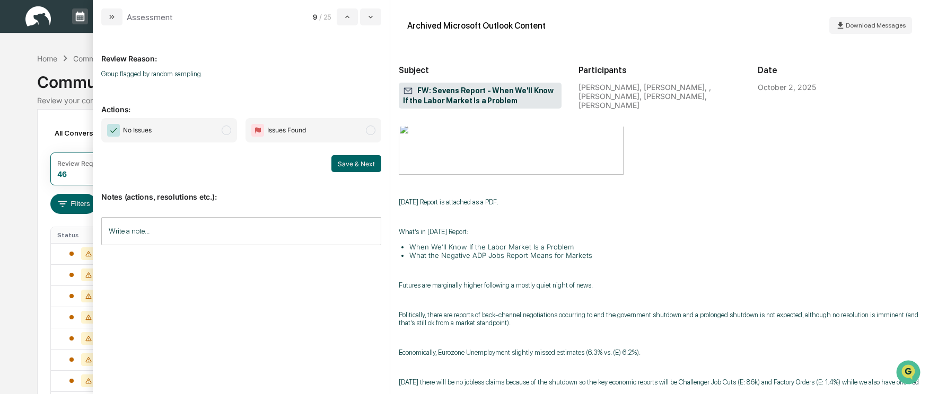
scroll to position [636, 0]
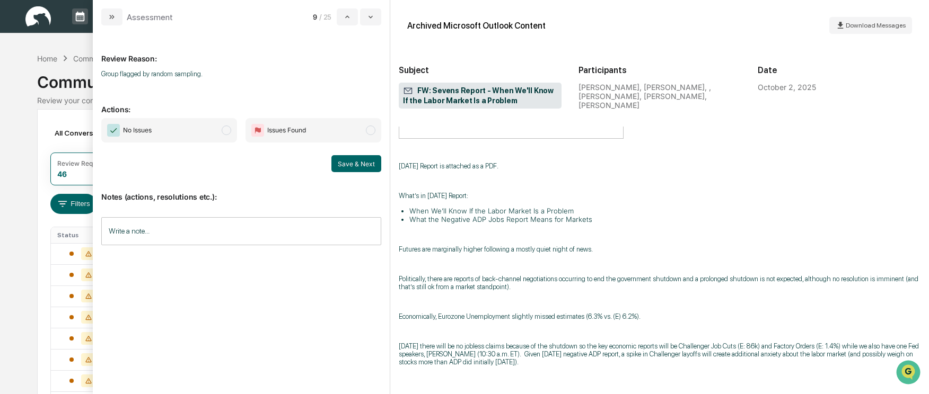
click at [227, 130] on span "modal" at bounding box center [227, 131] width 10 height 10
click at [362, 155] on div "No Issues Issues Found Save & Next" at bounding box center [241, 145] width 280 height 54
click at [361, 161] on button "Save & Next" at bounding box center [356, 163] width 50 height 17
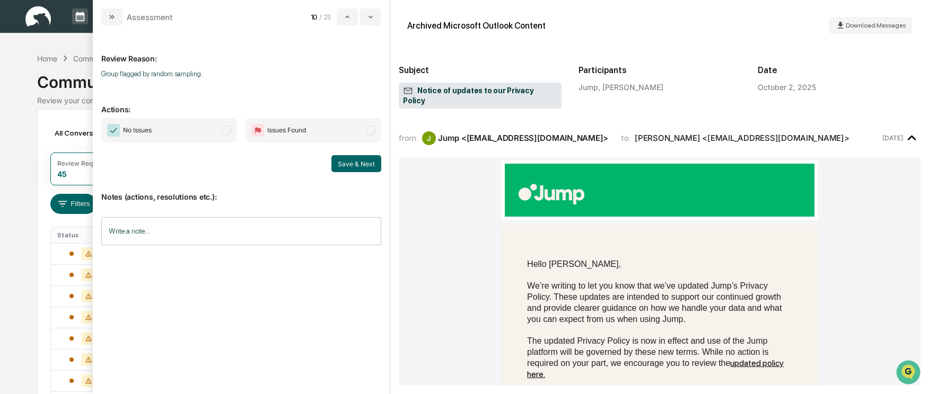
click at [226, 128] on span "modal" at bounding box center [227, 131] width 10 height 10
click at [358, 164] on button "Save & Next" at bounding box center [356, 163] width 50 height 17
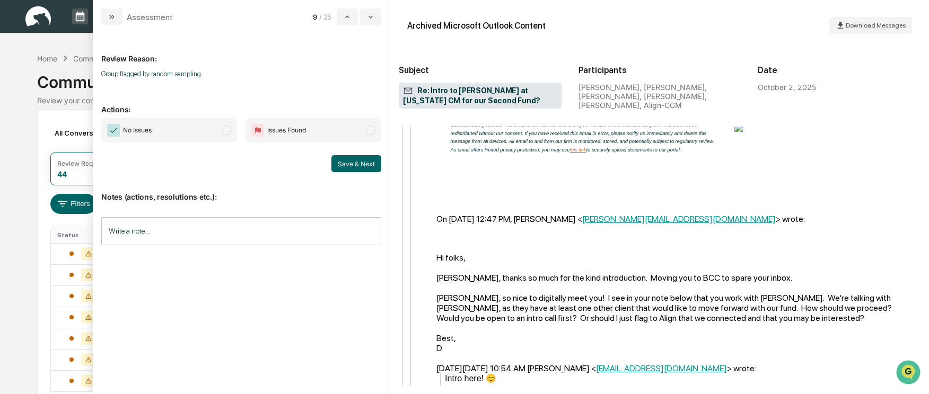
scroll to position [954, 0]
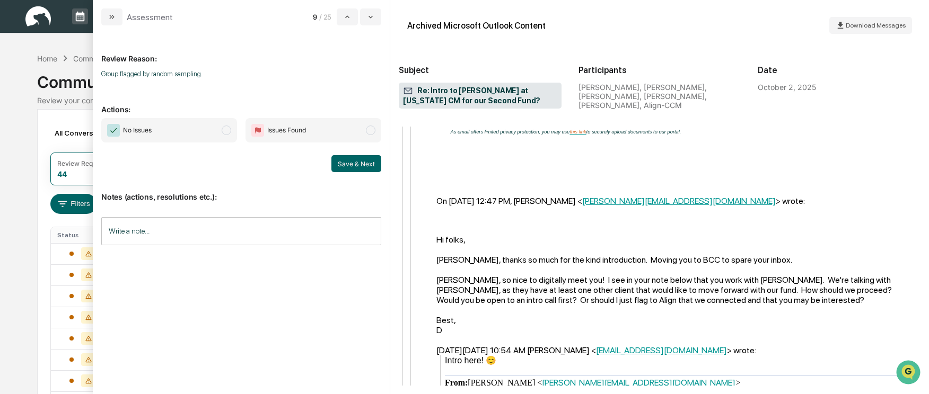
click at [229, 129] on span "modal" at bounding box center [227, 131] width 10 height 10
click at [361, 165] on button "Save & Next" at bounding box center [356, 163] width 50 height 17
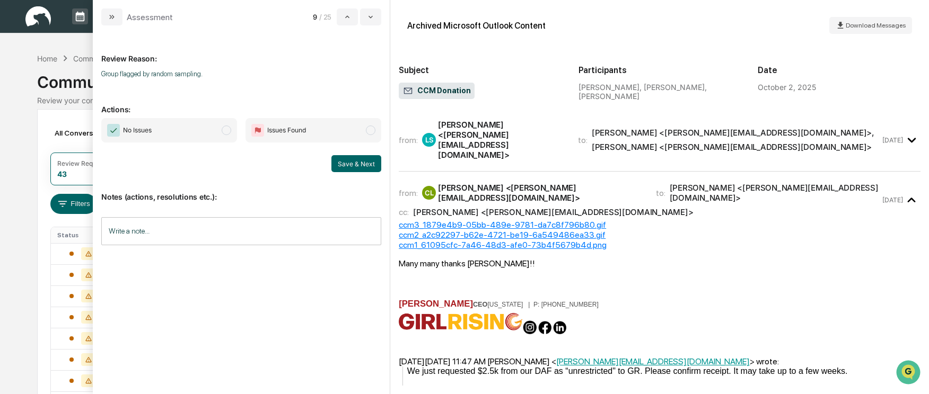
click at [224, 130] on span "modal" at bounding box center [227, 131] width 10 height 10
click at [370, 160] on button "Save & Next" at bounding box center [356, 163] width 50 height 17
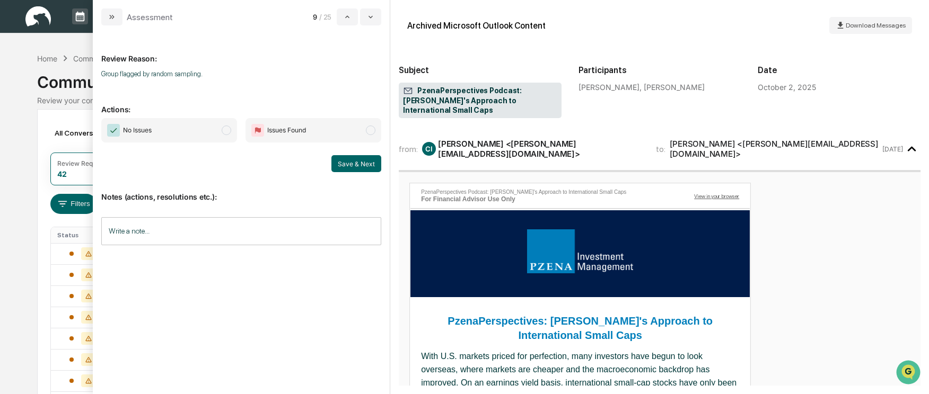
click at [215, 127] on span "No Issues" at bounding box center [169, 130] width 136 height 24
click at [358, 168] on button "Save & Next" at bounding box center [356, 163] width 50 height 17
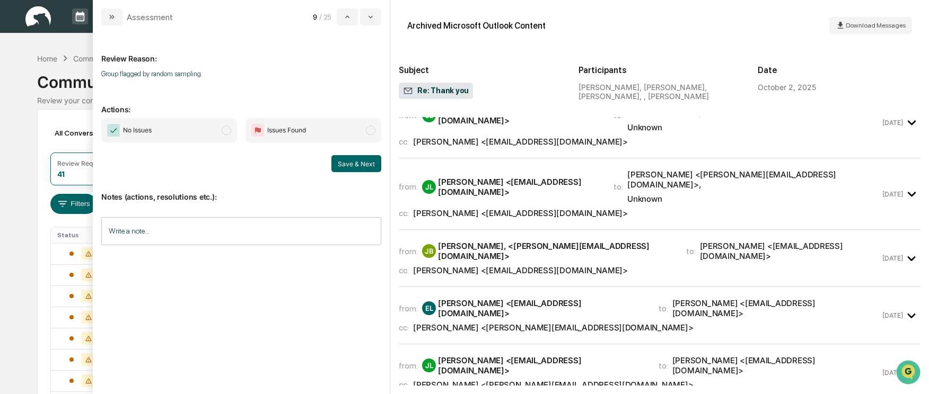
scroll to position [636, 0]
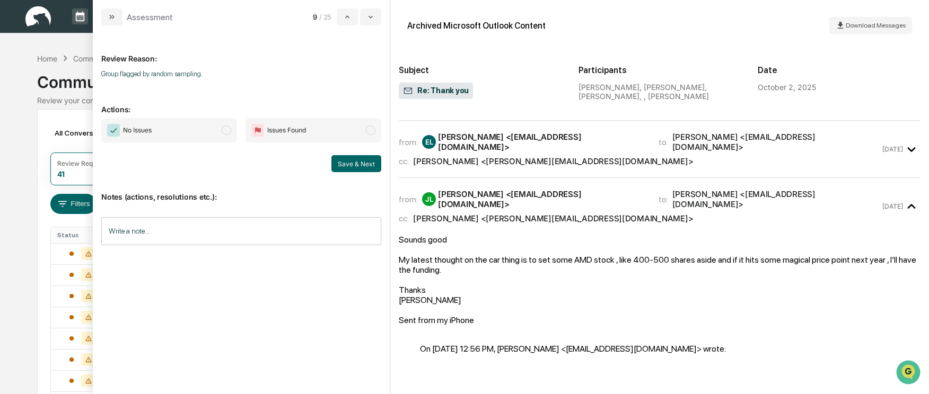
click at [226, 129] on span "modal" at bounding box center [227, 131] width 10 height 10
click at [348, 163] on button "Save & Next" at bounding box center [356, 163] width 50 height 17
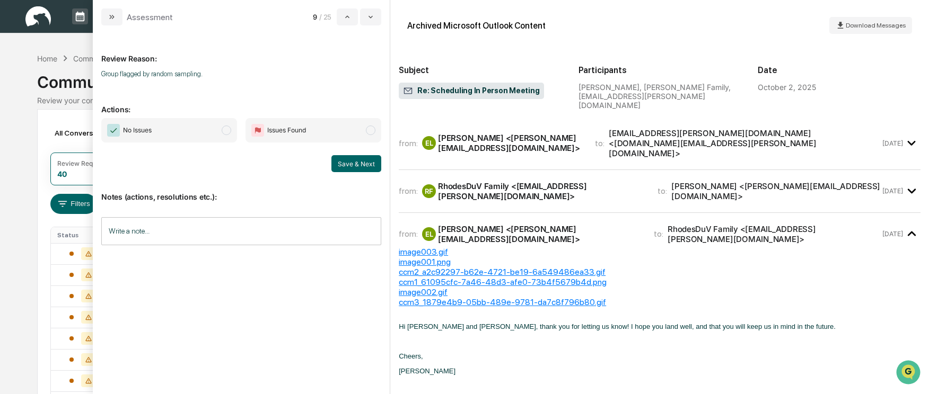
click at [233, 129] on span "No Issues" at bounding box center [169, 130] width 136 height 24
click at [351, 162] on button "Save & Next" at bounding box center [356, 163] width 50 height 17
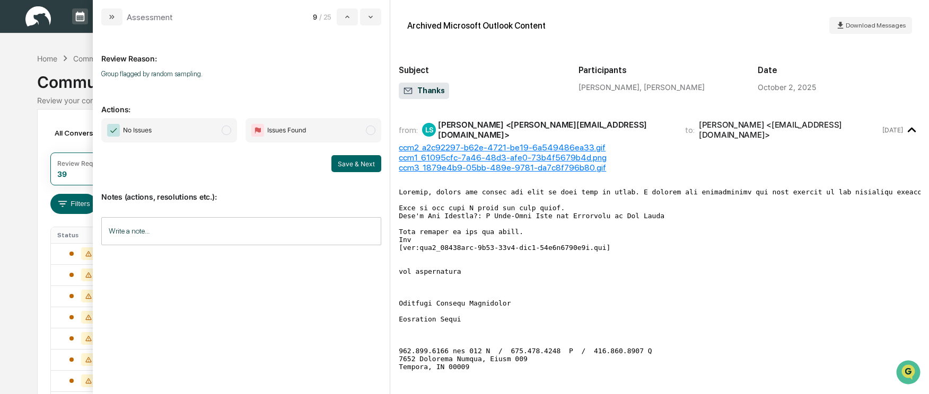
click at [225, 131] on span "modal" at bounding box center [227, 131] width 10 height 10
click at [348, 164] on button "Save & Next" at bounding box center [356, 163] width 50 height 17
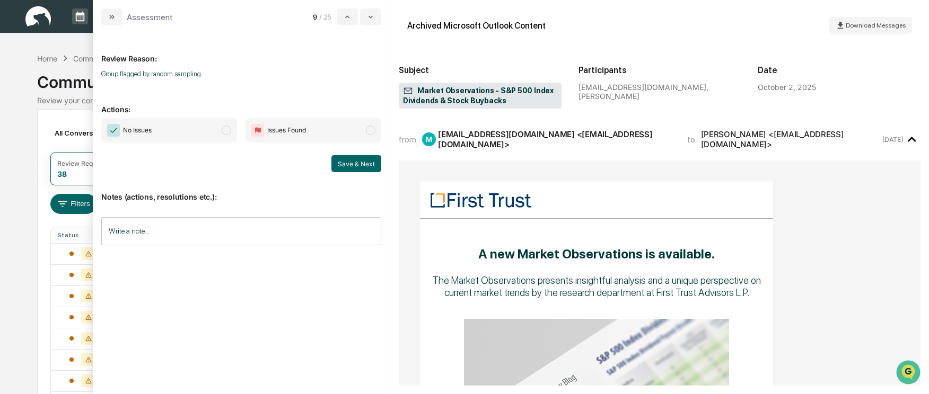
click at [221, 130] on span "No Issues" at bounding box center [169, 130] width 136 height 24
click at [341, 161] on button "Save & Next" at bounding box center [356, 163] width 50 height 17
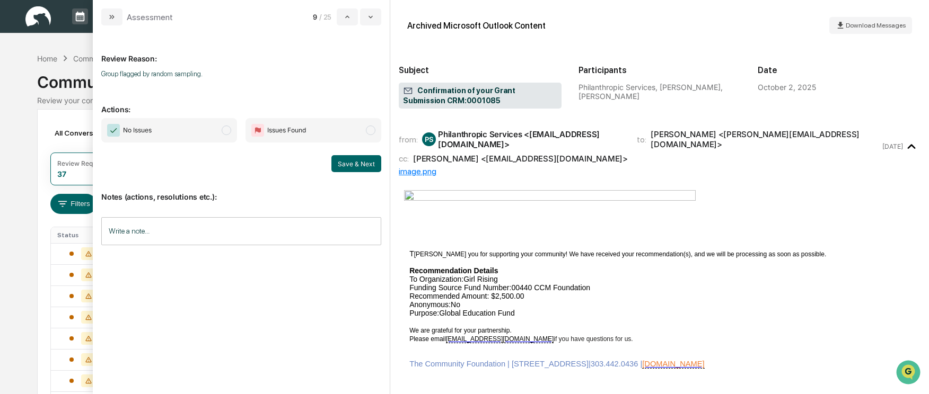
click at [224, 129] on span "modal" at bounding box center [227, 131] width 10 height 10
click at [354, 162] on button "Save & Next" at bounding box center [356, 163] width 50 height 17
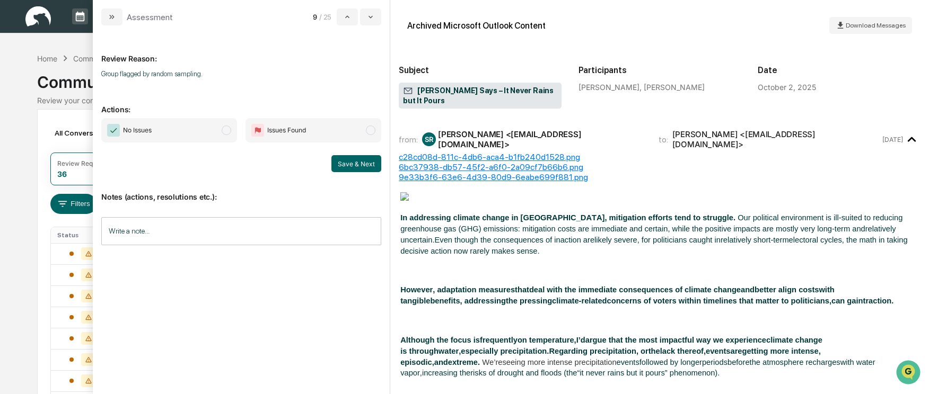
click at [227, 129] on span "modal" at bounding box center [227, 131] width 10 height 10
click at [338, 163] on button "Save & Next" at bounding box center [356, 163] width 50 height 17
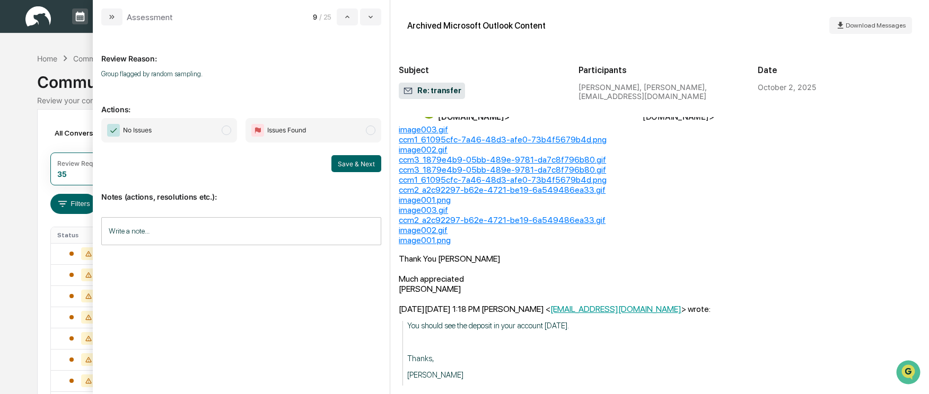
scroll to position [212, 0]
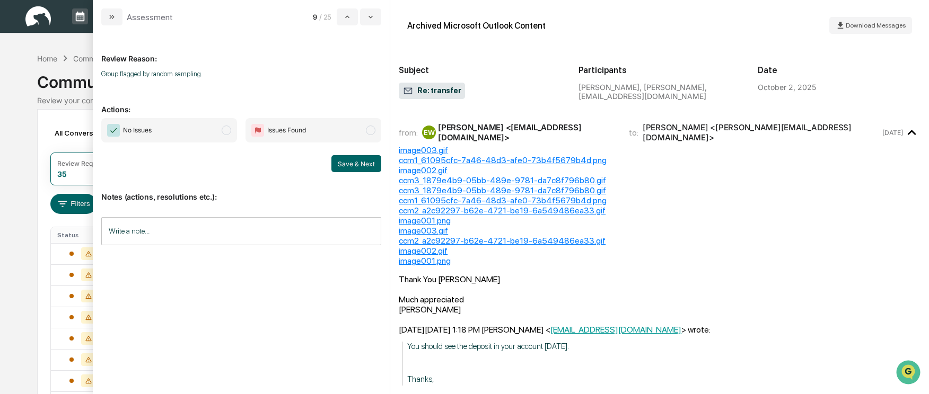
click at [230, 131] on span "modal" at bounding box center [227, 131] width 10 height 10
click at [364, 163] on button "Save & Next" at bounding box center [356, 163] width 50 height 17
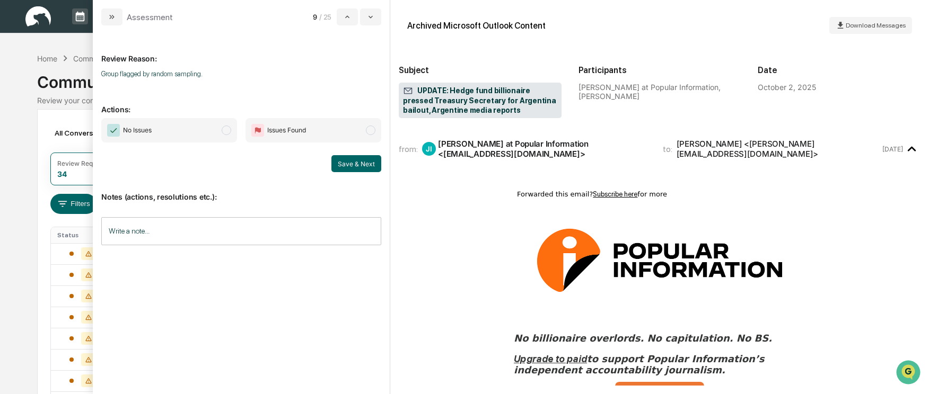
click at [219, 133] on span "No Issues" at bounding box center [169, 130] width 136 height 24
click at [355, 166] on button "Save & Next" at bounding box center [356, 163] width 50 height 17
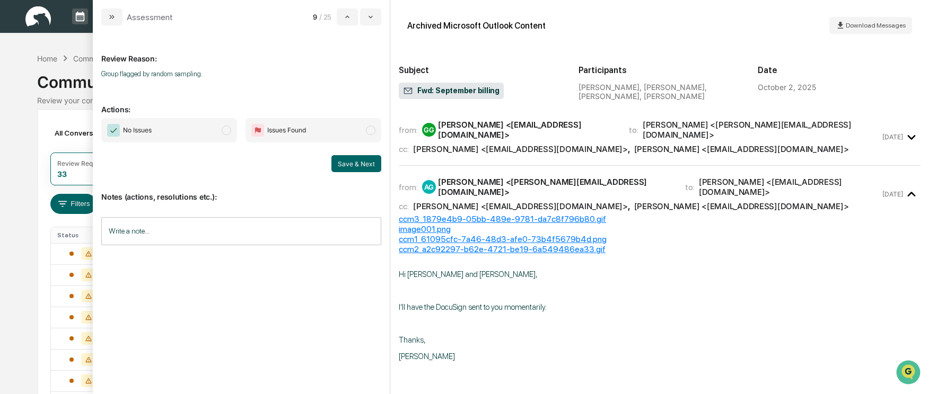
click at [226, 130] on span "modal" at bounding box center [227, 131] width 10 height 10
click at [354, 162] on button "Save & Next" at bounding box center [356, 163] width 50 height 17
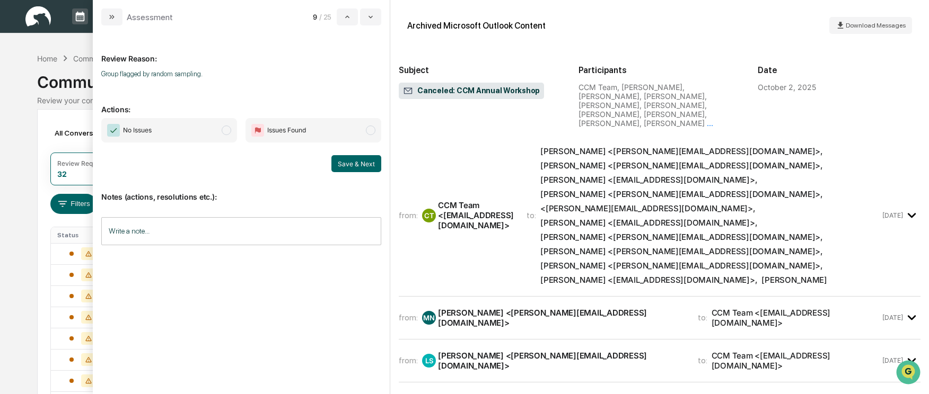
click at [223, 131] on span "modal" at bounding box center [227, 131] width 10 height 10
click at [349, 170] on button "Save & Next" at bounding box center [356, 163] width 50 height 17
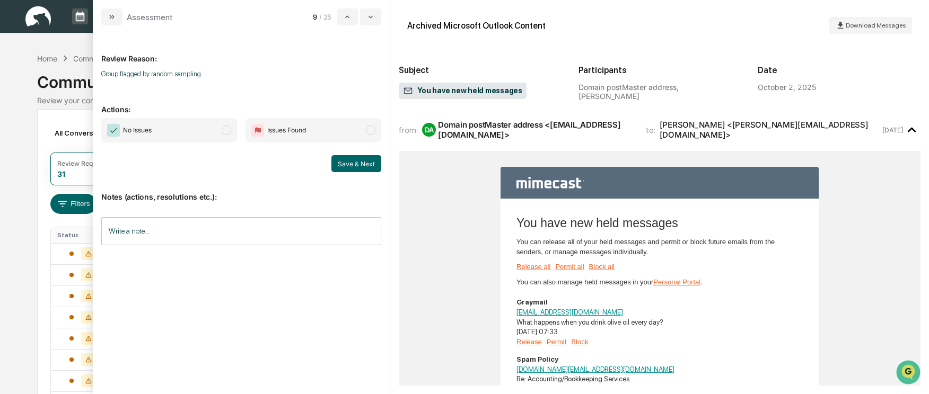
click at [223, 129] on span "modal" at bounding box center [227, 131] width 10 height 10
click at [333, 160] on button "Save & Next" at bounding box center [356, 163] width 50 height 17
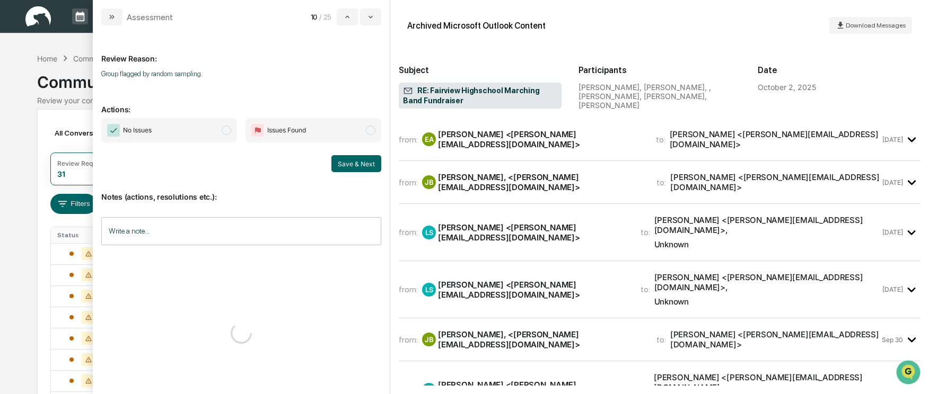
click at [220, 129] on span "No Issues" at bounding box center [169, 130] width 136 height 24
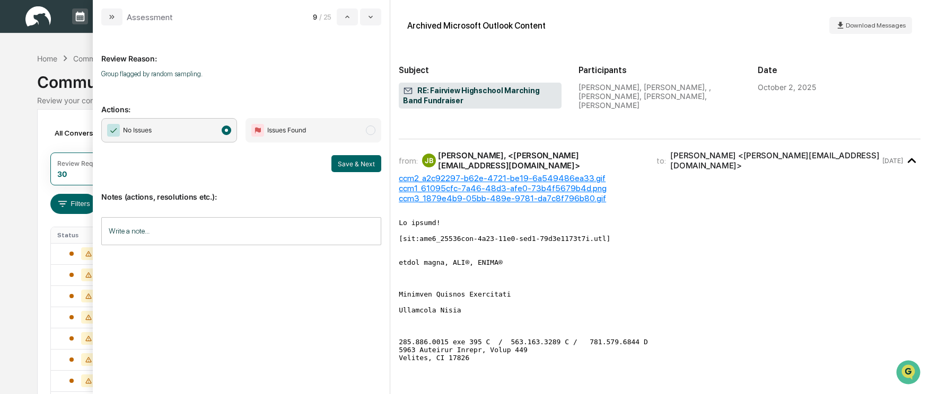
scroll to position [583, 0]
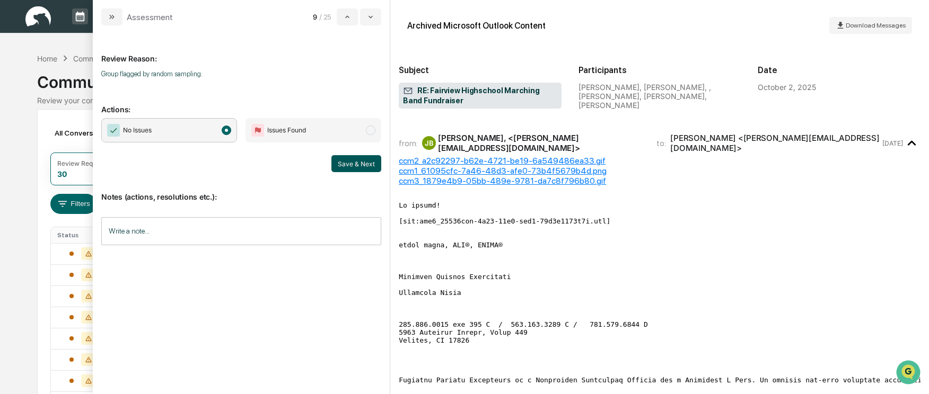
click at [349, 166] on button "Save & Next" at bounding box center [356, 163] width 50 height 17
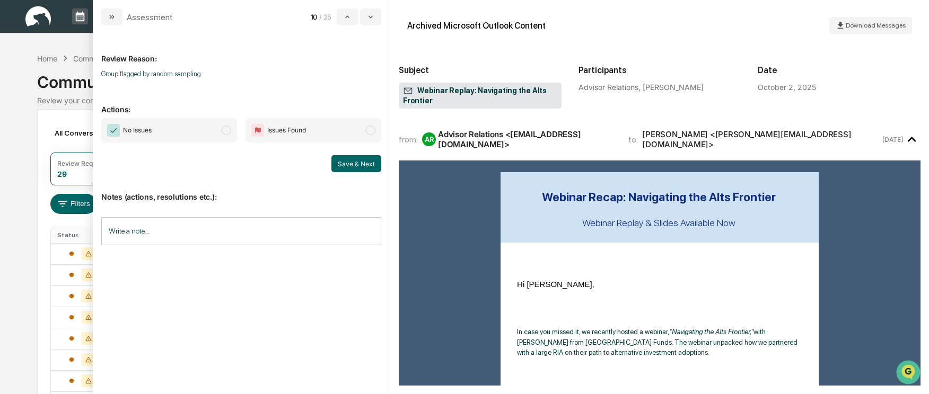
click at [227, 133] on span "modal" at bounding box center [227, 131] width 10 height 10
click at [355, 160] on button "Save & Next" at bounding box center [356, 163] width 50 height 17
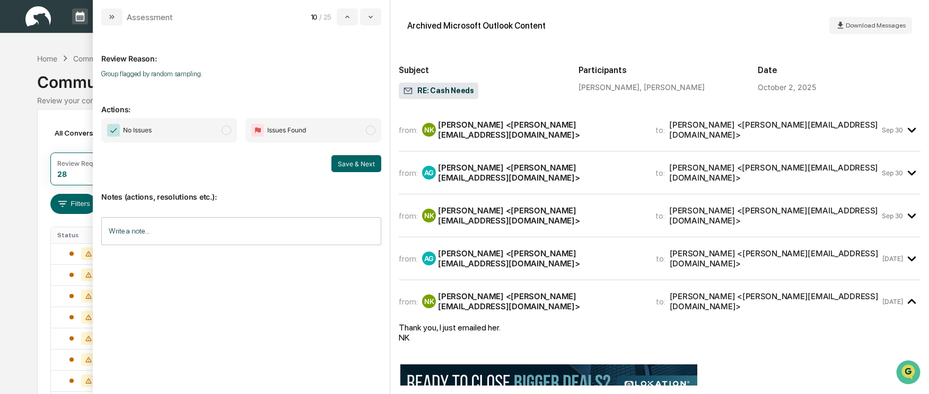
click at [224, 126] on span "modal" at bounding box center [227, 131] width 10 height 10
click at [357, 166] on button "Save & Next" at bounding box center [356, 163] width 50 height 17
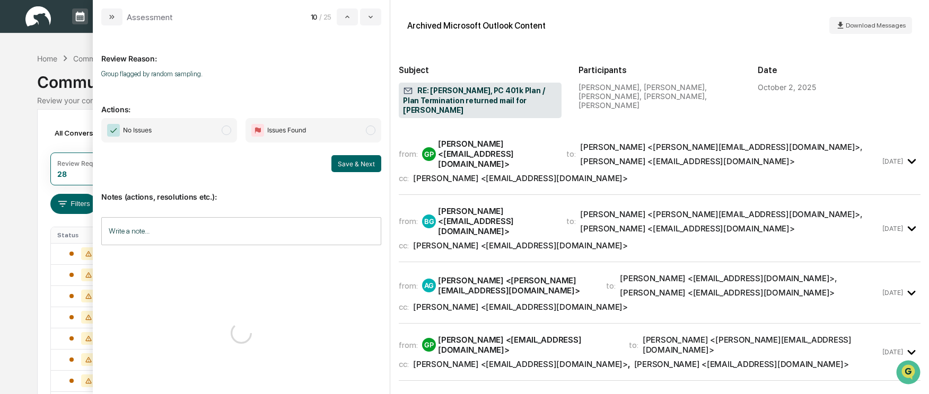
click at [228, 130] on span "modal" at bounding box center [227, 131] width 10 height 10
click at [365, 166] on button "Save & Next" at bounding box center [356, 163] width 50 height 17
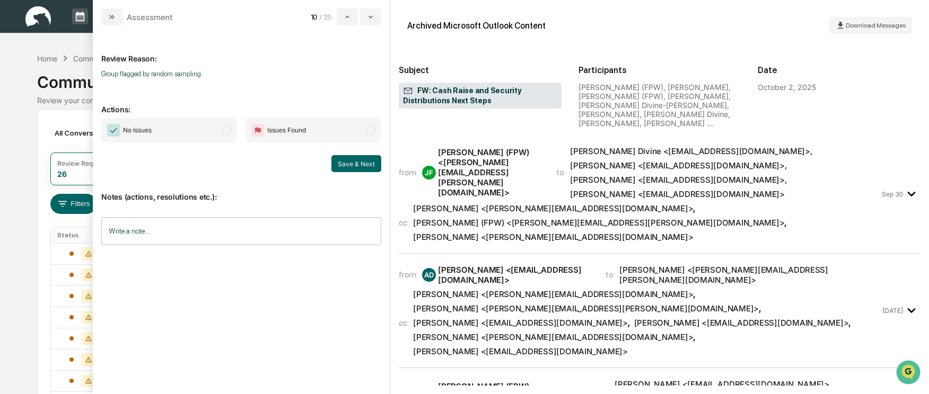
click at [221, 125] on span "No Issues" at bounding box center [169, 130] width 136 height 24
click at [346, 160] on button "Save & Next" at bounding box center [356, 163] width 50 height 17
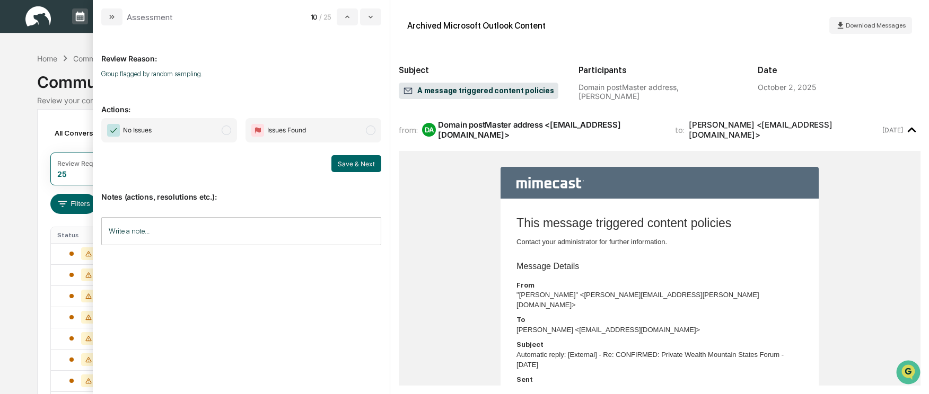
click at [226, 131] on span "modal" at bounding box center [227, 131] width 10 height 10
click at [357, 162] on button "Save & Next" at bounding box center [356, 163] width 50 height 17
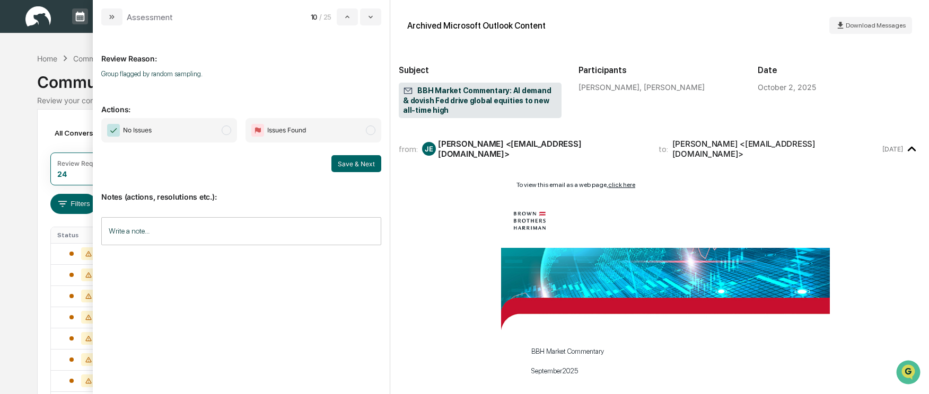
click at [224, 129] on span "modal" at bounding box center [227, 131] width 10 height 10
click at [340, 161] on button "Save & Next" at bounding box center [356, 163] width 50 height 17
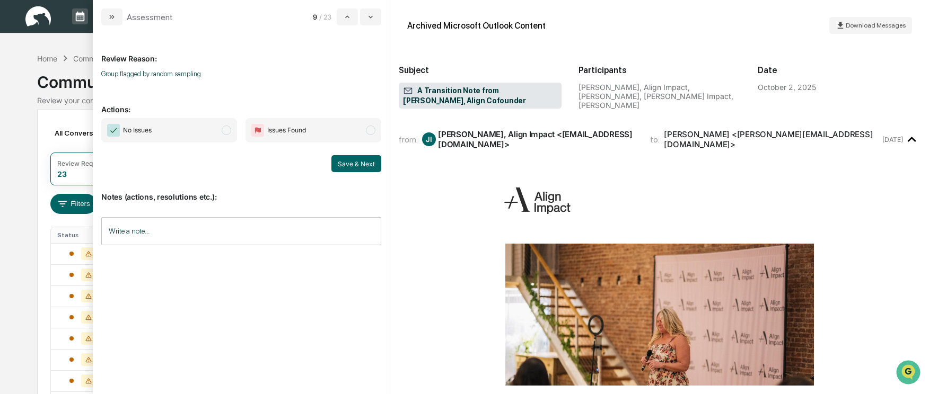
click at [230, 129] on span "modal" at bounding box center [227, 131] width 10 height 10
click at [375, 165] on button "Save & Next" at bounding box center [356, 163] width 50 height 17
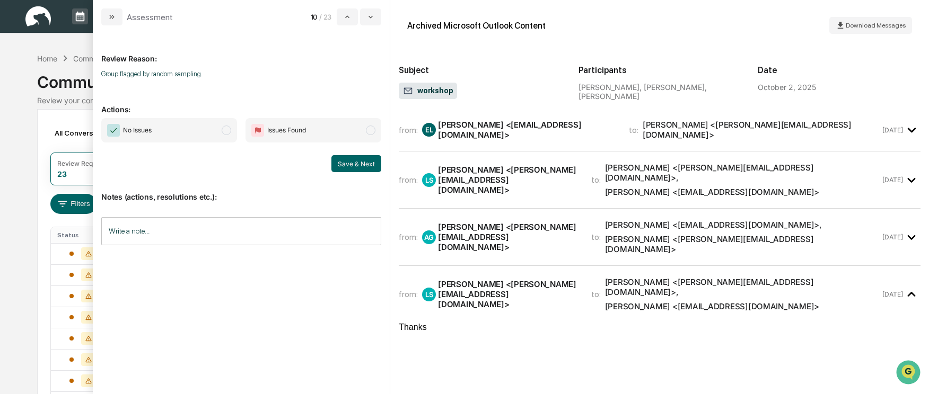
click at [226, 131] on span "modal" at bounding box center [227, 131] width 10 height 10
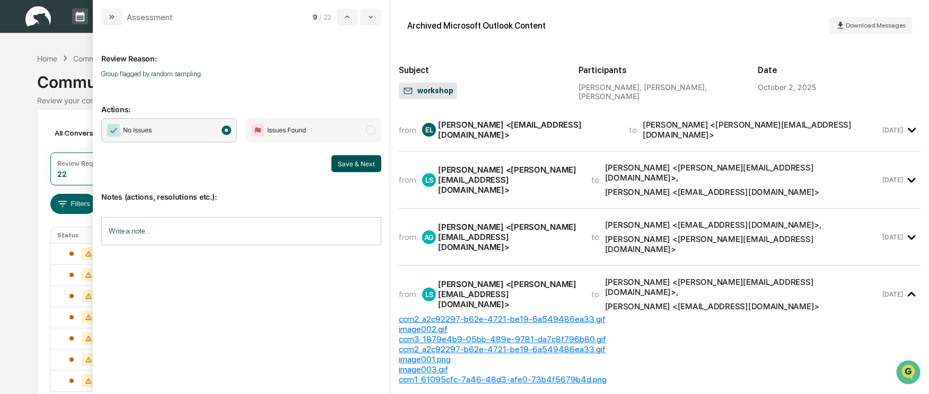
click at [354, 164] on button "Save & Next" at bounding box center [356, 163] width 50 height 17
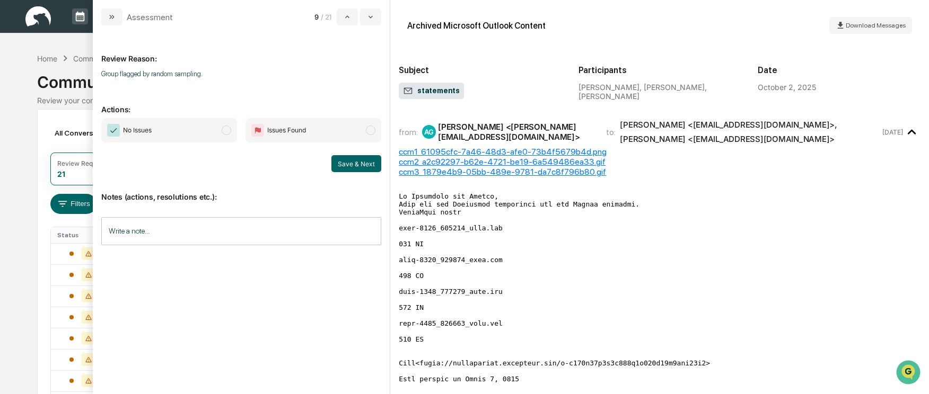
click at [223, 131] on span "modal" at bounding box center [227, 131] width 10 height 10
click at [347, 160] on button "Save & Next" at bounding box center [356, 163] width 50 height 17
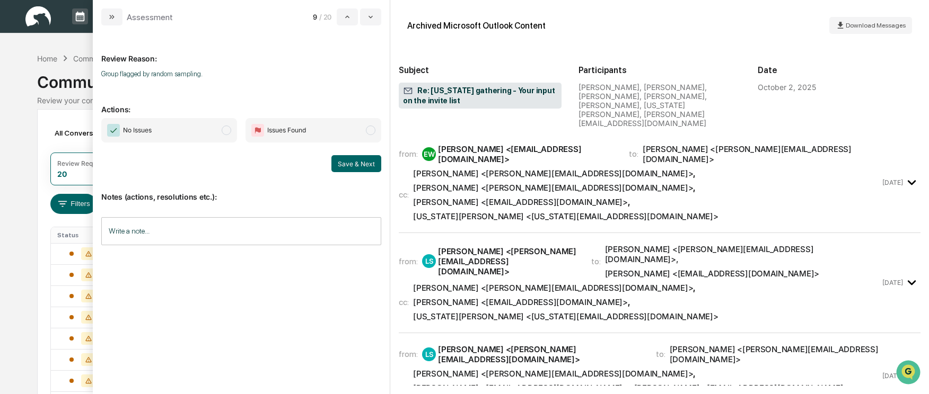
scroll to position [1007, 0]
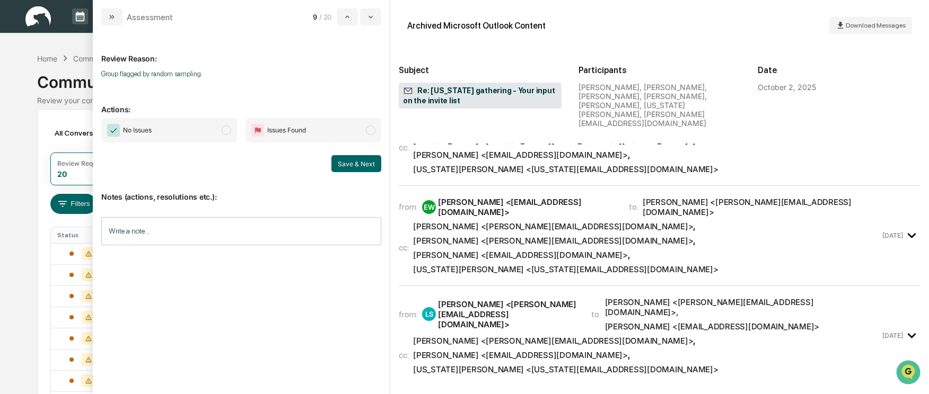
click at [228, 128] on span "modal" at bounding box center [227, 131] width 10 height 10
click at [358, 165] on button "Save & Next" at bounding box center [356, 163] width 50 height 17
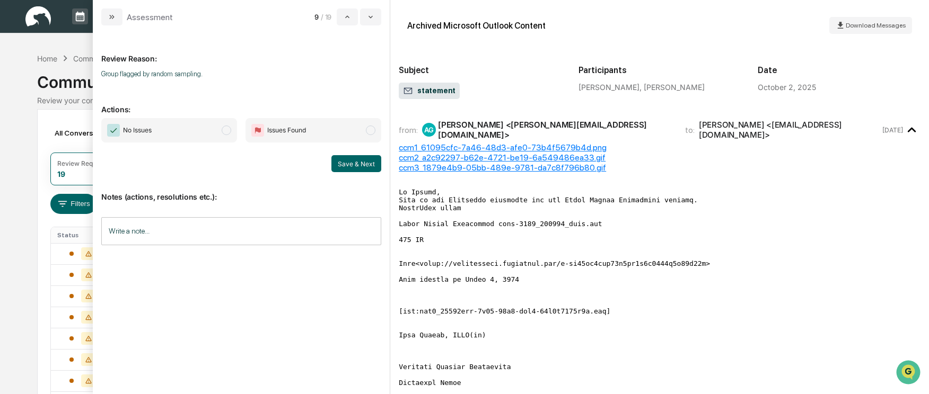
click at [226, 131] on span "modal" at bounding box center [227, 131] width 10 height 10
click at [368, 168] on button "Save & Next" at bounding box center [356, 163] width 50 height 17
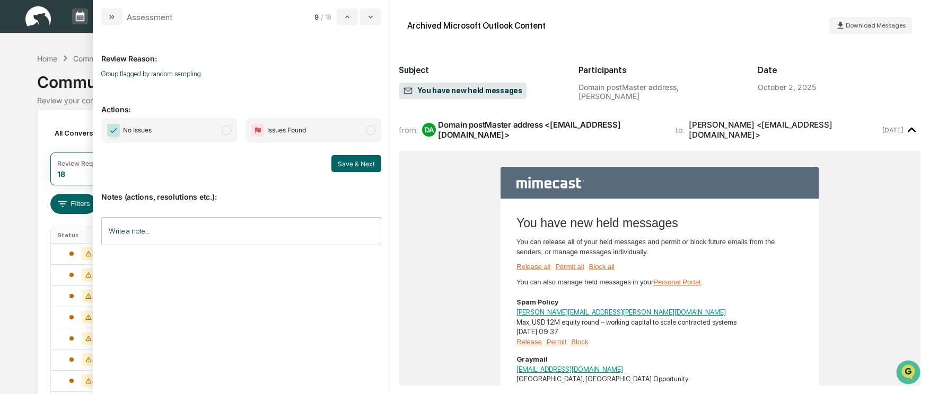
click at [222, 132] on span "modal" at bounding box center [227, 131] width 10 height 10
click at [363, 166] on button "Save & Next" at bounding box center [356, 163] width 50 height 17
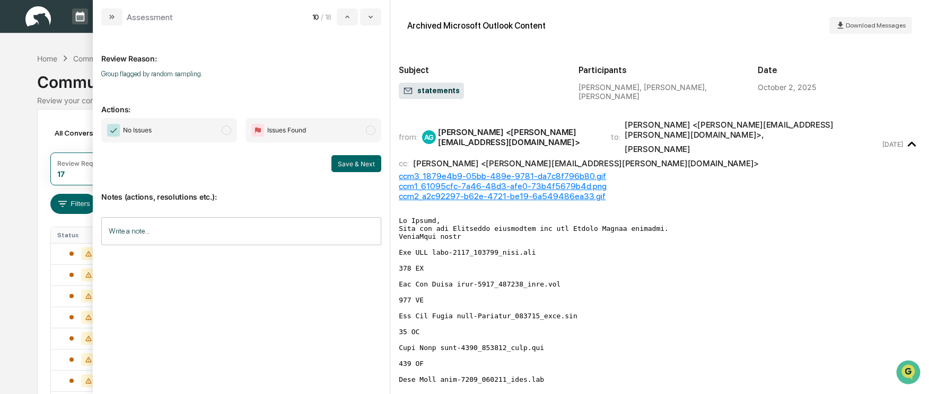
click at [230, 130] on span "modal" at bounding box center [227, 131] width 10 height 10
click at [352, 165] on button "Save & Next" at bounding box center [356, 163] width 50 height 17
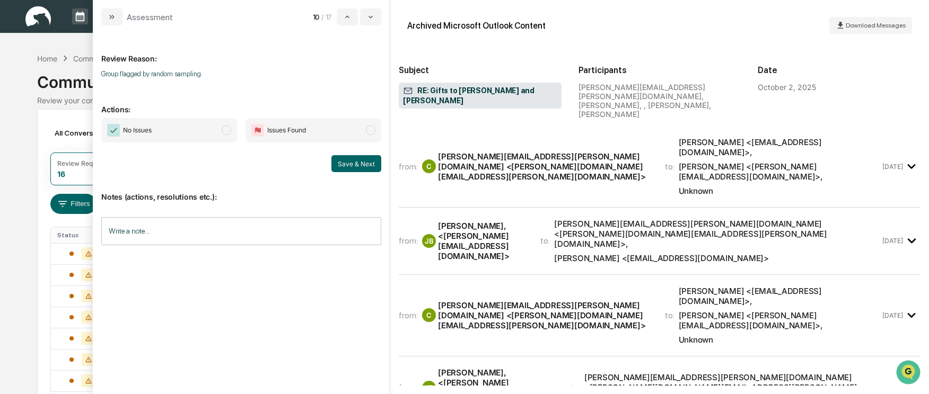
click at [218, 129] on span "No Issues" at bounding box center [169, 130] width 136 height 24
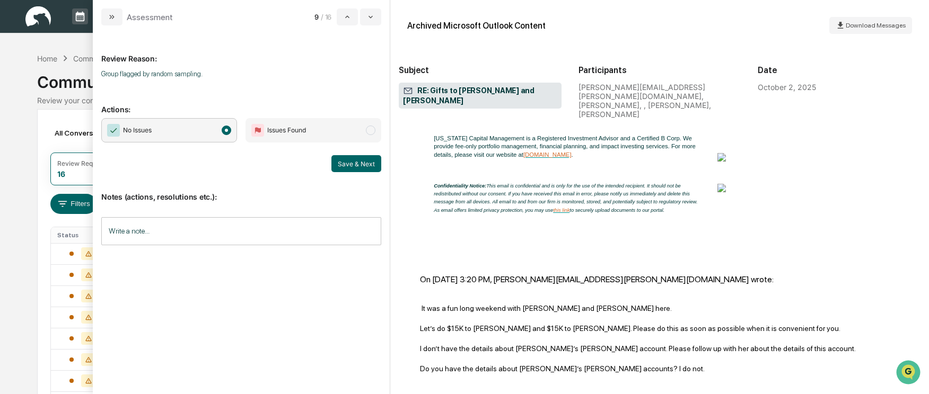
scroll to position [583, 0]
click at [355, 157] on button "Save & Next" at bounding box center [356, 163] width 50 height 17
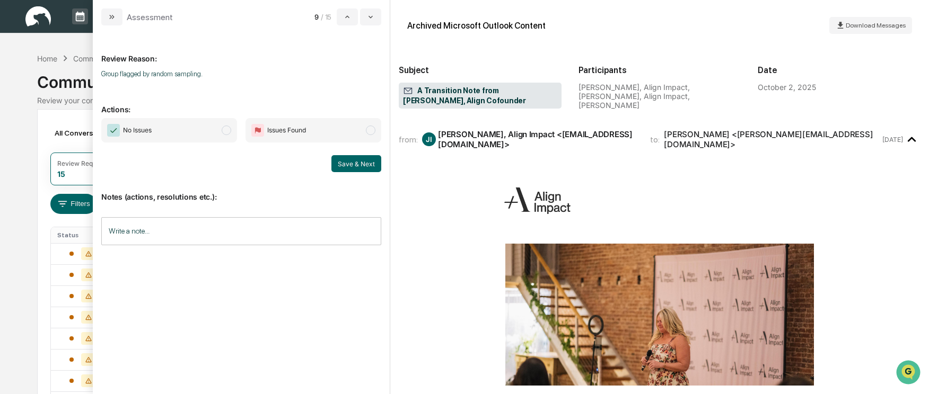
click at [224, 129] on span "modal" at bounding box center [227, 131] width 10 height 10
click at [351, 166] on button "Save & Next" at bounding box center [356, 163] width 50 height 17
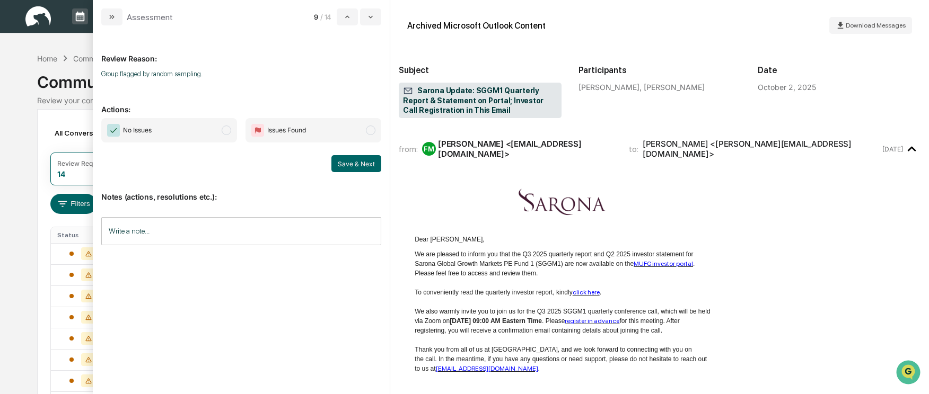
click at [226, 131] on span "modal" at bounding box center [227, 131] width 10 height 10
click at [350, 166] on button "Save & Next" at bounding box center [356, 163] width 50 height 17
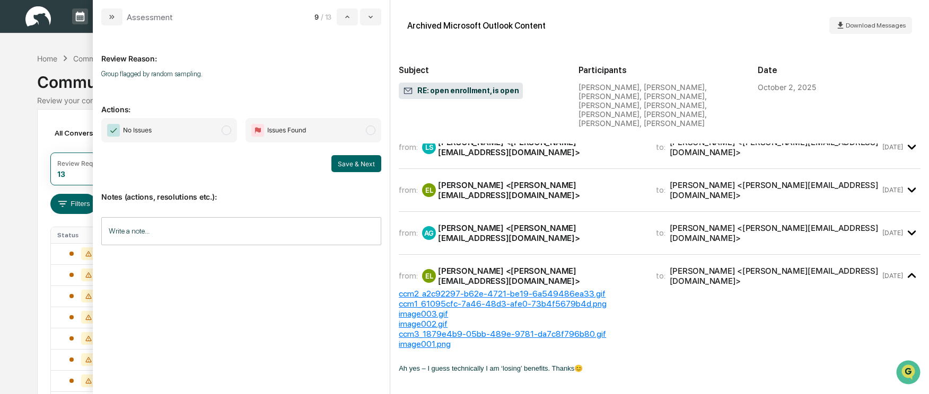
scroll to position [265, 0]
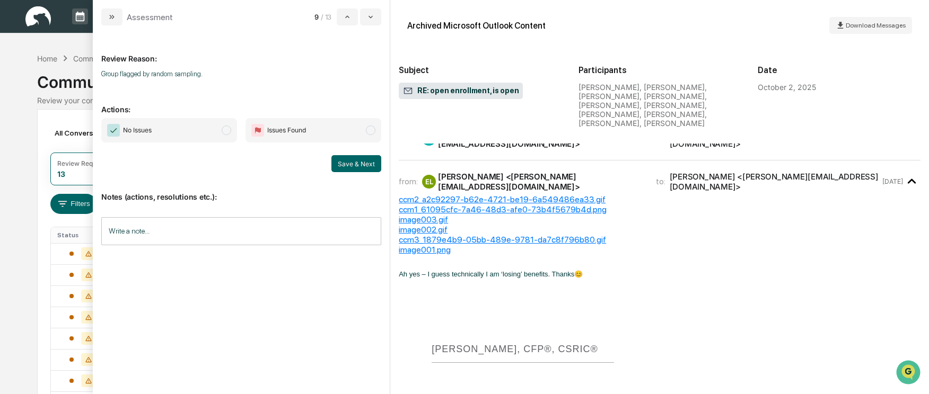
click at [232, 130] on span "No Issues" at bounding box center [169, 130] width 136 height 24
click at [362, 162] on button "Save & Next" at bounding box center [356, 163] width 50 height 17
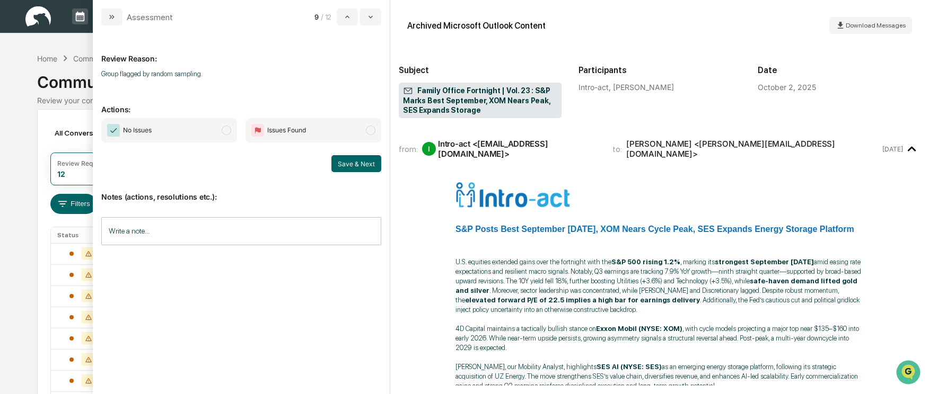
click at [227, 130] on span "modal" at bounding box center [227, 131] width 10 height 10
click at [371, 161] on button "Save & Next" at bounding box center [356, 163] width 50 height 17
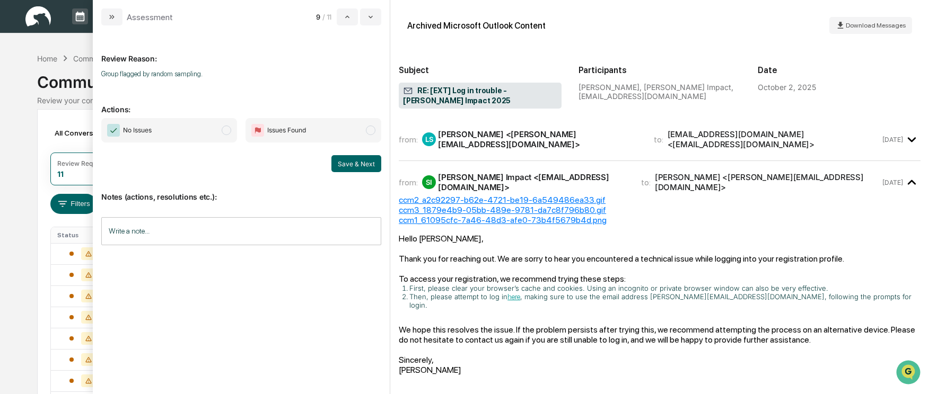
click at [222, 131] on span "modal" at bounding box center [227, 131] width 10 height 10
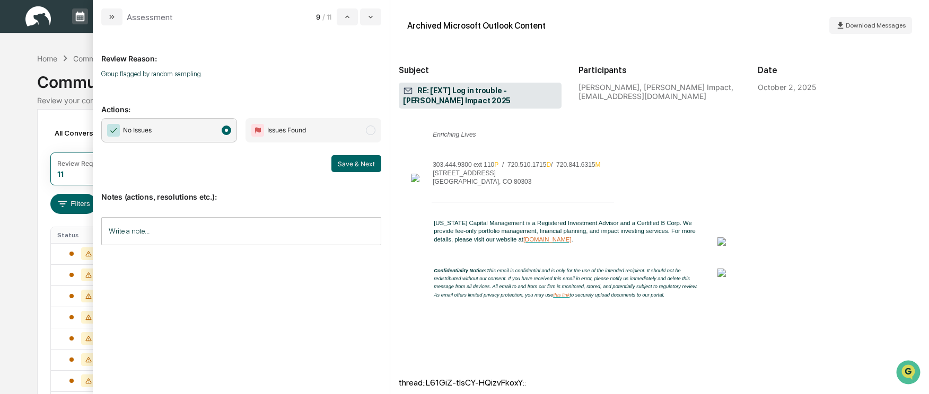
scroll to position [543, 0]
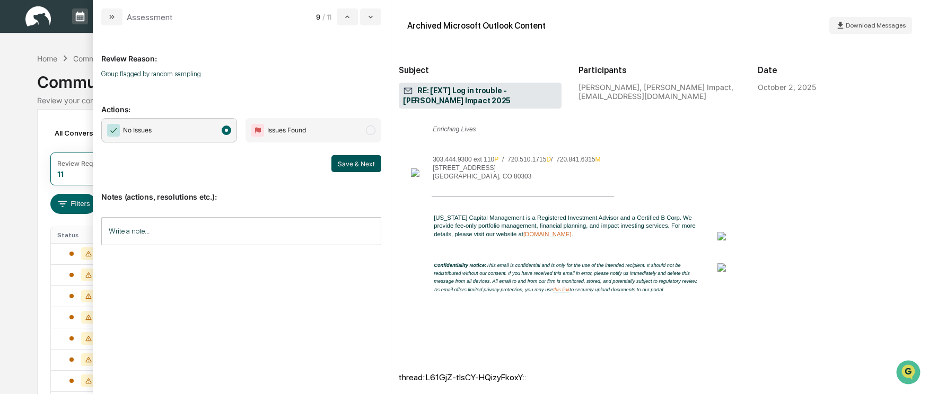
click at [354, 164] on button "Save & Next" at bounding box center [356, 163] width 50 height 17
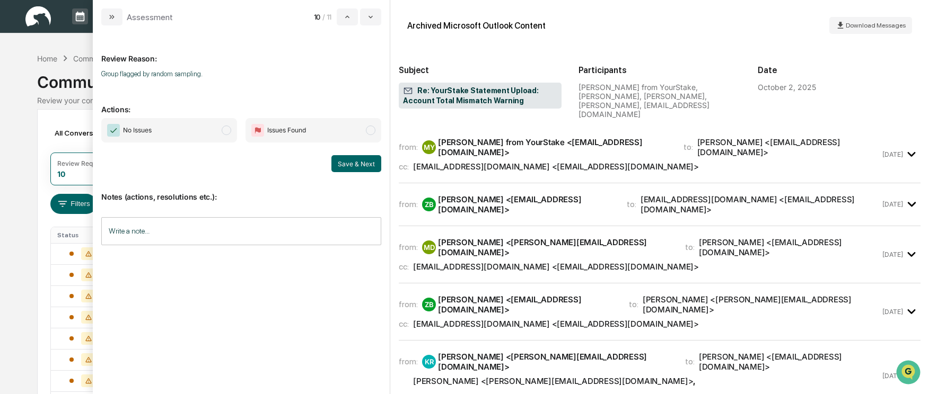
click at [218, 127] on span "No Issues" at bounding box center [169, 130] width 136 height 24
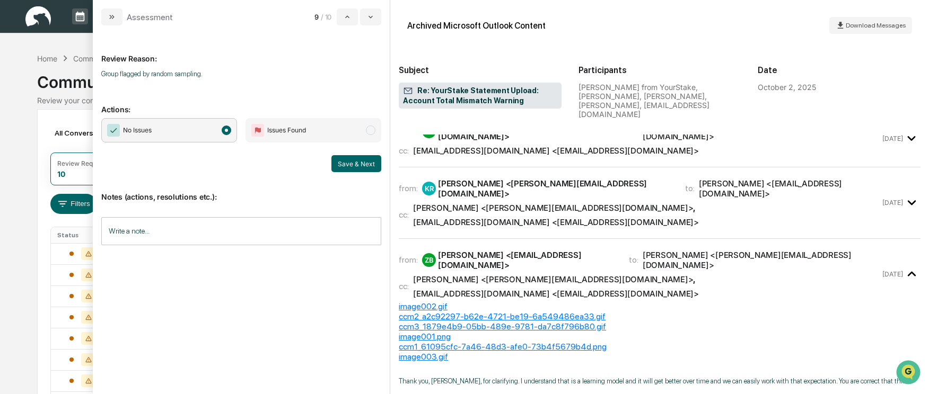
scroll to position [265, 0]
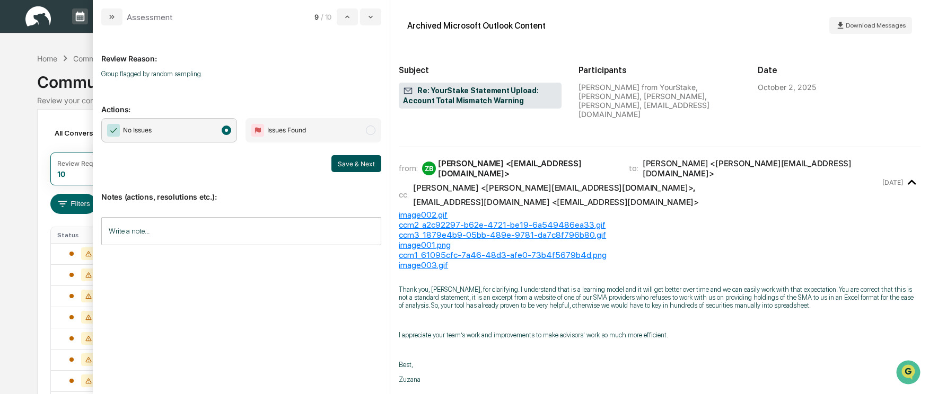
click at [359, 171] on button "Save & Next" at bounding box center [356, 163] width 50 height 17
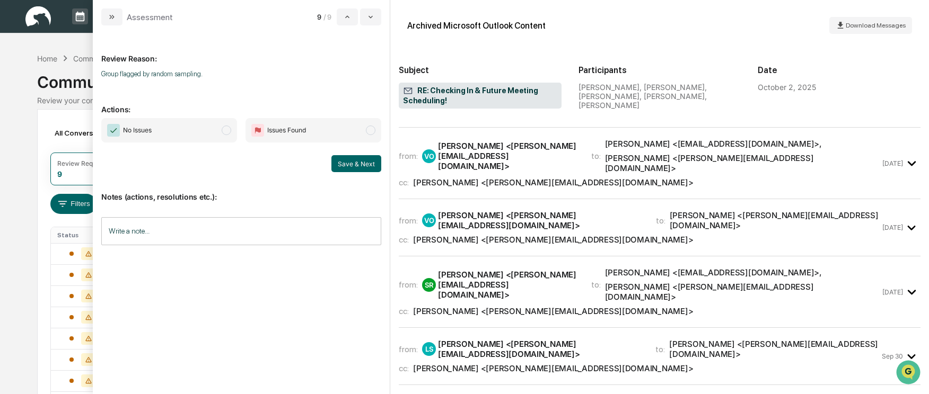
scroll to position [1272, 0]
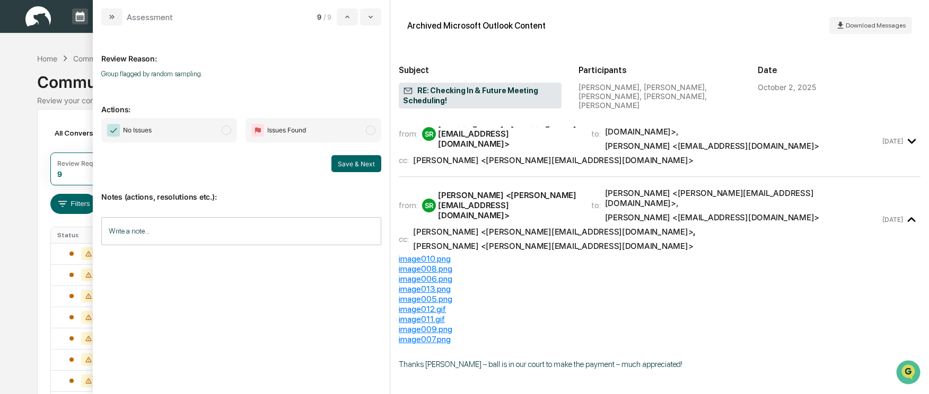
drag, startPoint x: 227, startPoint y: 133, endPoint x: 328, endPoint y: 150, distance: 102.2
click at [227, 133] on span "modal" at bounding box center [227, 131] width 10 height 10
click at [353, 163] on button "Save & Next" at bounding box center [356, 163] width 50 height 17
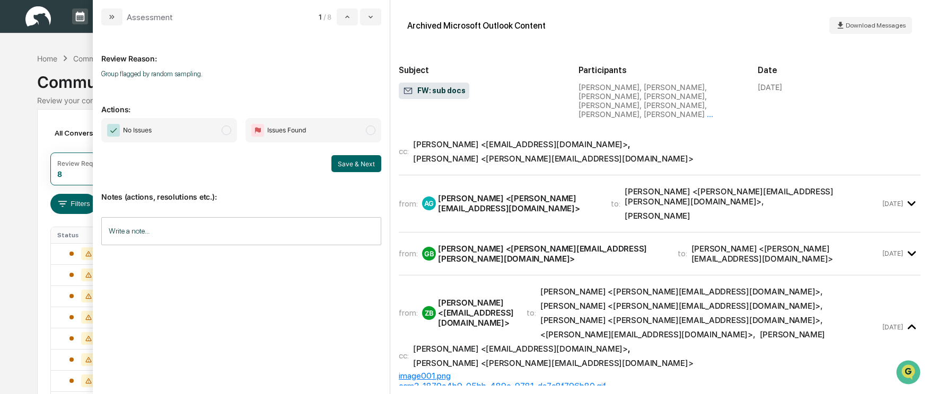
scroll to position [371, 0]
click at [226, 130] on span "modal" at bounding box center [227, 131] width 10 height 10
click at [364, 169] on button "Save & Next" at bounding box center [356, 163] width 50 height 17
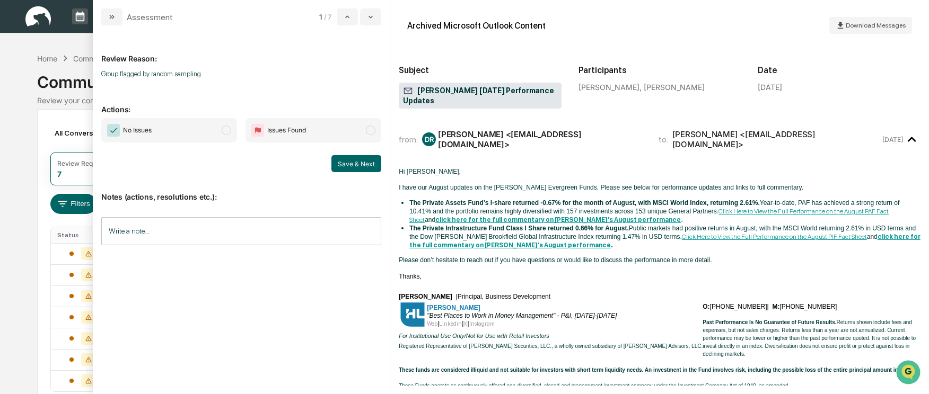
click at [219, 130] on span "No Issues" at bounding box center [169, 130] width 136 height 24
click at [343, 164] on button "Save & Next" at bounding box center [356, 163] width 50 height 17
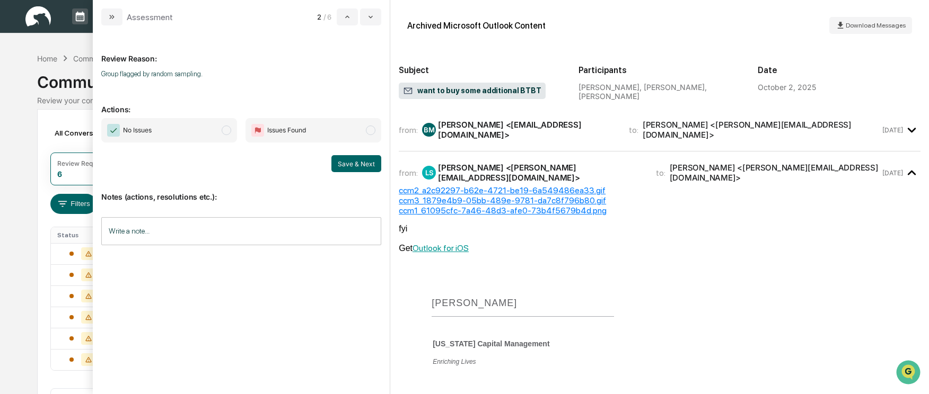
click at [228, 129] on span "modal" at bounding box center [227, 131] width 10 height 10
click at [344, 162] on button "Save & Next" at bounding box center [356, 163] width 50 height 17
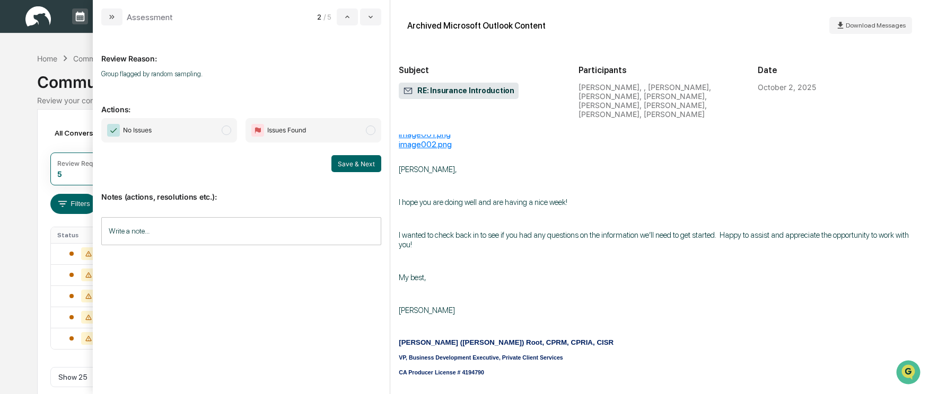
scroll to position [212, 0]
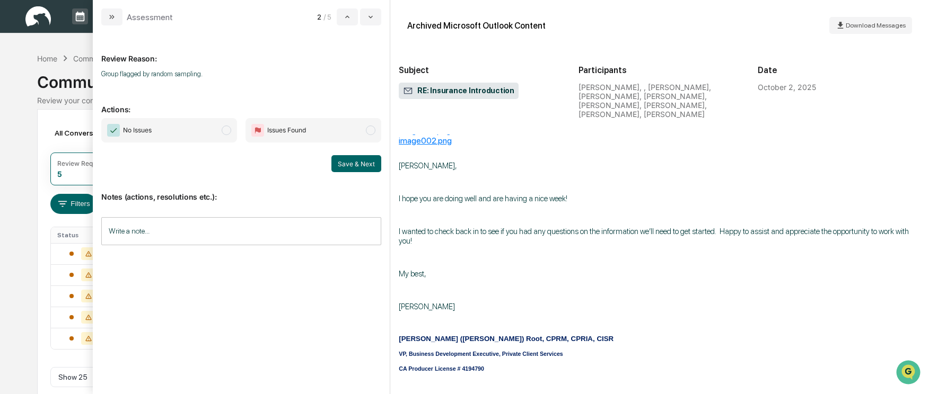
click at [230, 130] on span "modal" at bounding box center [227, 131] width 10 height 10
click at [348, 163] on button "Save & Next" at bounding box center [356, 163] width 50 height 17
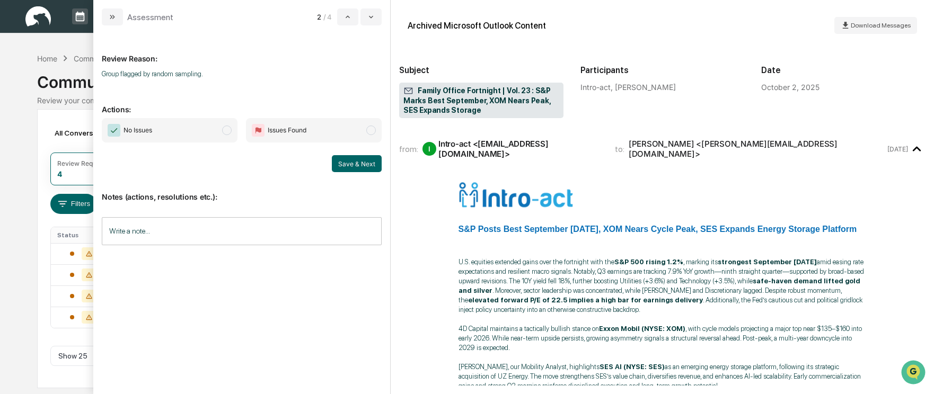
click at [227, 132] on span "modal" at bounding box center [227, 131] width 10 height 10
click at [354, 169] on button "Save & Next" at bounding box center [357, 163] width 50 height 17
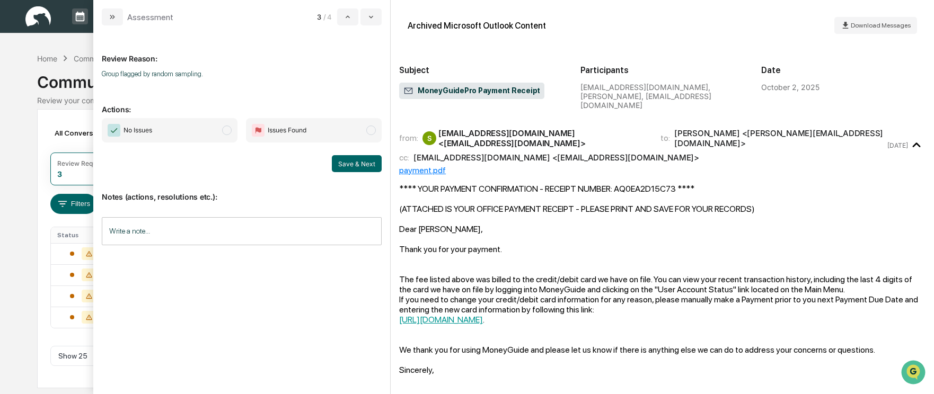
click at [228, 131] on span "modal" at bounding box center [227, 131] width 10 height 10
click at [347, 160] on button "Save & Next" at bounding box center [357, 163] width 50 height 17
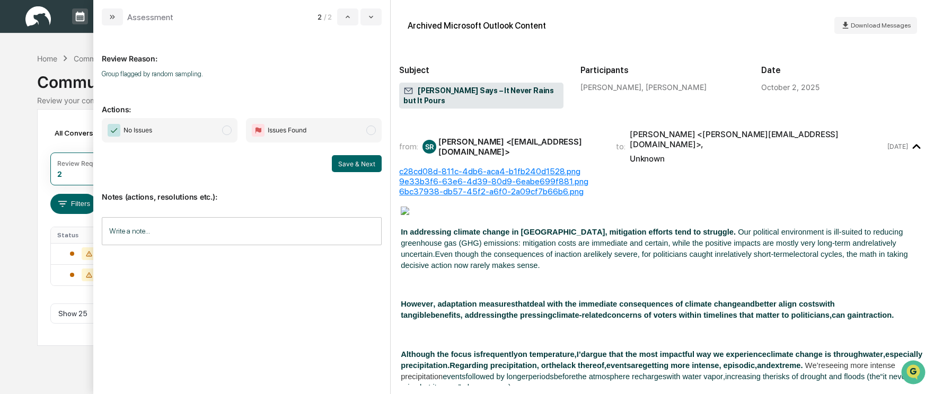
click at [225, 130] on span "modal" at bounding box center [227, 131] width 10 height 10
click at [350, 165] on button "Save & Next" at bounding box center [357, 163] width 50 height 17
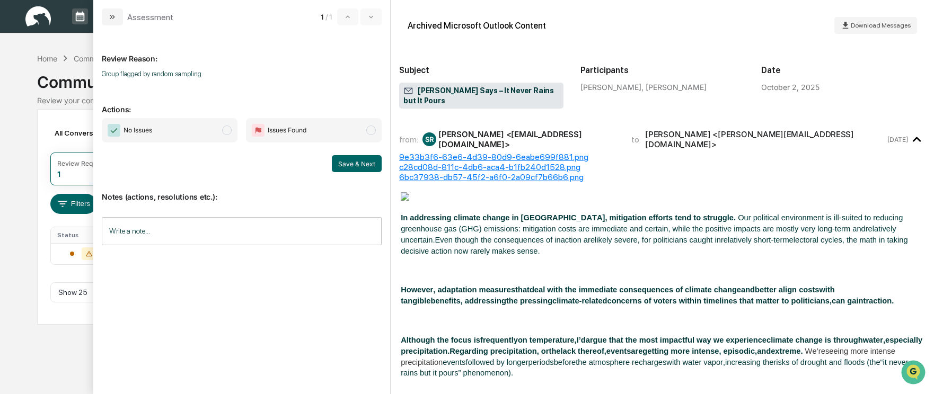
click at [228, 128] on span "modal" at bounding box center [227, 131] width 10 height 10
click at [347, 159] on button "Save & Next" at bounding box center [357, 163] width 50 height 17
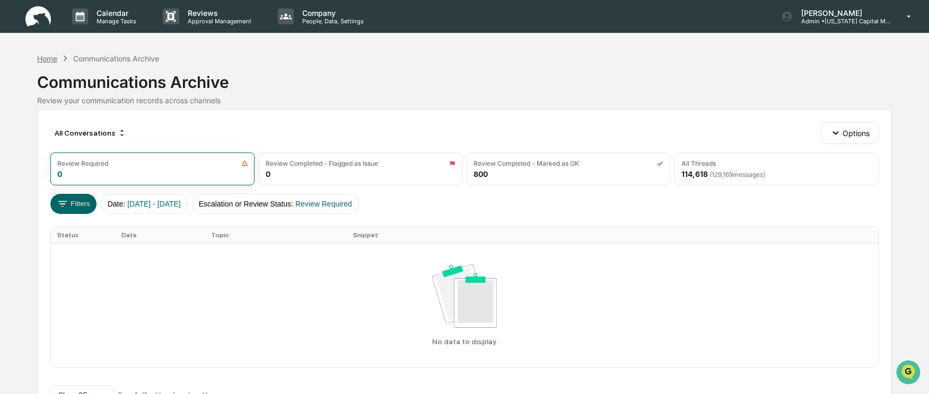
click at [47, 60] on div "Home" at bounding box center [47, 58] width 20 height 9
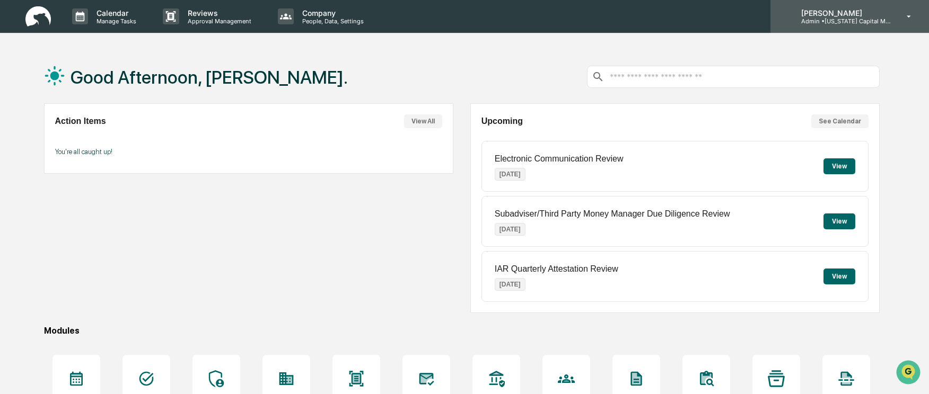
click at [900, 24] on div "[PERSON_NAME] Admin • [US_STATE] Capital Management" at bounding box center [849, 16] width 159 height 33
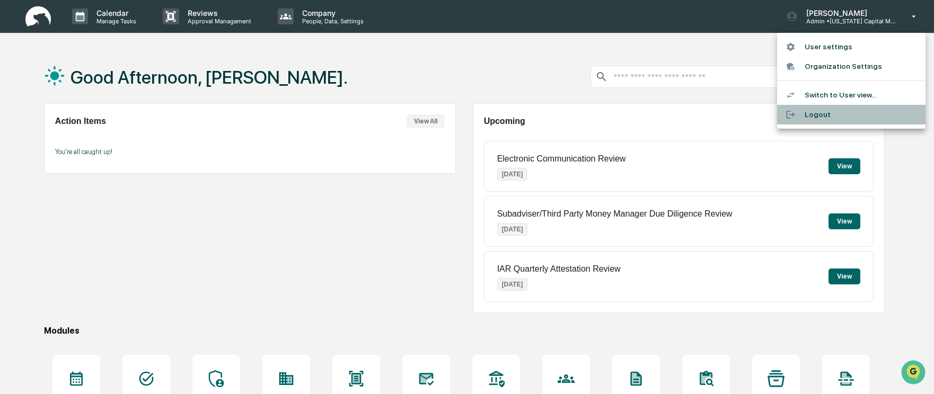
click at [823, 109] on li "Logout" at bounding box center [851, 115] width 148 height 20
